Goal: Download file/media

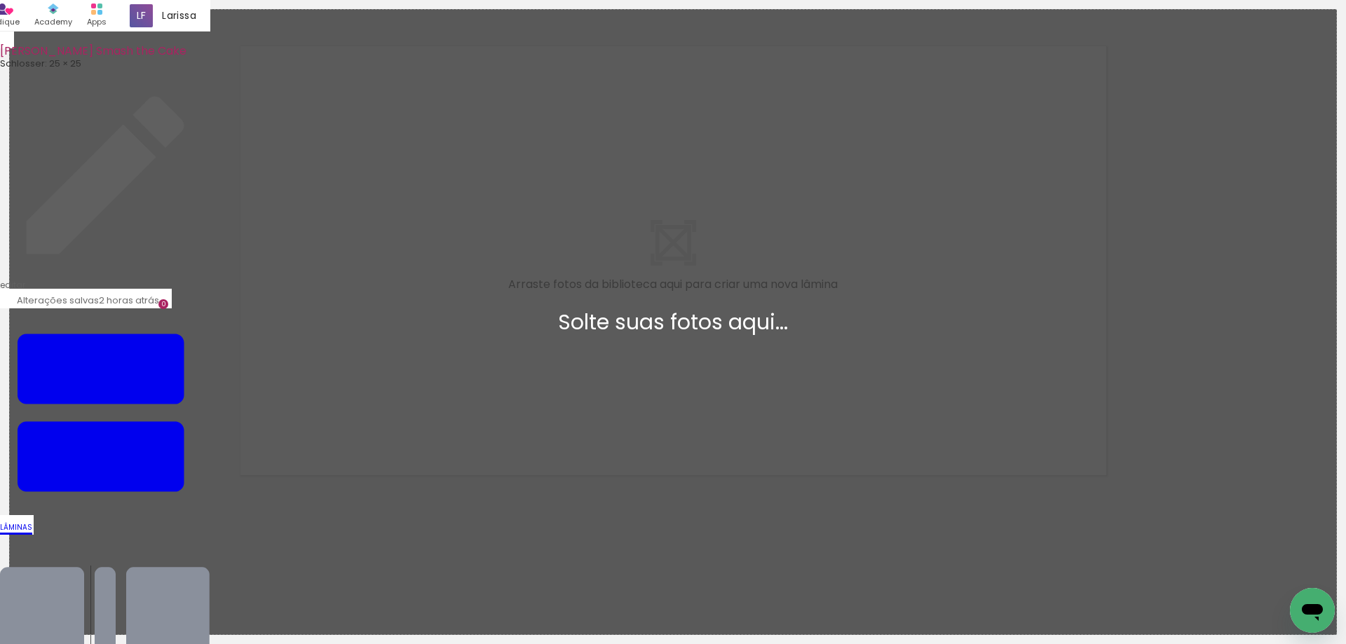
scroll to position [18, 0]
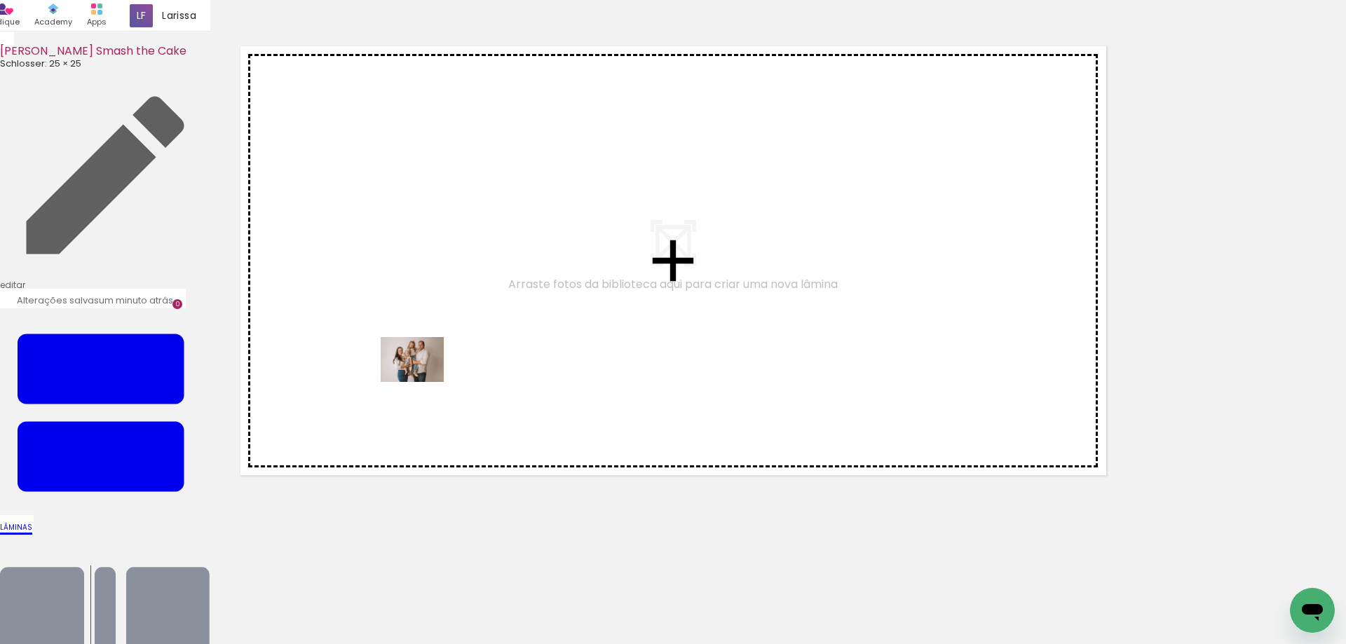
drag, startPoint x: 146, startPoint y: 604, endPoint x: 423, endPoint y: 379, distance: 356.2
click at [423, 379] on quentale-workspace at bounding box center [673, 322] width 1346 height 644
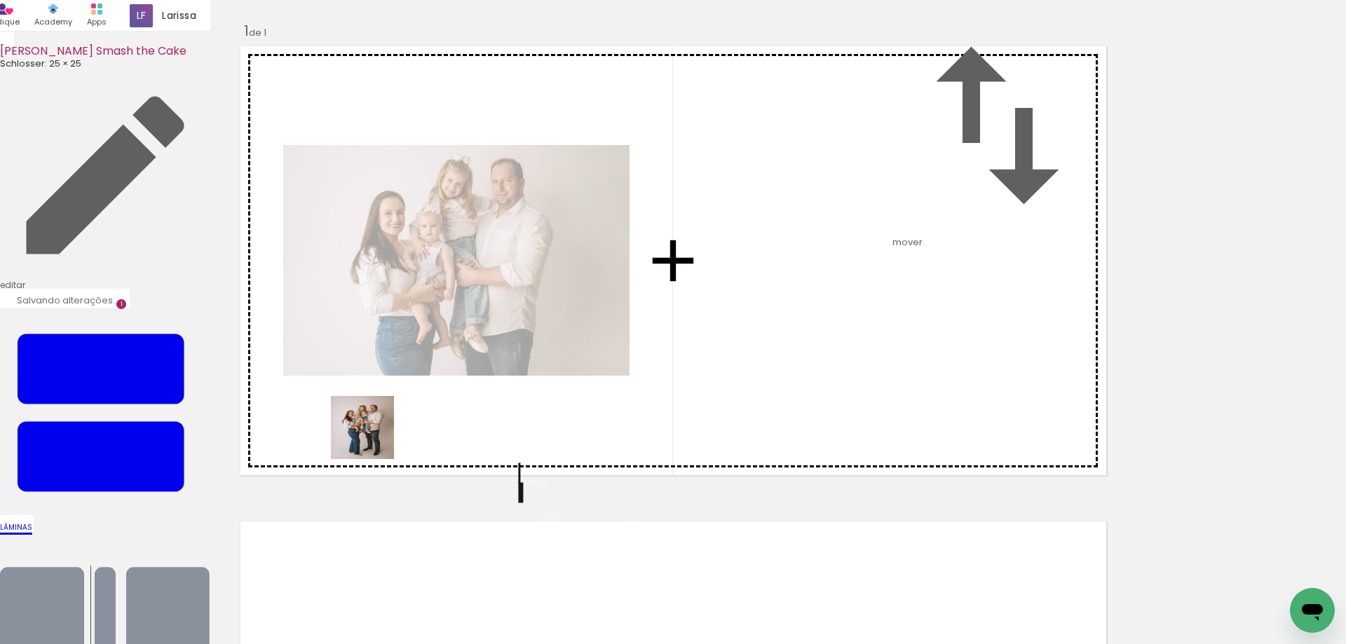
drag, startPoint x: 277, startPoint y: 551, endPoint x: 426, endPoint y: 391, distance: 218.7
click at [426, 391] on quentale-workspace at bounding box center [673, 322] width 1346 height 644
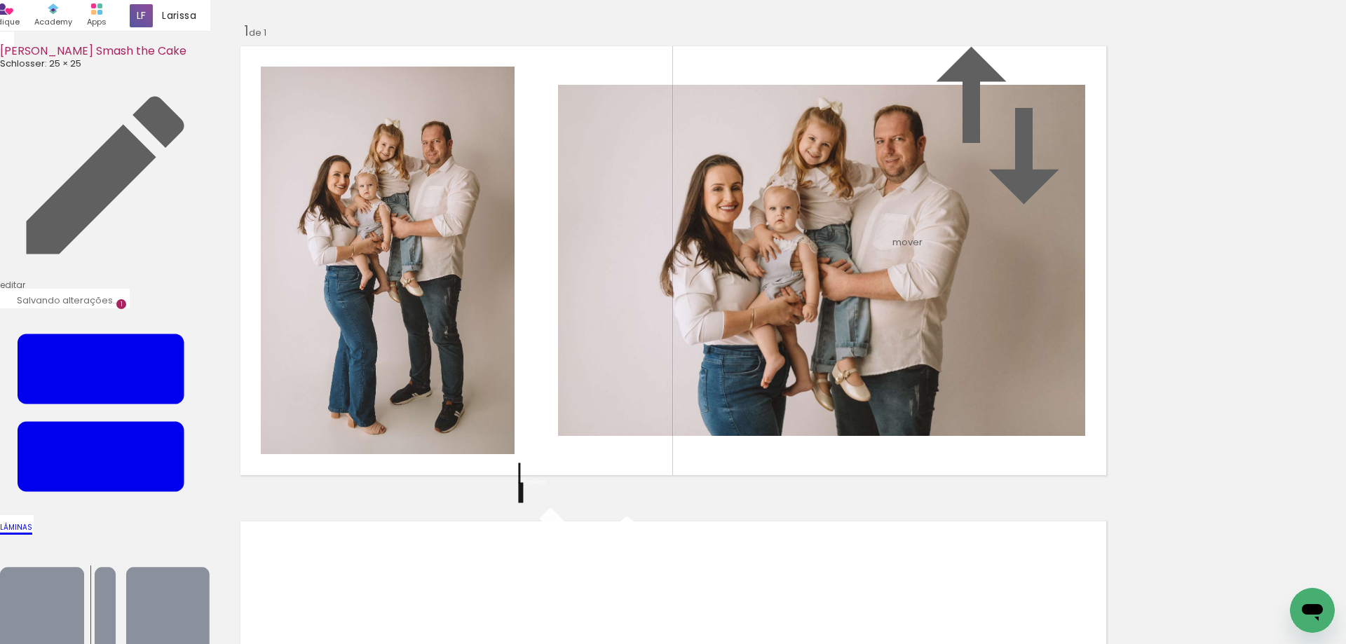
click at [432, 390] on quentale-workspace at bounding box center [673, 322] width 1346 height 644
drag, startPoint x: 288, startPoint y: 614, endPoint x: 425, endPoint y: 513, distance: 170.5
click at [451, 386] on quentale-workspace at bounding box center [673, 322] width 1346 height 644
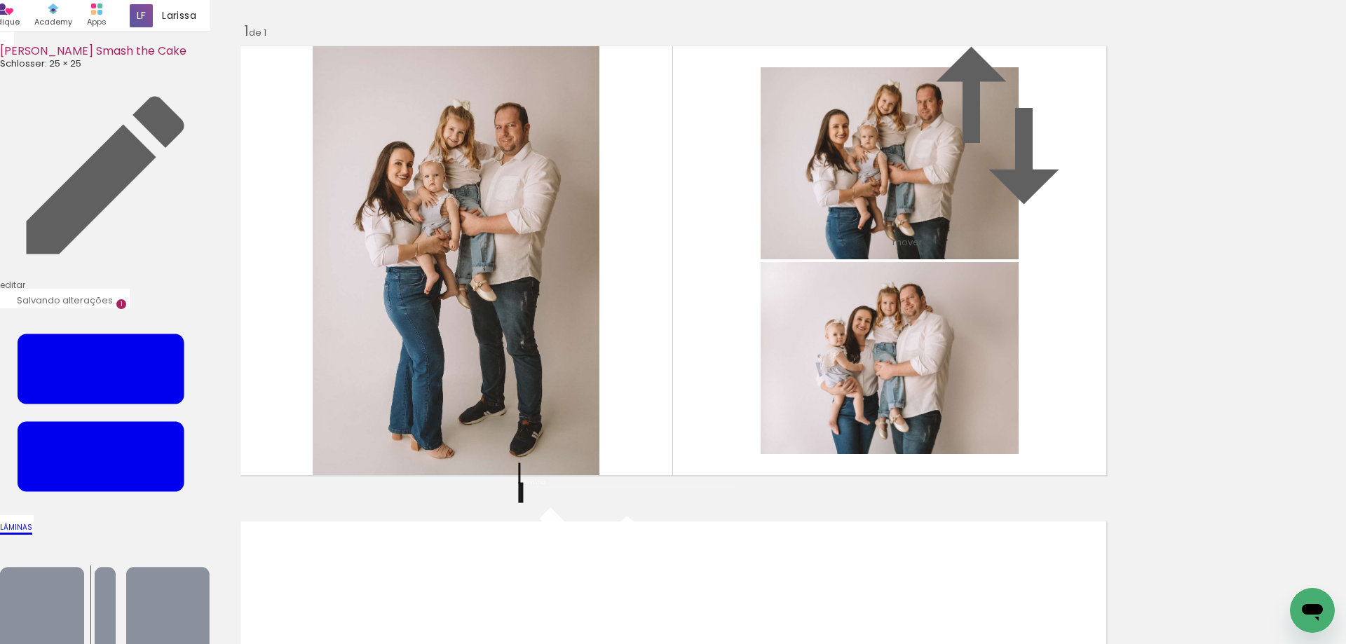
drag, startPoint x: 374, startPoint y: 618, endPoint x: 463, endPoint y: 552, distance: 110.7
click at [457, 435] on quentale-workspace at bounding box center [673, 322] width 1346 height 644
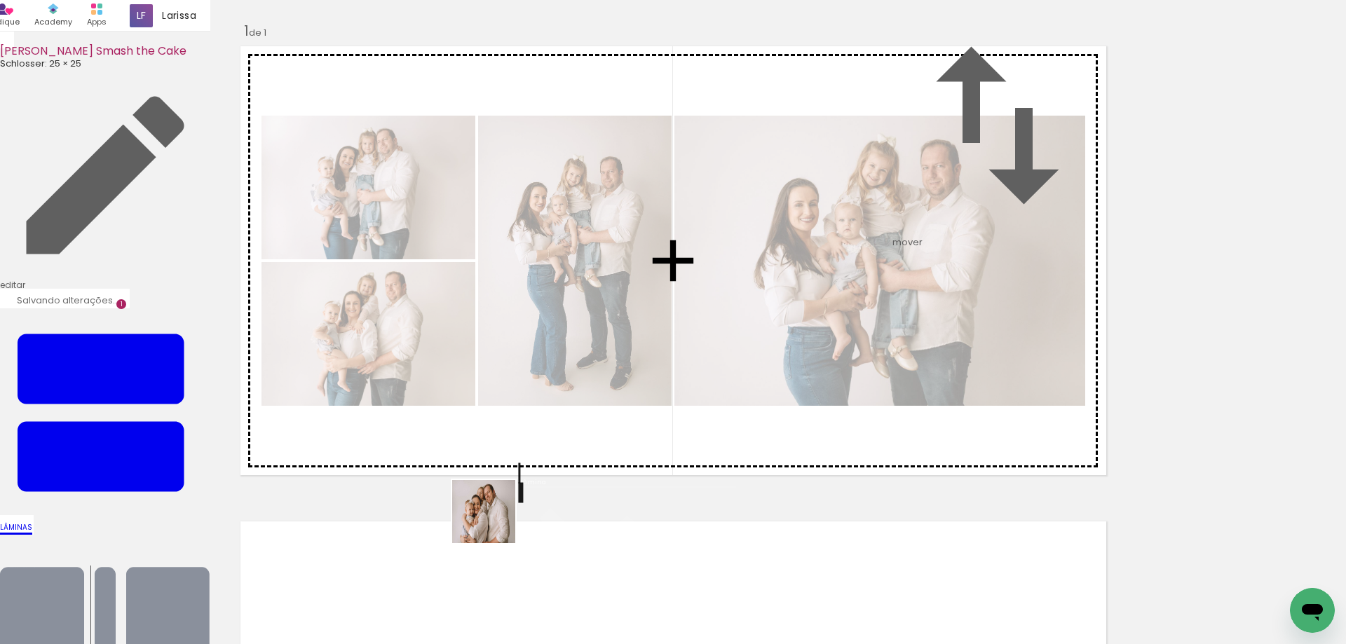
drag, startPoint x: 468, startPoint y: 602, endPoint x: 550, endPoint y: 404, distance: 214.4
click at [550, 406] on quentale-workspace at bounding box center [673, 322] width 1346 height 644
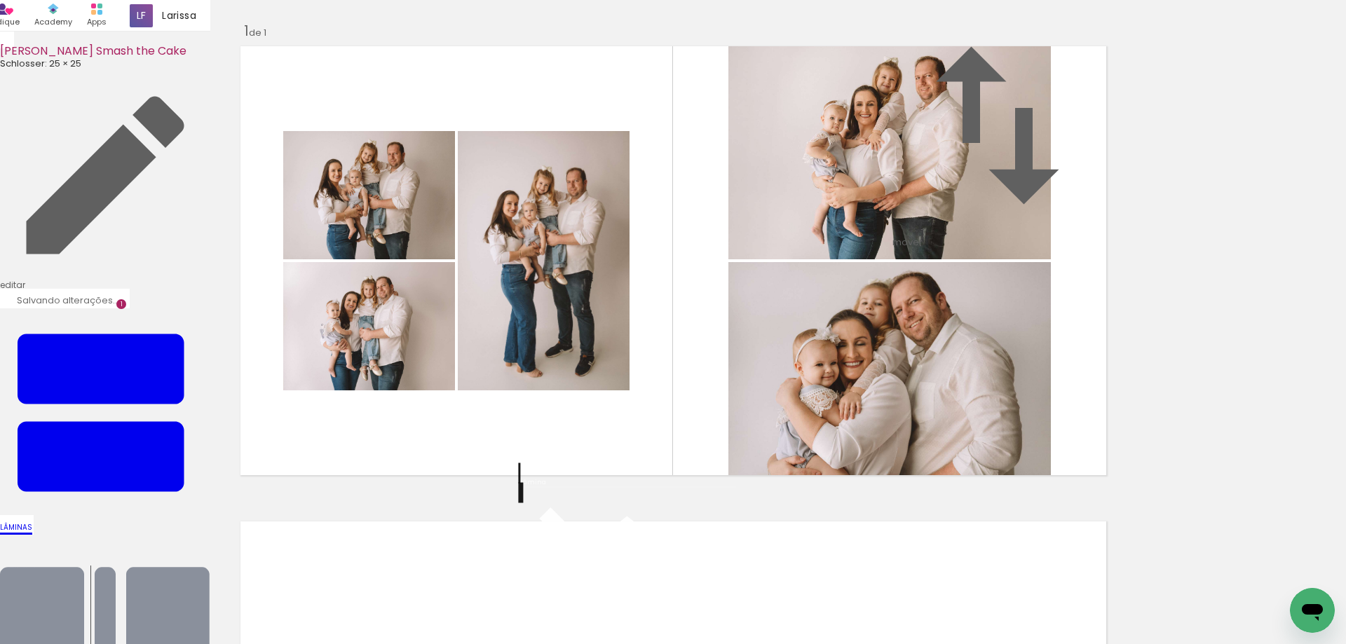
drag, startPoint x: 546, startPoint y: 603, endPoint x: 610, endPoint y: 387, distance: 226.0
click at [610, 387] on quentale-workspace at bounding box center [673, 322] width 1346 height 644
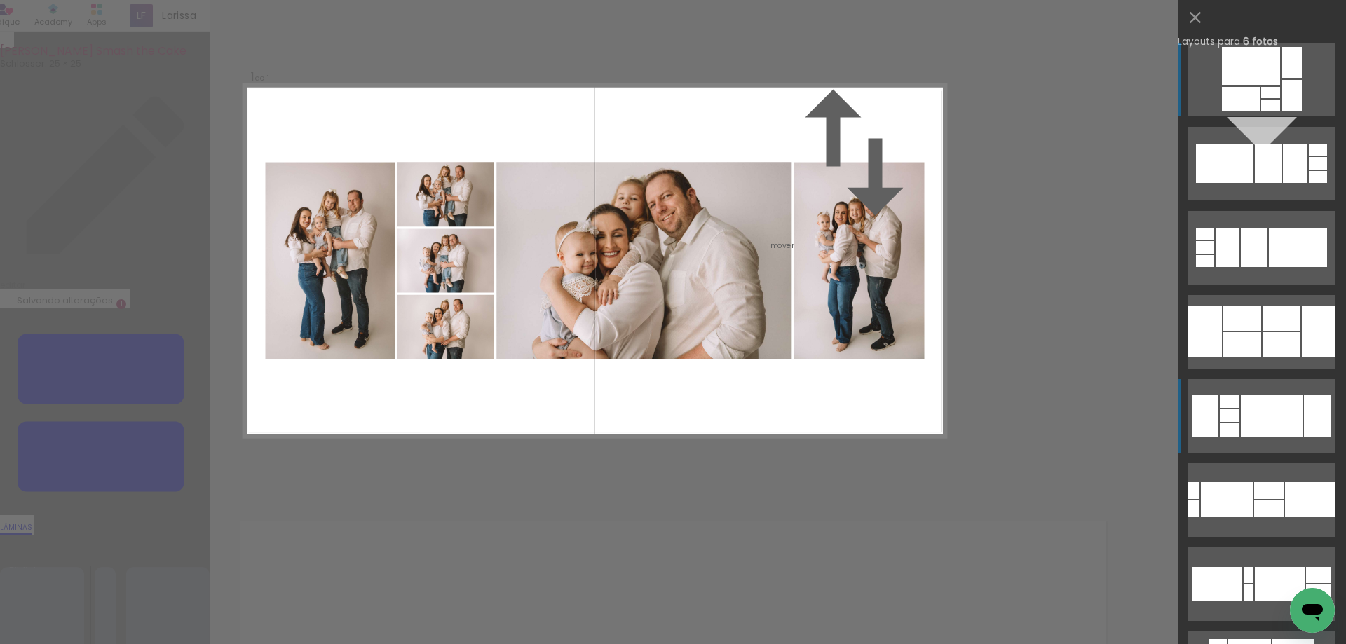
click at [1258, 420] on div at bounding box center [1272, 415] width 62 height 41
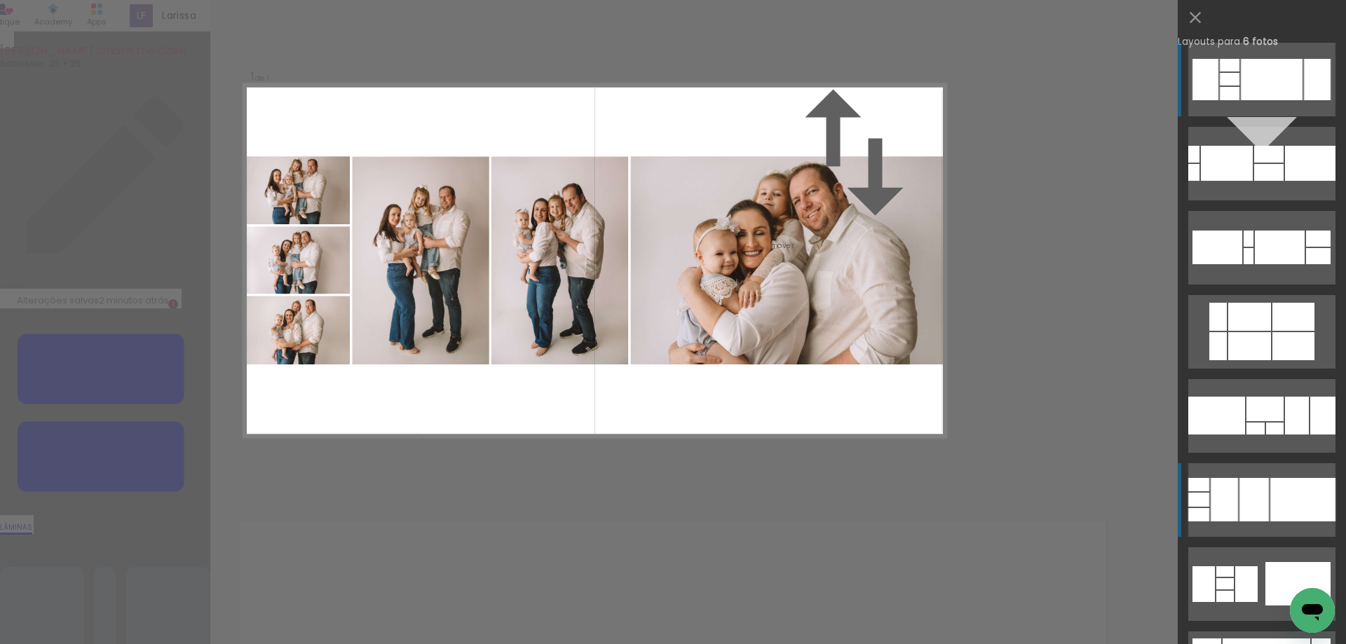
scroll to position [530, 0]
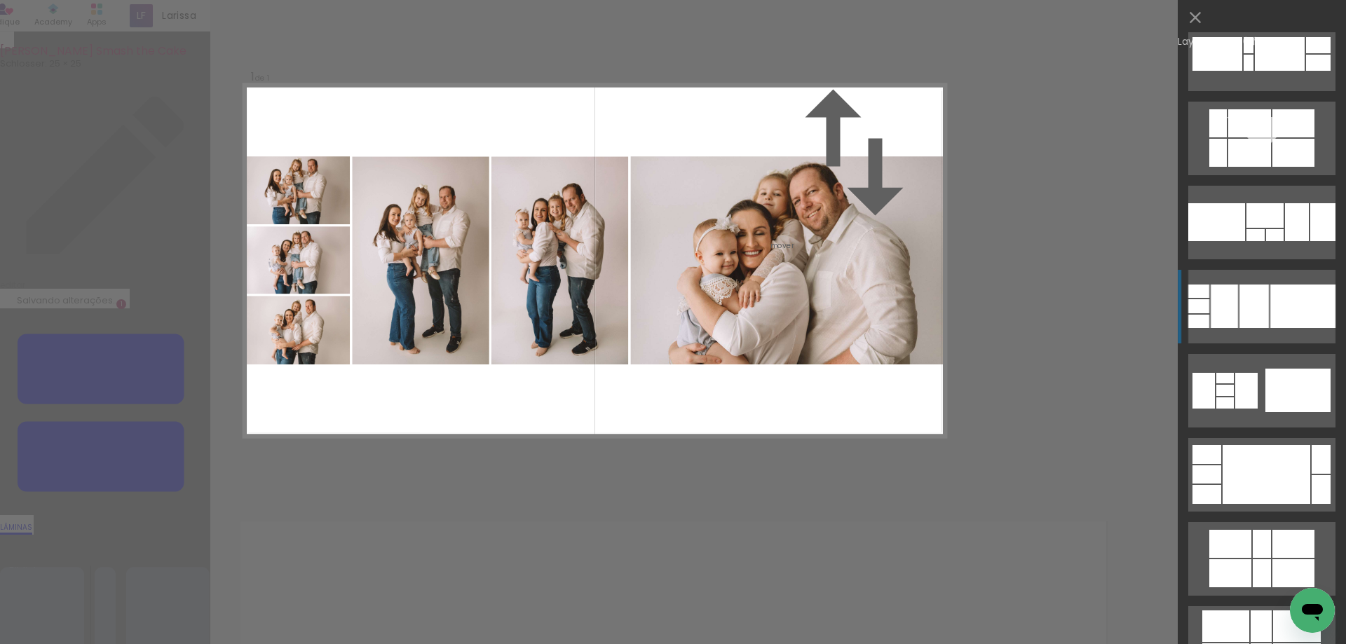
click at [1285, 310] on div at bounding box center [1302, 306] width 65 height 43
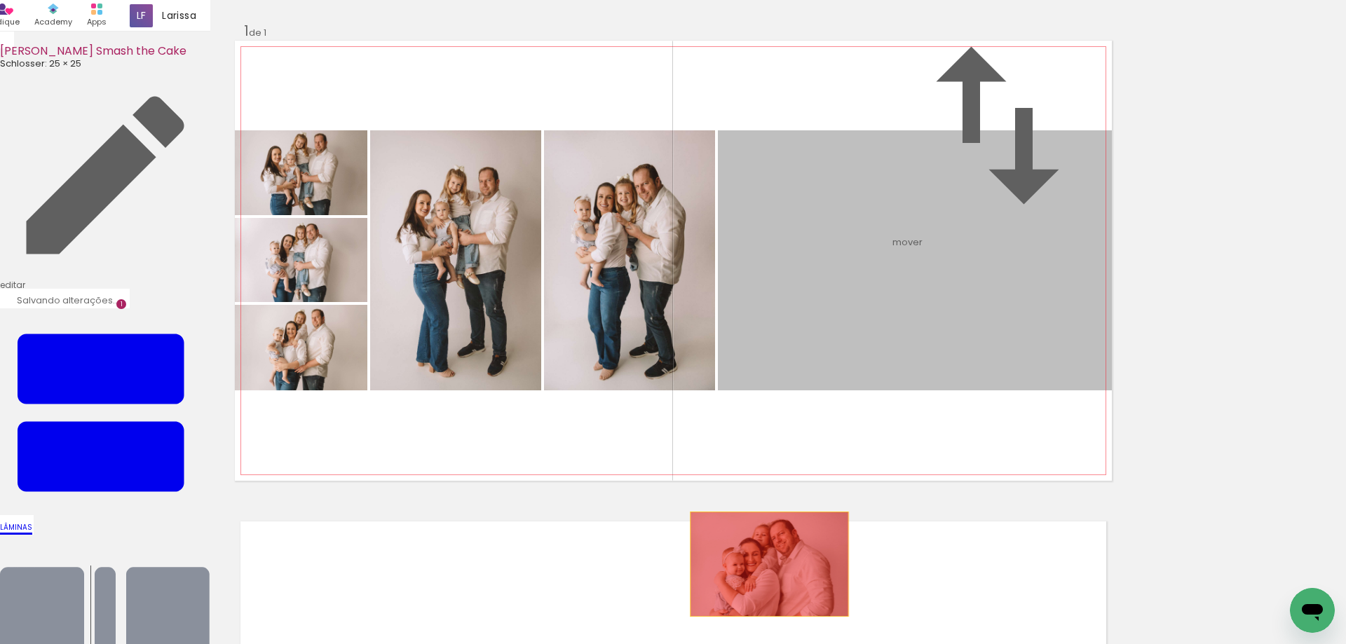
drag, startPoint x: 859, startPoint y: 363, endPoint x: 769, endPoint y: 618, distance: 270.0
click at [769, 618] on quentale-workspace at bounding box center [673, 322] width 1346 height 644
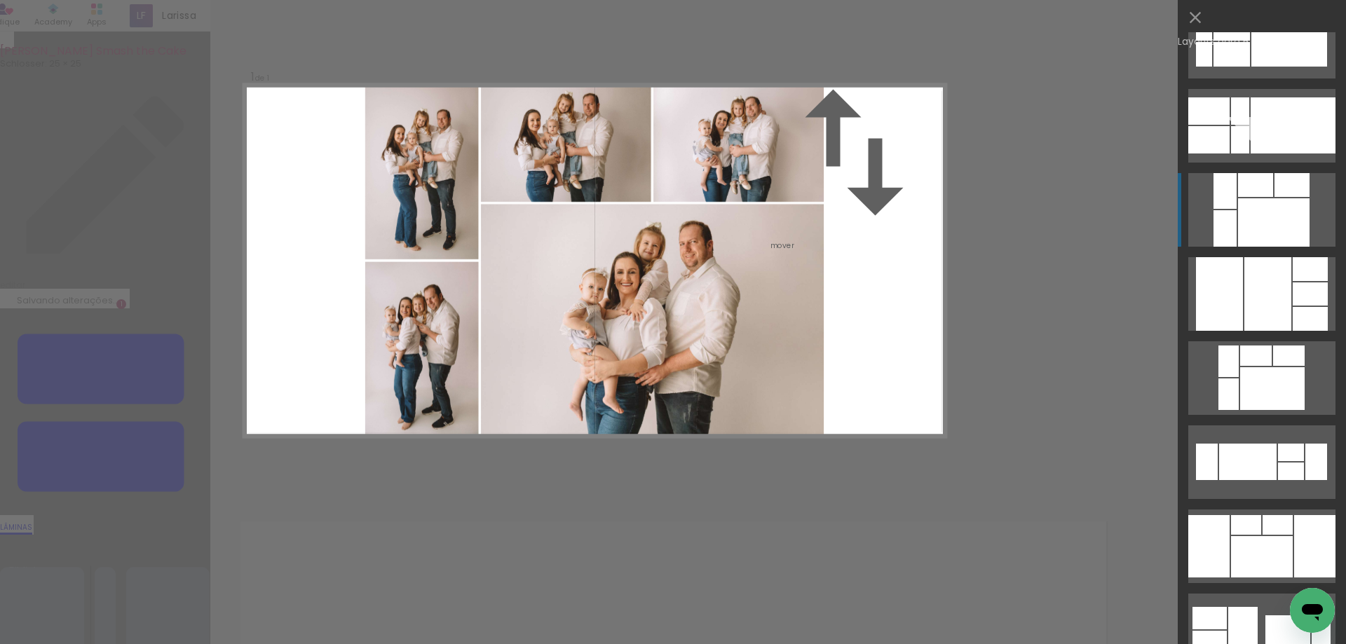
scroll to position [0, 0]
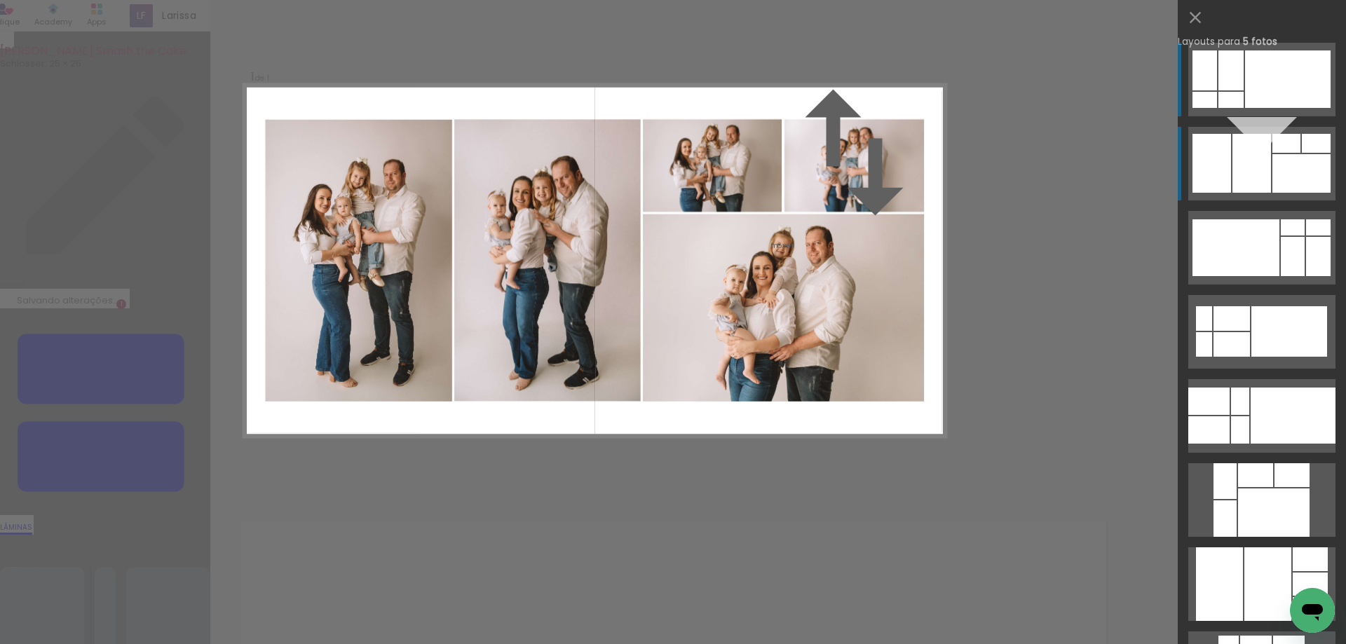
click at [1289, 170] on div at bounding box center [1301, 173] width 58 height 39
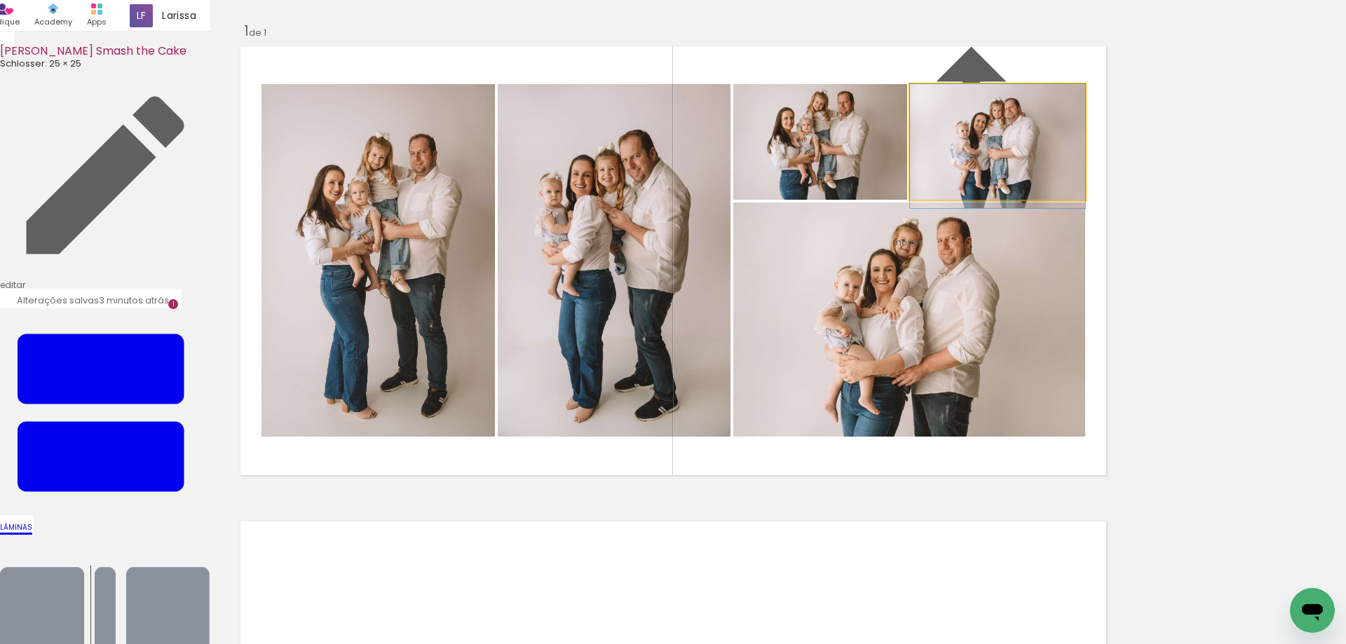
drag, startPoint x: 1004, startPoint y: 212, endPoint x: 1087, endPoint y: 339, distance: 152.0
click at [0, 0] on slot at bounding box center [0, 0] width 0 height 0
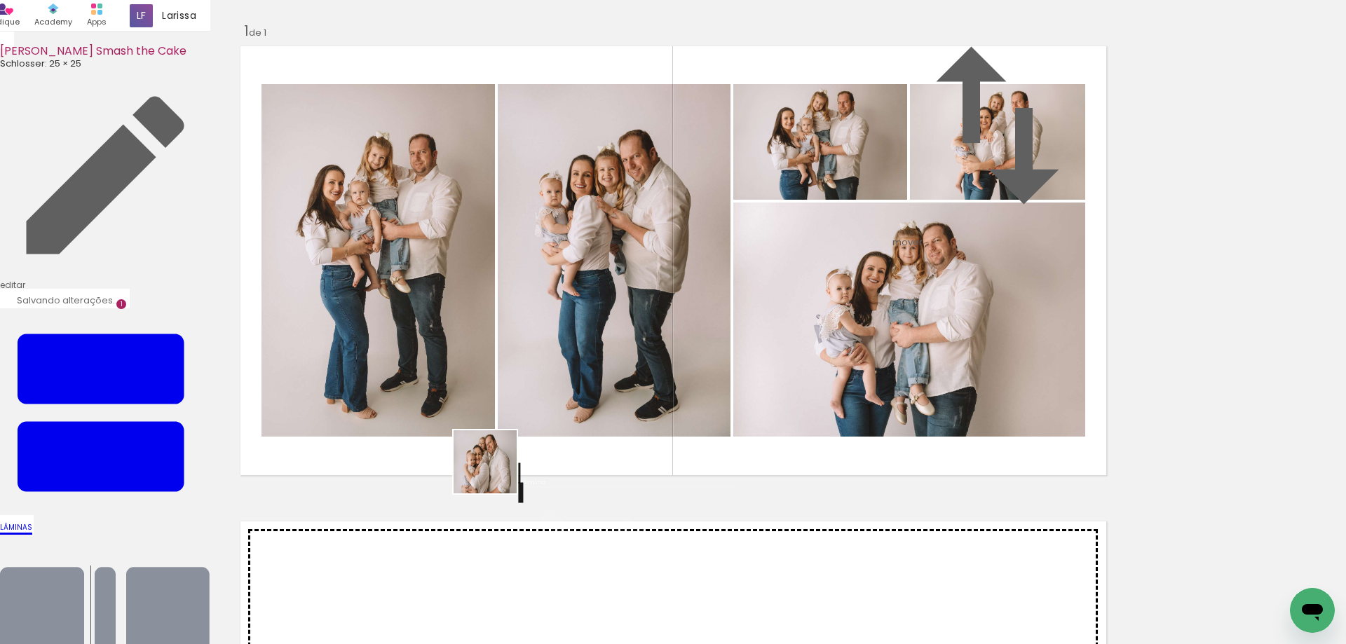
drag, startPoint x: 485, startPoint y: 603, endPoint x: 585, endPoint y: 575, distance: 104.1
click at [488, 413] on quentale-workspace at bounding box center [673, 322] width 1346 height 644
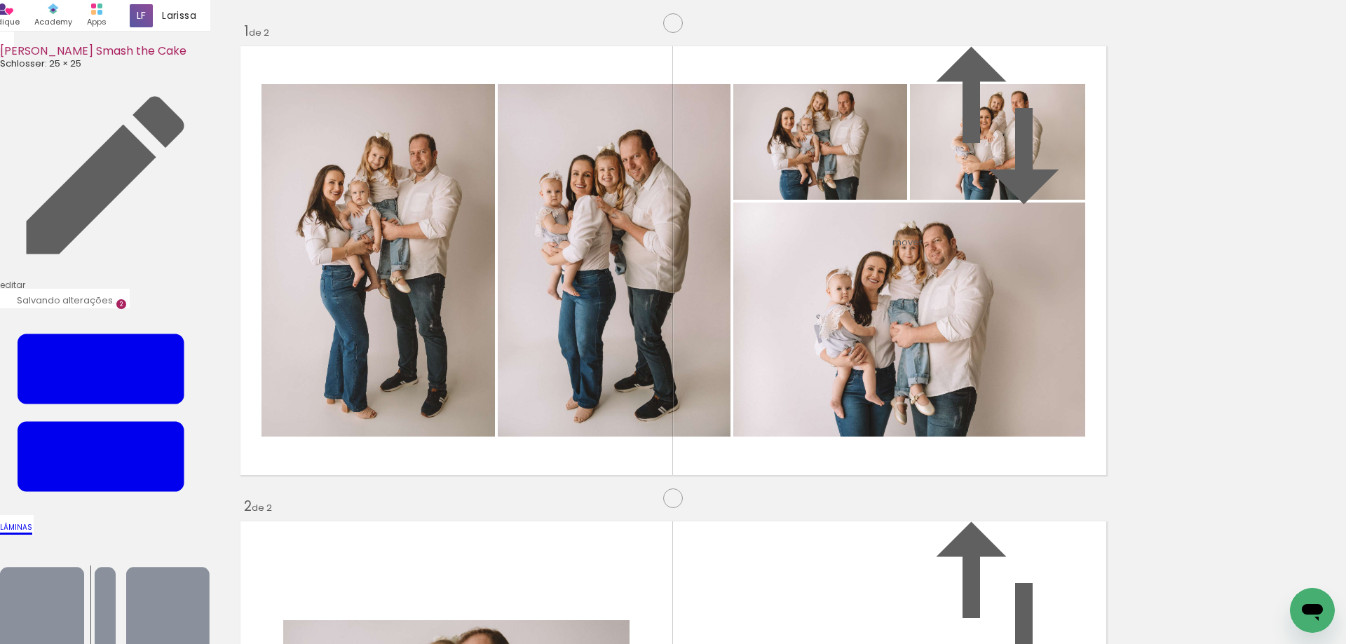
scroll to position [493, 0]
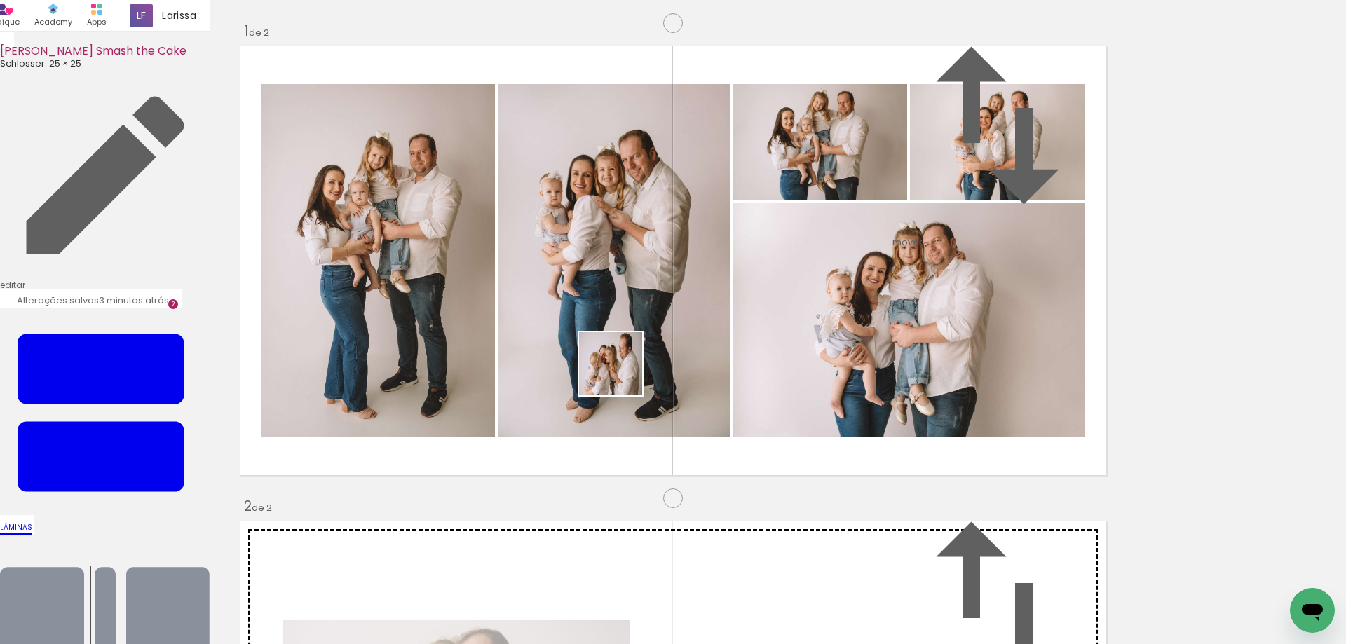
drag, startPoint x: 615, startPoint y: 603, endPoint x: 687, endPoint y: 530, distance: 102.1
click at [621, 372] on quentale-workspace at bounding box center [673, 322] width 1346 height 644
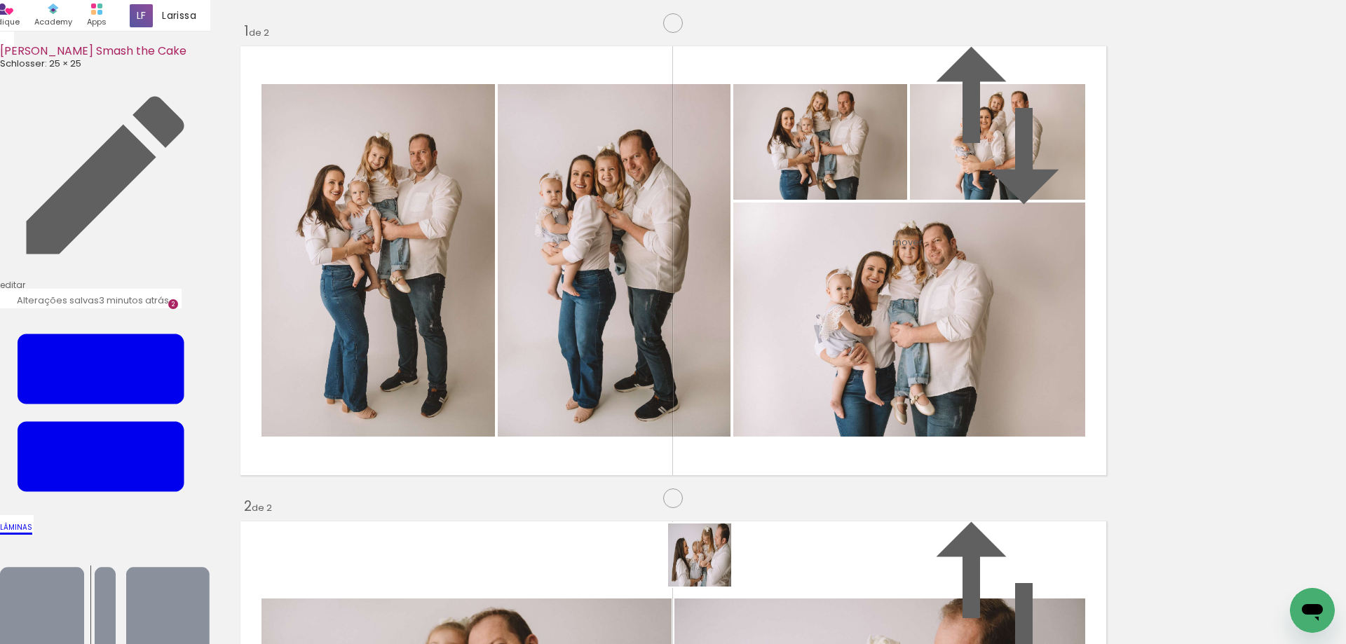
drag, startPoint x: 710, startPoint y: 566, endPoint x: 770, endPoint y: 489, distance: 96.9
click at [754, 339] on quentale-workspace at bounding box center [673, 322] width 1346 height 644
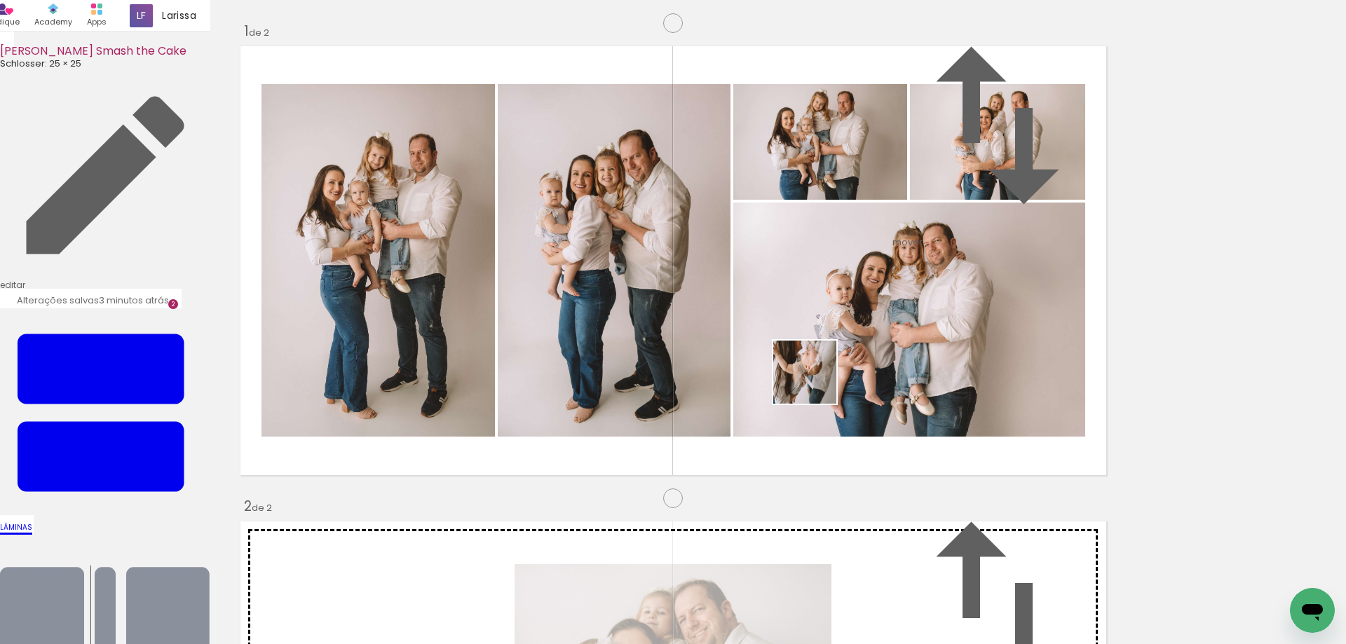
drag, startPoint x: 777, startPoint y: 596, endPoint x: 834, endPoint y: 332, distance: 270.3
click at [834, 332] on quentale-workspace at bounding box center [673, 322] width 1346 height 644
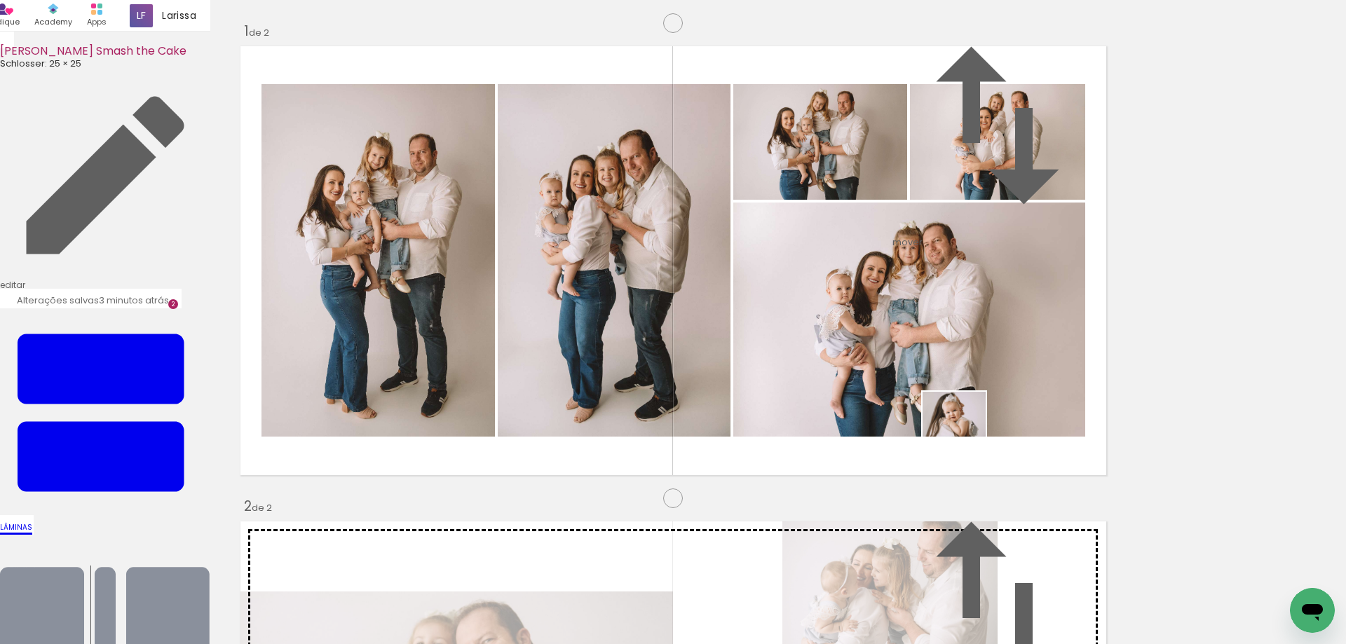
drag, startPoint x: 859, startPoint y: 612, endPoint x: 964, endPoint y: 434, distance: 207.1
click at [964, 434] on quentale-workspace at bounding box center [673, 322] width 1346 height 644
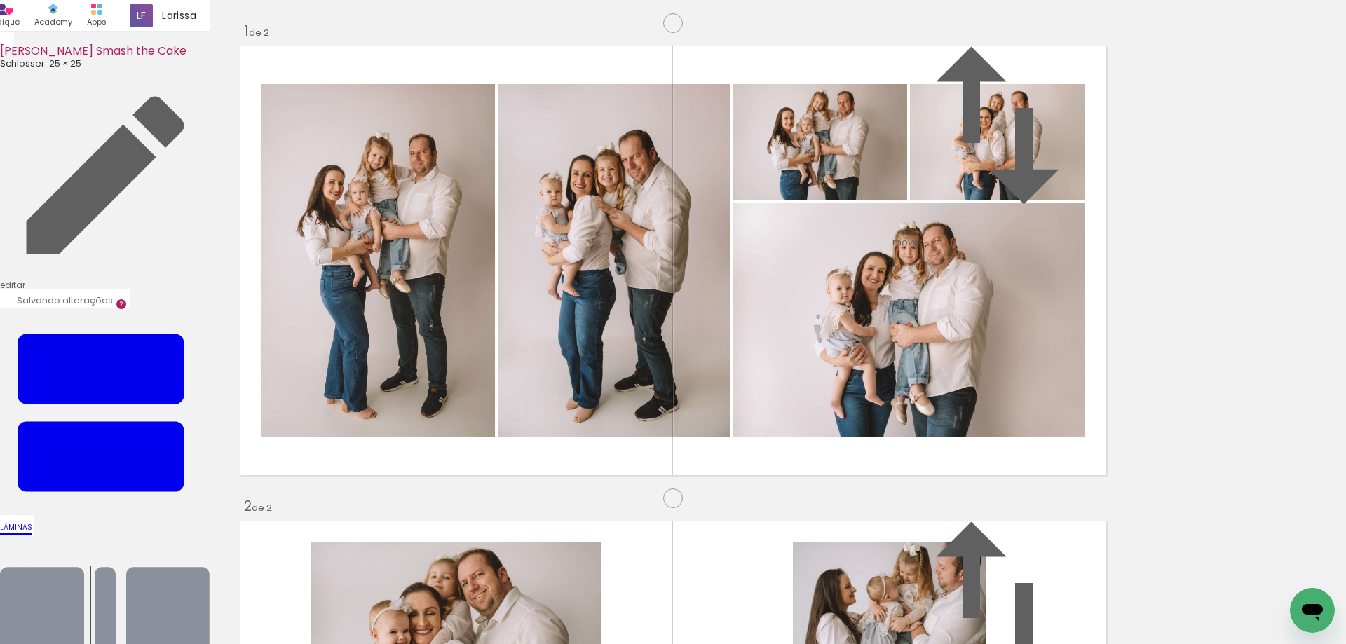
drag, startPoint x: 528, startPoint y: 397, endPoint x: 539, endPoint y: 191, distance: 206.4
click at [0, 0] on slot at bounding box center [0, 0] width 0 height 0
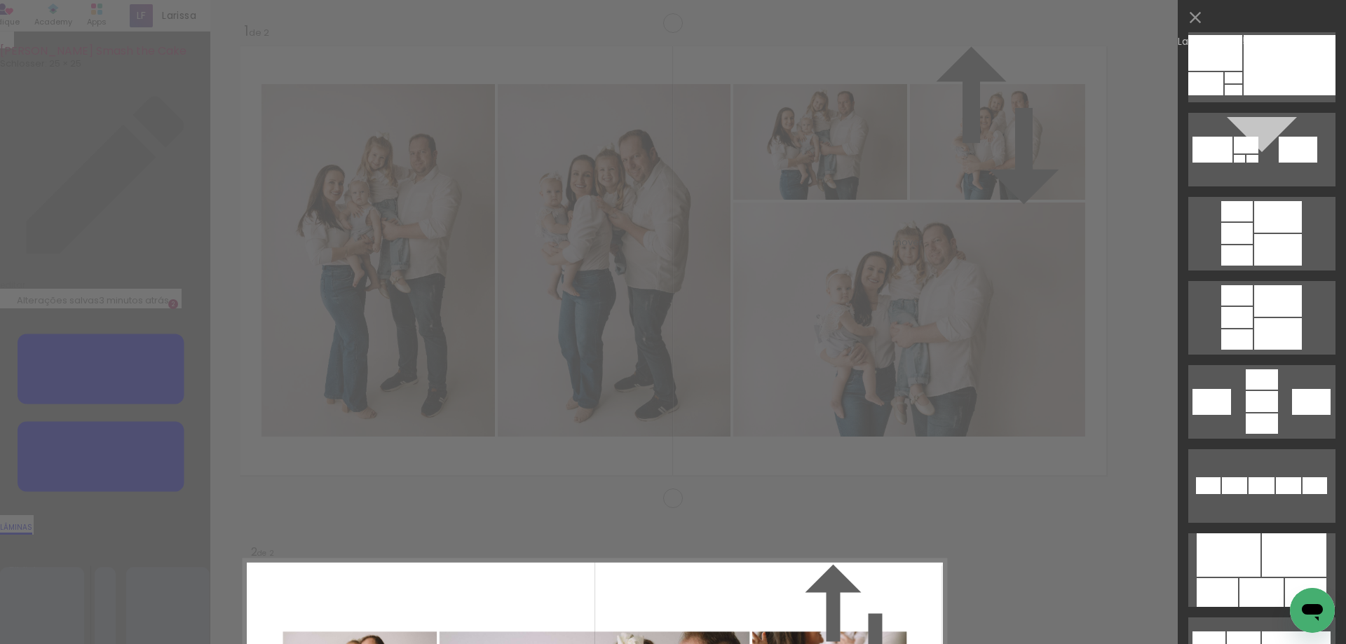
scroll to position [387, 0]
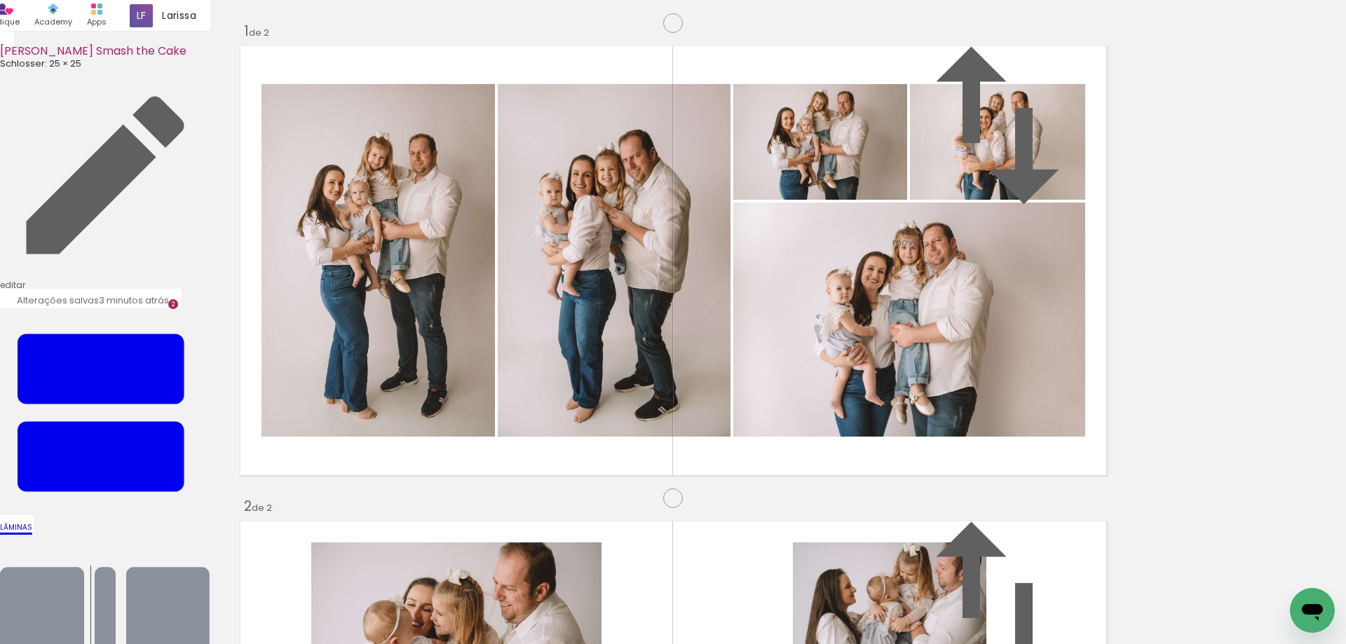
scroll to position [589, 0]
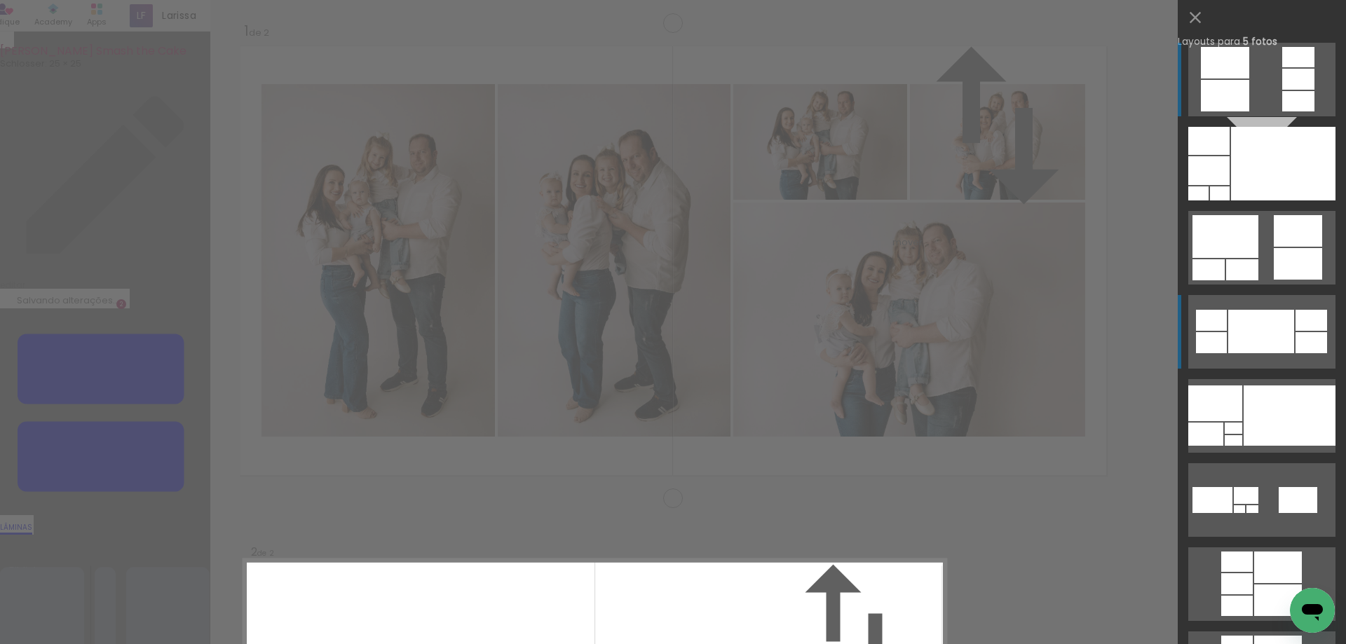
scroll to position [493, 0]
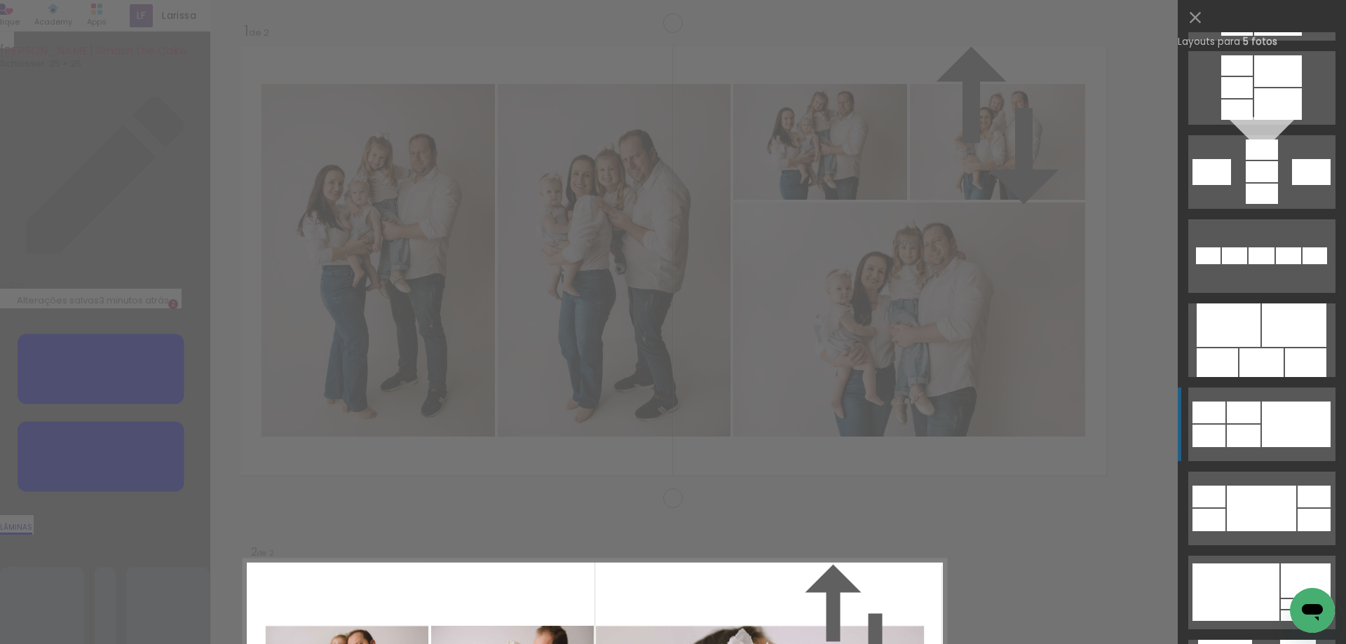
click at [1267, 428] on div at bounding box center [1296, 425] width 69 height 46
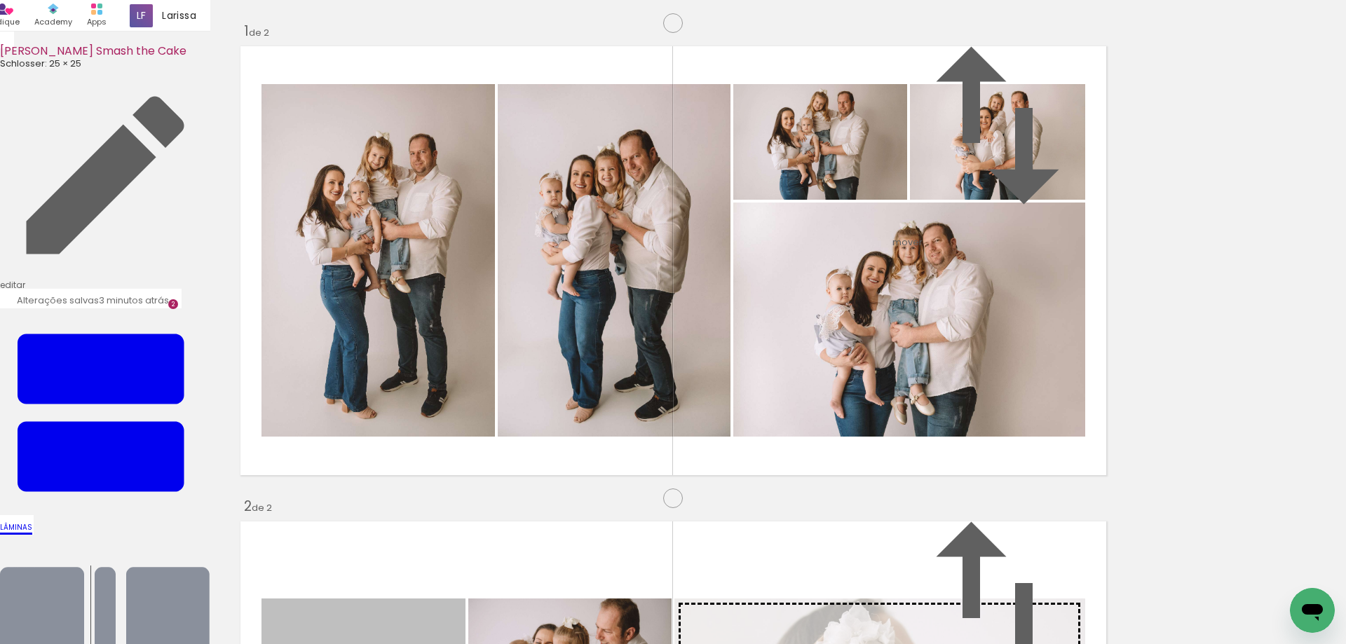
drag, startPoint x: 369, startPoint y: 240, endPoint x: 808, endPoint y: 325, distance: 446.8
click at [0, 0] on slot at bounding box center [0, 0] width 0 height 0
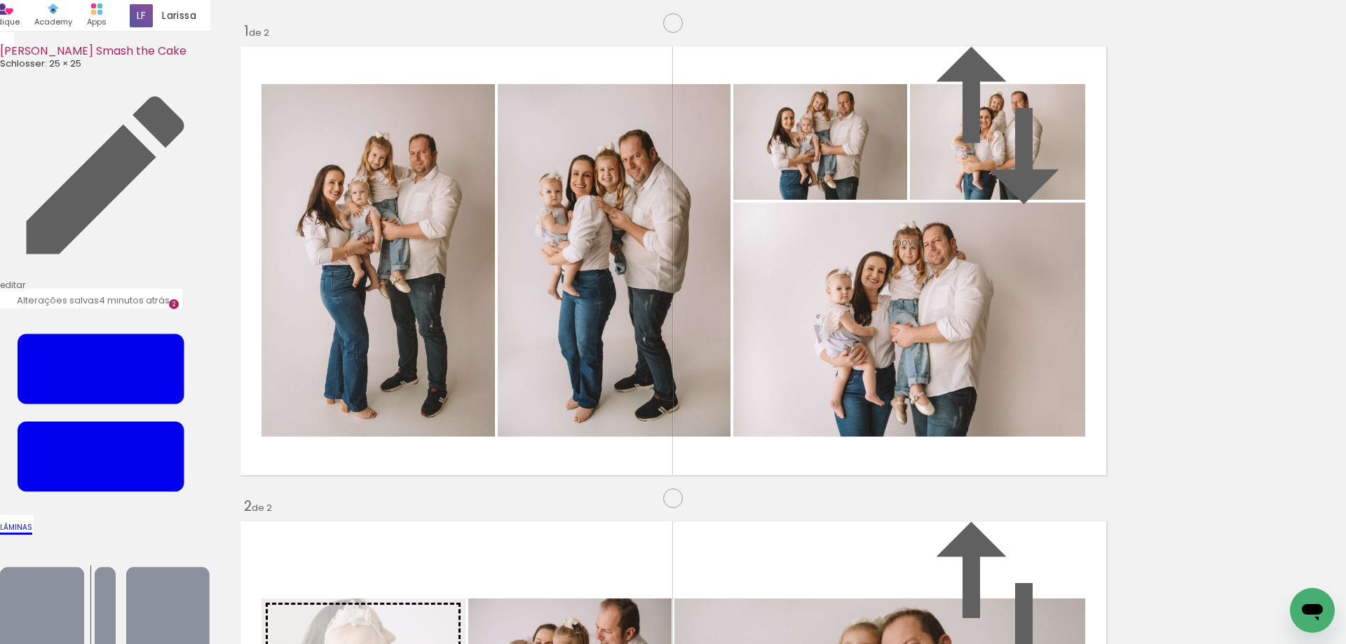
drag, startPoint x: 411, startPoint y: 420, endPoint x: 396, endPoint y: 271, distance: 150.0
click at [0, 0] on slot at bounding box center [0, 0] width 0 height 0
drag, startPoint x: 371, startPoint y: 397, endPoint x: 547, endPoint y: 395, distance: 175.9
click at [0, 0] on slot at bounding box center [0, 0] width 0 height 0
drag, startPoint x: 566, startPoint y: 383, endPoint x: 378, endPoint y: 267, distance: 220.6
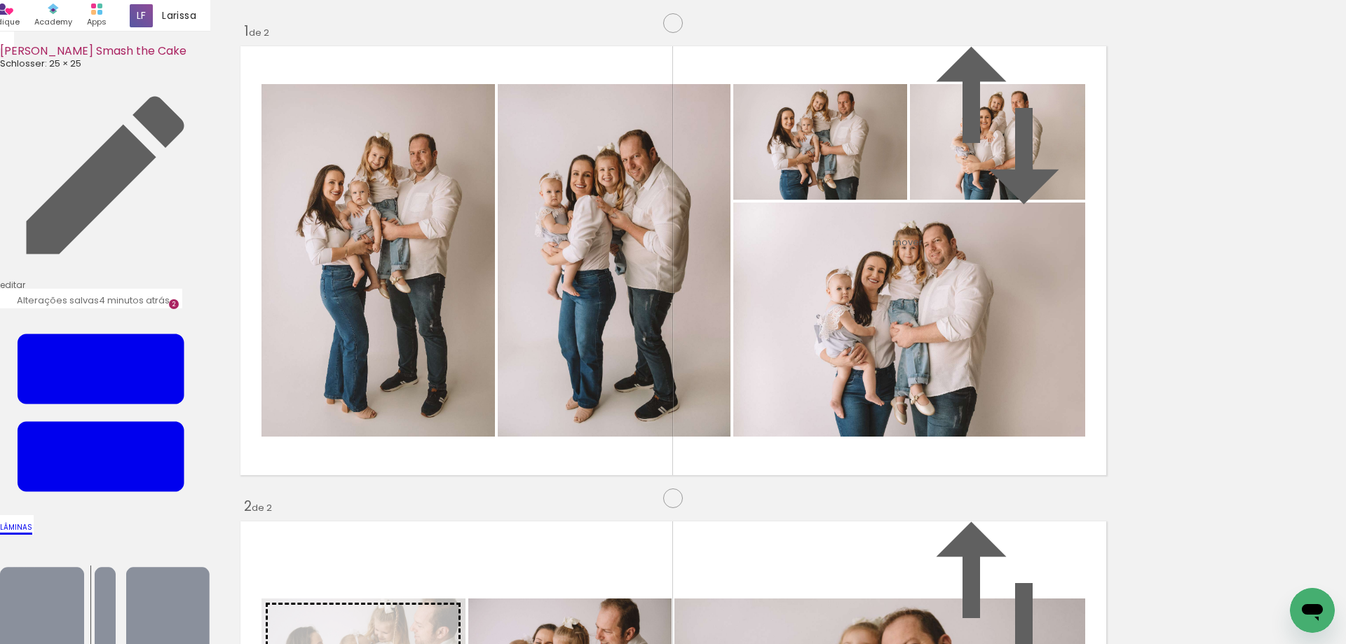
click at [0, 0] on slot at bounding box center [0, 0] width 0 height 0
drag, startPoint x: 423, startPoint y: 414, endPoint x: 393, endPoint y: 415, distance: 30.1
click at [0, 0] on slot at bounding box center [0, 0] width 0 height 0
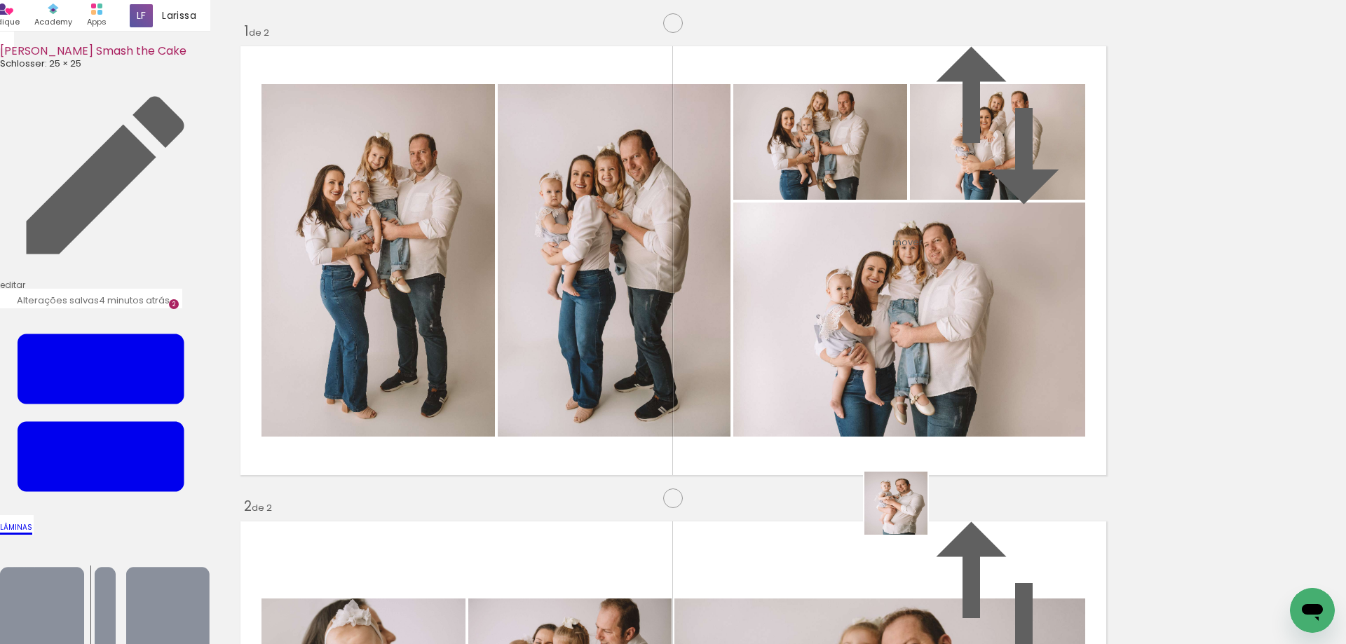
drag, startPoint x: 938, startPoint y: 592, endPoint x: 953, endPoint y: 569, distance: 27.8
click at [821, 402] on quentale-workspace at bounding box center [673, 322] width 1346 height 644
drag, startPoint x: 1000, startPoint y: 572, endPoint x: 1041, endPoint y: 514, distance: 70.8
click at [881, 352] on quentale-workspace at bounding box center [673, 322] width 1346 height 644
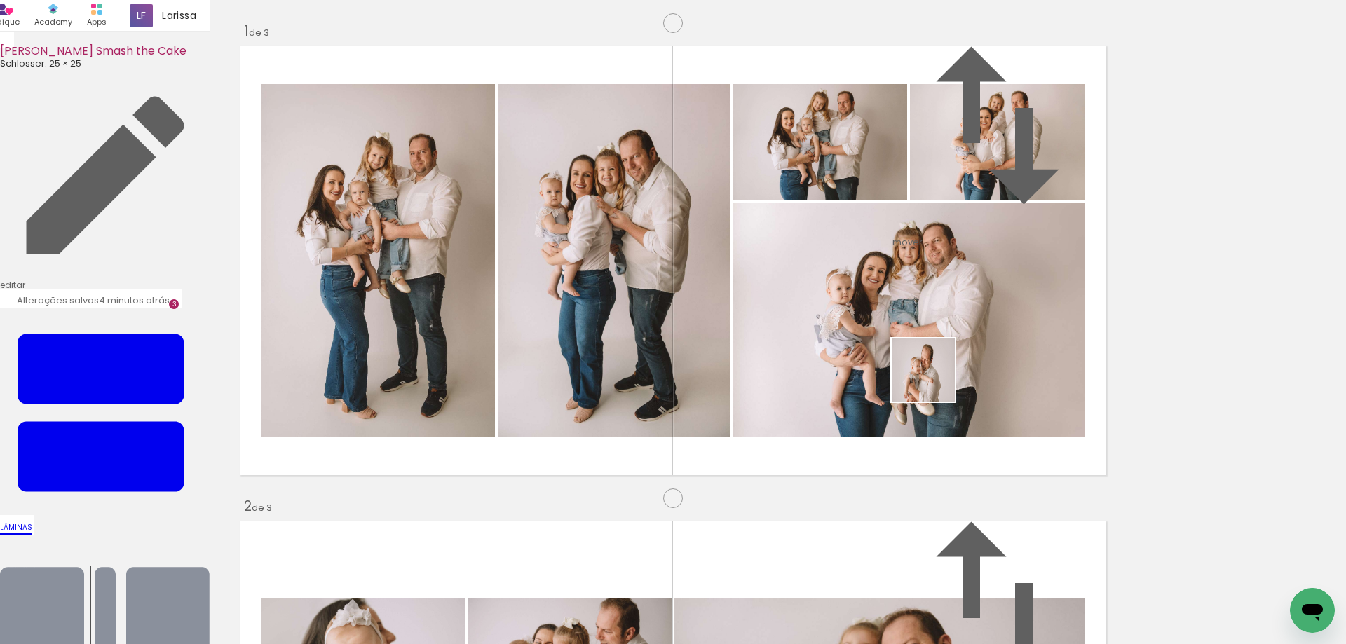
drag, startPoint x: 1093, startPoint y: 589, endPoint x: 667, endPoint y: 542, distance: 428.8
click at [930, 376] on quentale-workspace at bounding box center [673, 322] width 1346 height 644
drag, startPoint x: 403, startPoint y: 591, endPoint x: 475, endPoint y: 549, distance: 83.6
click at [409, 390] on quentale-workspace at bounding box center [673, 322] width 1346 height 644
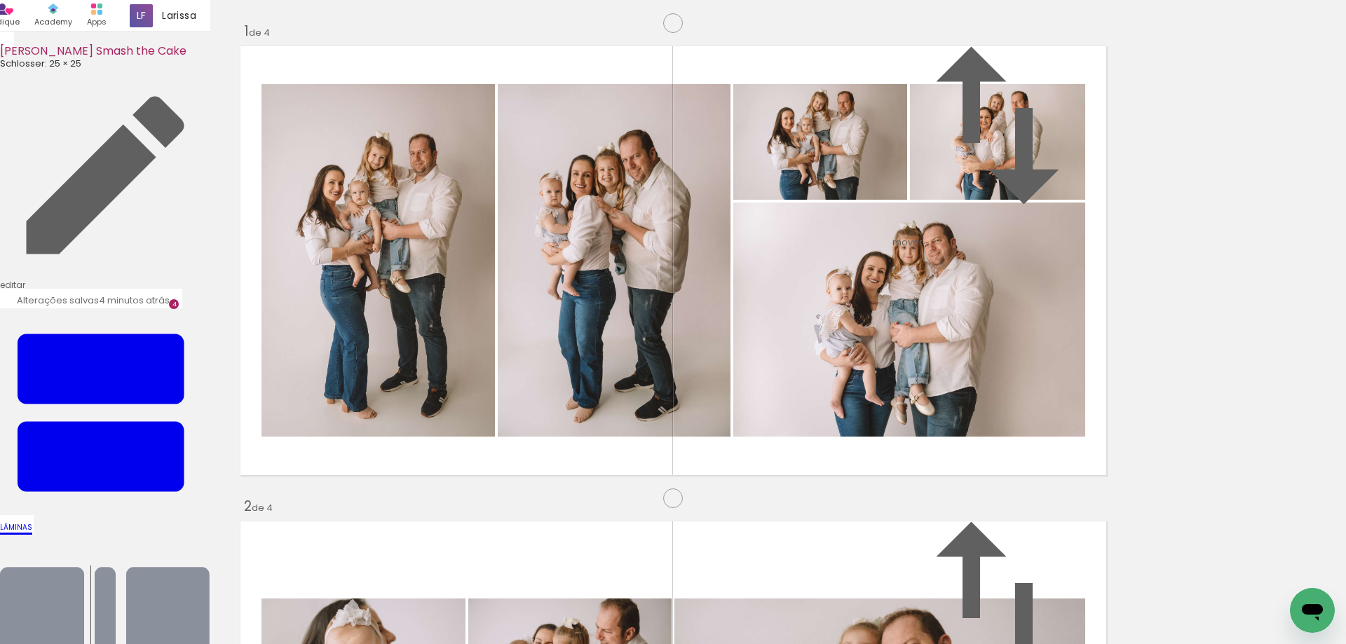
scroll to position [1443, 0]
drag, startPoint x: 489, startPoint y: 603, endPoint x: 496, endPoint y: 364, distance: 239.1
click at [496, 364] on quentale-workspace at bounding box center [673, 322] width 1346 height 644
drag, startPoint x: 550, startPoint y: 599, endPoint x: 619, endPoint y: 526, distance: 101.2
click at [579, 338] on quentale-workspace at bounding box center [673, 322] width 1346 height 644
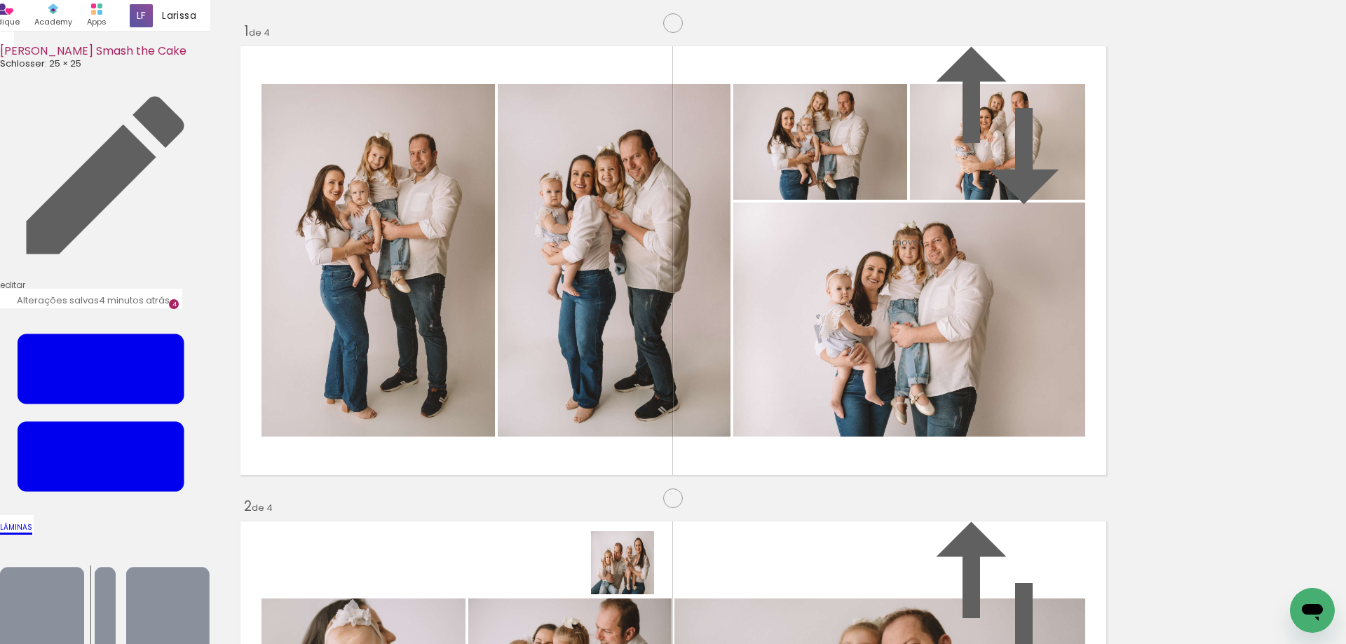
drag, startPoint x: 633, startPoint y: 578, endPoint x: 711, endPoint y: 589, distance: 79.4
click at [633, 367] on quentale-workspace at bounding box center [673, 322] width 1346 height 644
drag, startPoint x: 718, startPoint y: 601, endPoint x: 846, endPoint y: 327, distance: 302.6
click at [850, 327] on quentale-workspace at bounding box center [673, 322] width 1346 height 644
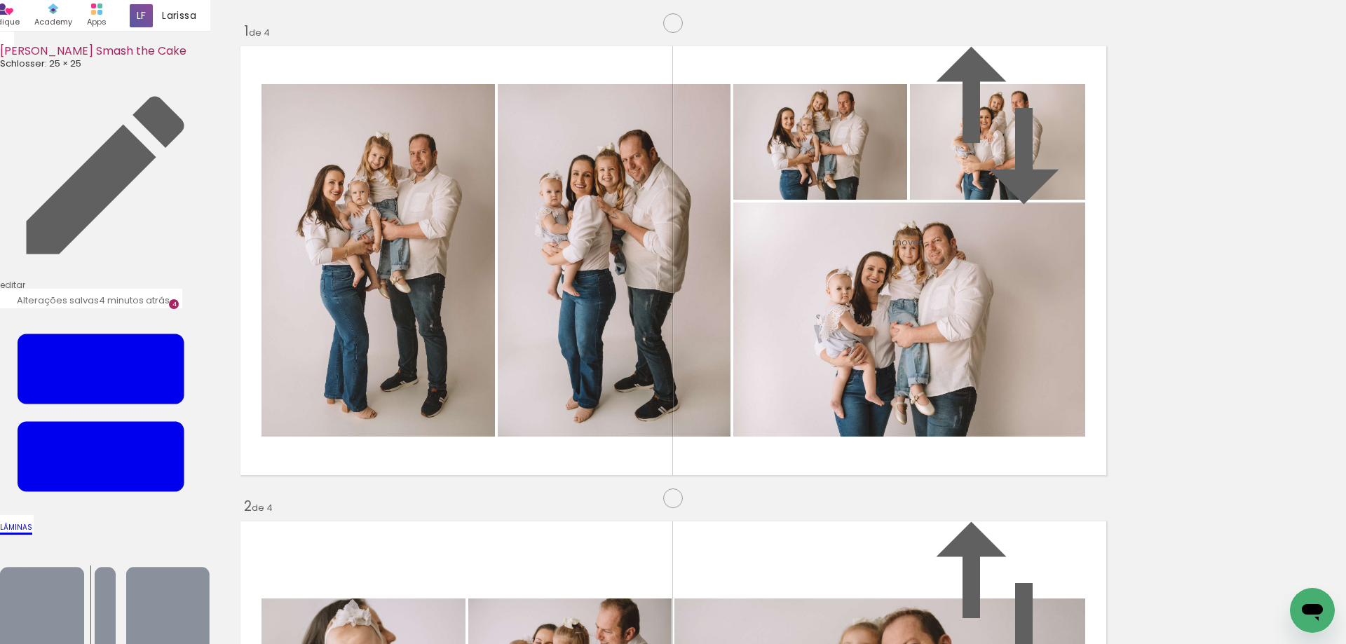
drag, startPoint x: 449, startPoint y: 589, endPoint x: 549, endPoint y: 561, distance: 103.4
click at [486, 350] on quentale-workspace at bounding box center [673, 322] width 1346 height 644
drag, startPoint x: 549, startPoint y: 599, endPoint x: 677, endPoint y: 357, distance: 273.1
click at [677, 357] on quentale-workspace at bounding box center [673, 322] width 1346 height 644
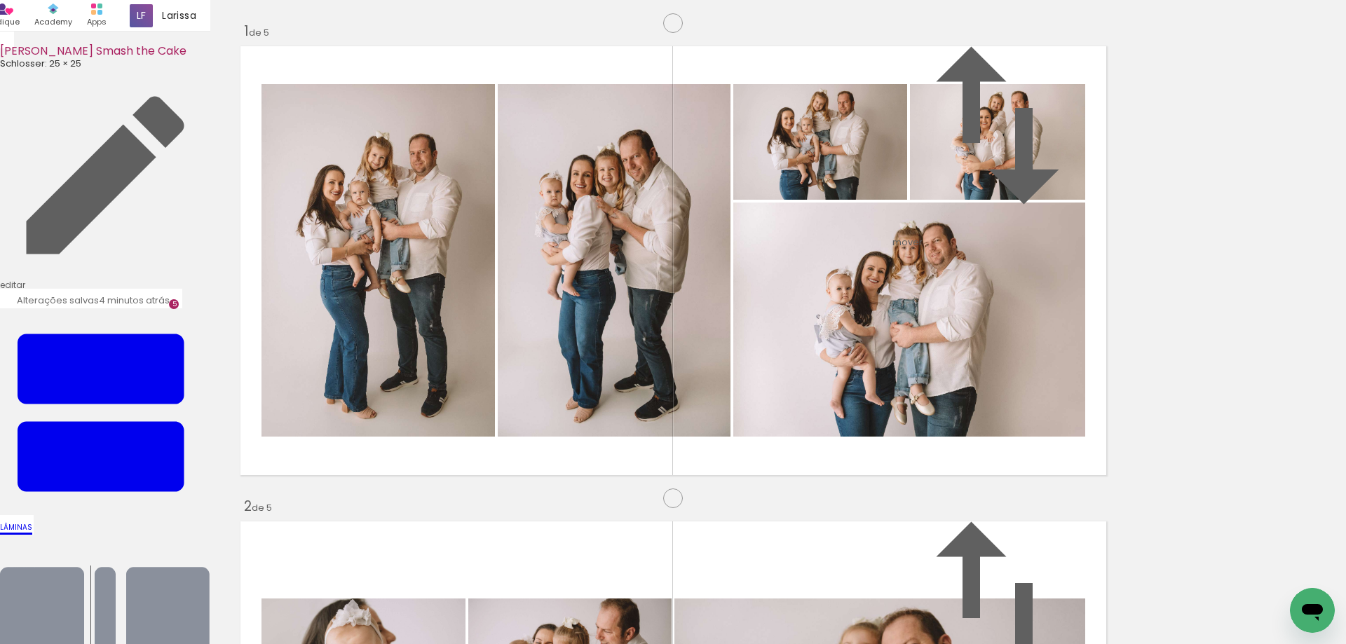
scroll to position [2402, 0]
drag, startPoint x: 618, startPoint y: 618, endPoint x: 689, endPoint y: 608, distance: 72.1
click at [531, 411] on quentale-workspace at bounding box center [673, 322] width 1346 height 644
drag, startPoint x: 704, startPoint y: 614, endPoint x: 789, endPoint y: 568, distance: 96.6
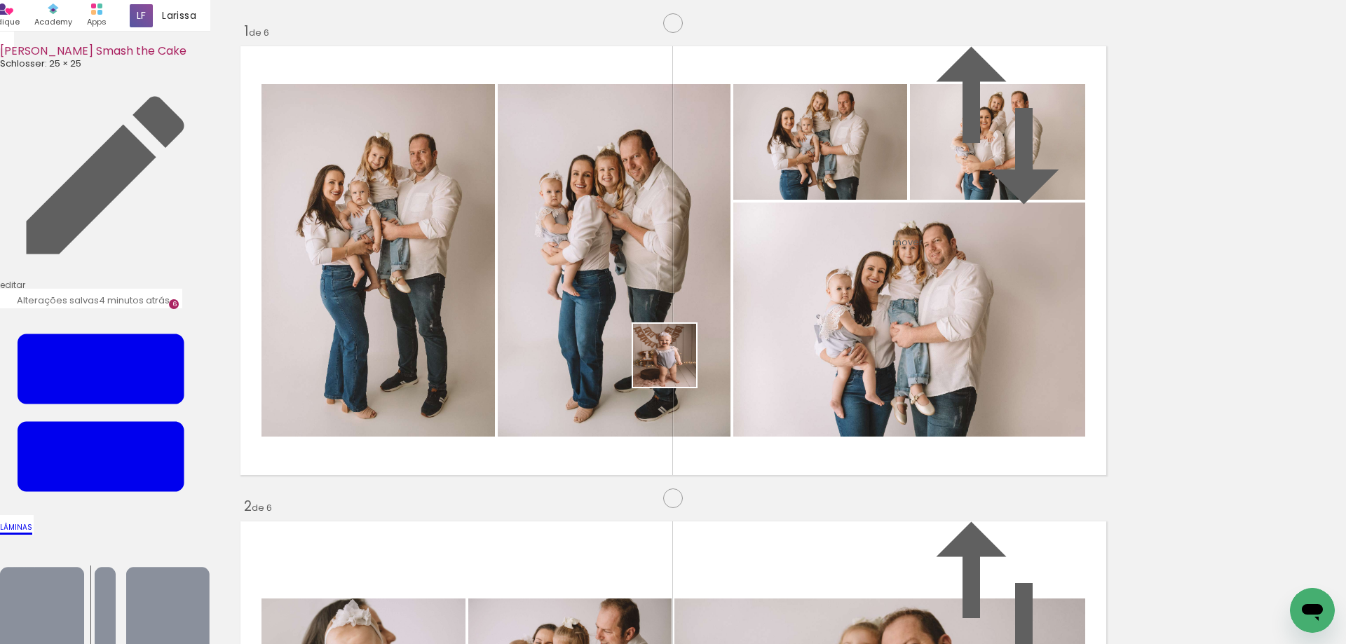
click at [674, 364] on quentale-workspace at bounding box center [673, 322] width 1346 height 644
drag, startPoint x: 779, startPoint y: 562, endPoint x: 831, endPoint y: 557, distance: 52.9
click at [763, 362] on quentale-workspace at bounding box center [673, 322] width 1346 height 644
drag, startPoint x: 859, startPoint y: 623, endPoint x: 873, endPoint y: 420, distance: 203.7
click at [873, 420] on quentale-workspace at bounding box center [673, 322] width 1346 height 644
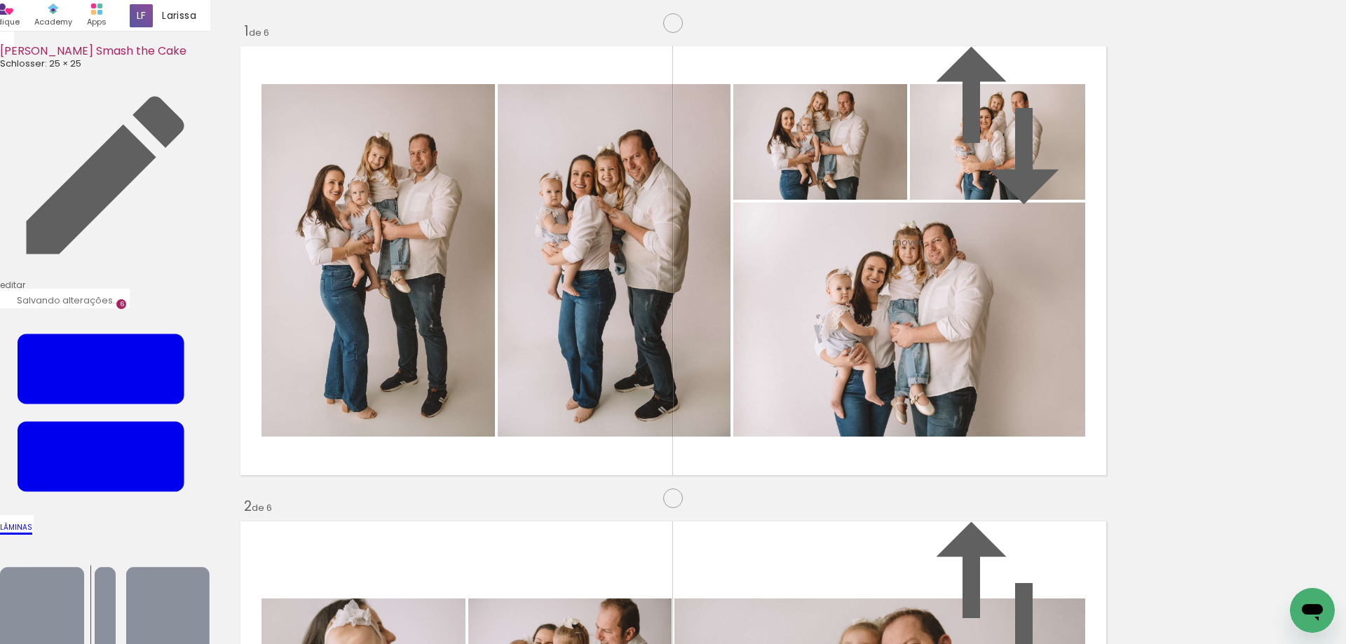
scroll to position [0, 1424]
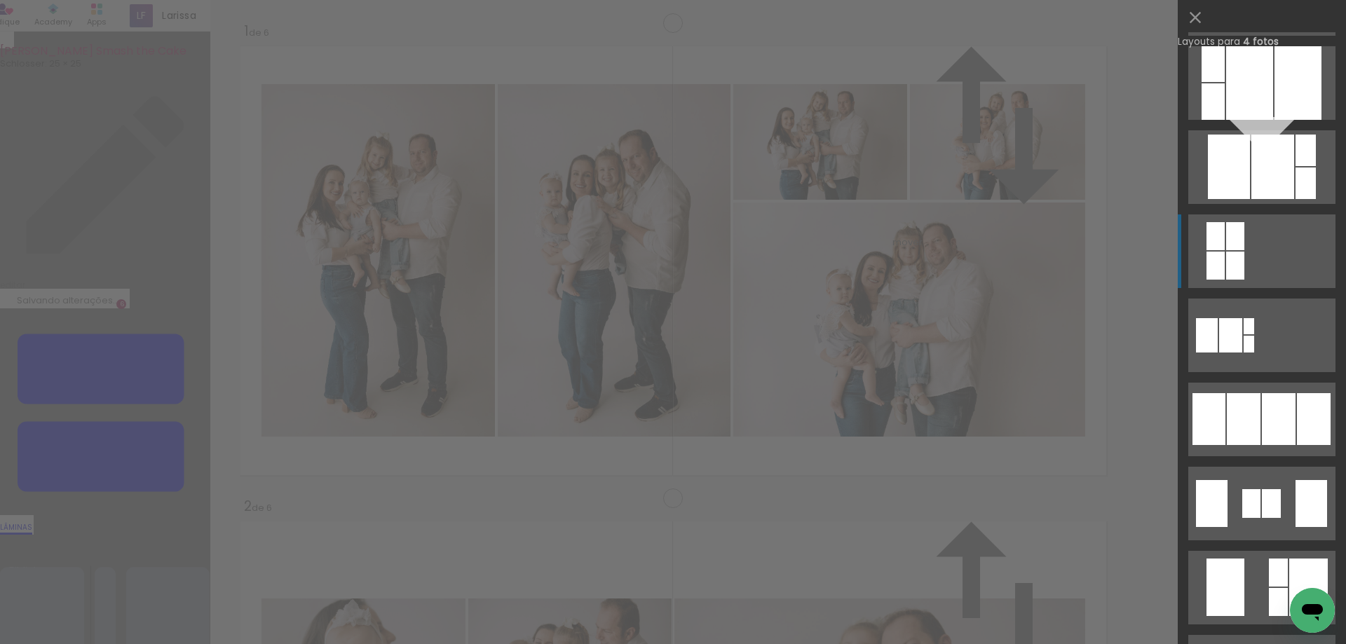
scroll to position [677, 0]
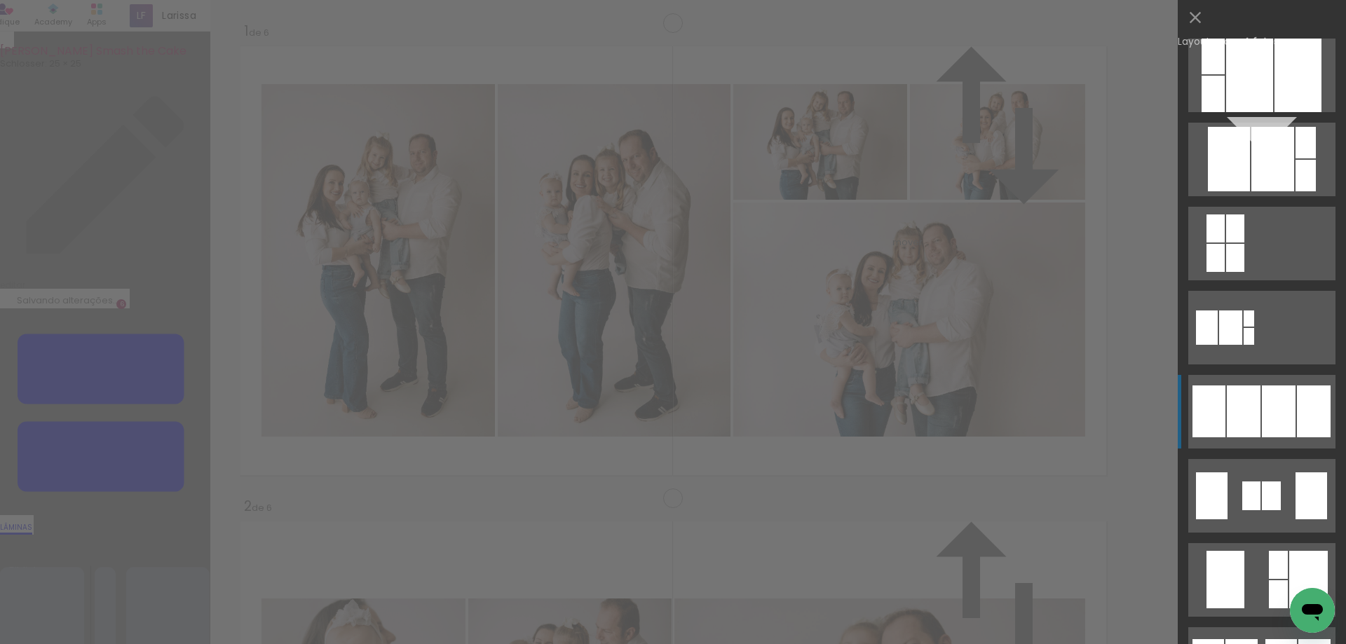
click at [1270, 422] on div at bounding box center [1279, 412] width 34 height 52
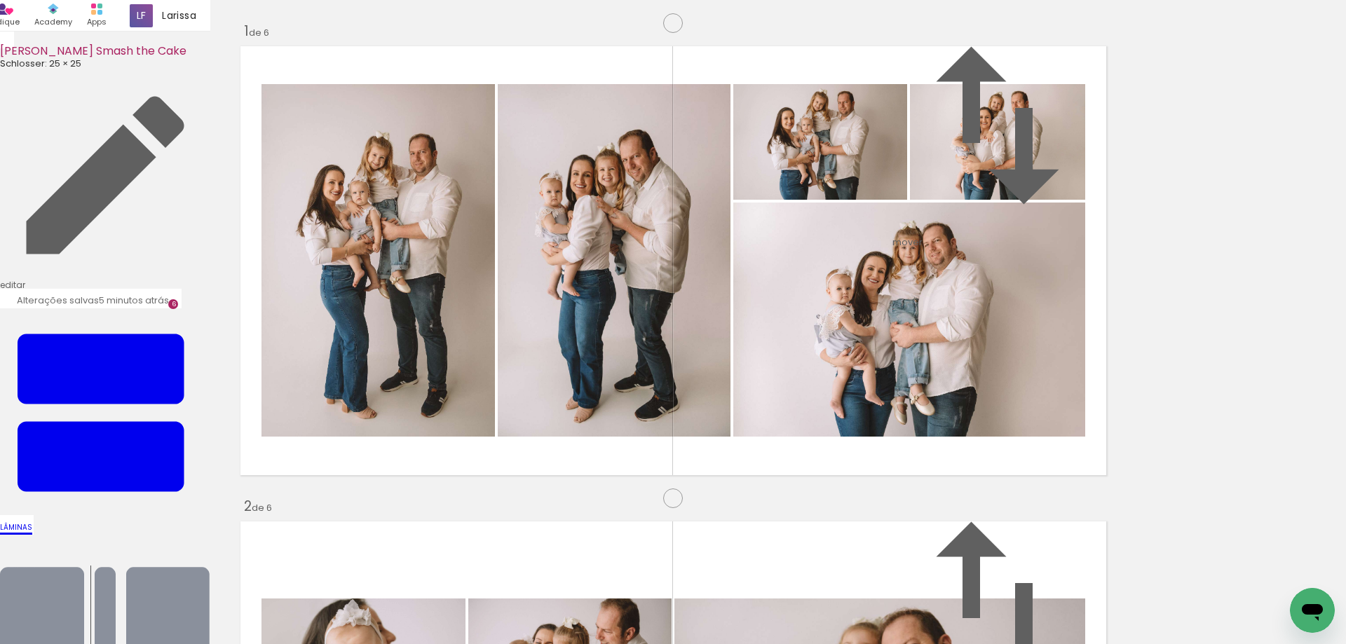
scroll to position [2877, 0]
drag, startPoint x: 608, startPoint y: 597, endPoint x: 690, endPoint y: 586, distance: 82.8
click at [553, 404] on quentale-workspace at bounding box center [673, 322] width 1346 height 644
drag, startPoint x: 695, startPoint y: 599, endPoint x: 776, endPoint y: 586, distance: 81.7
click at [669, 374] on quentale-workspace at bounding box center [673, 322] width 1346 height 644
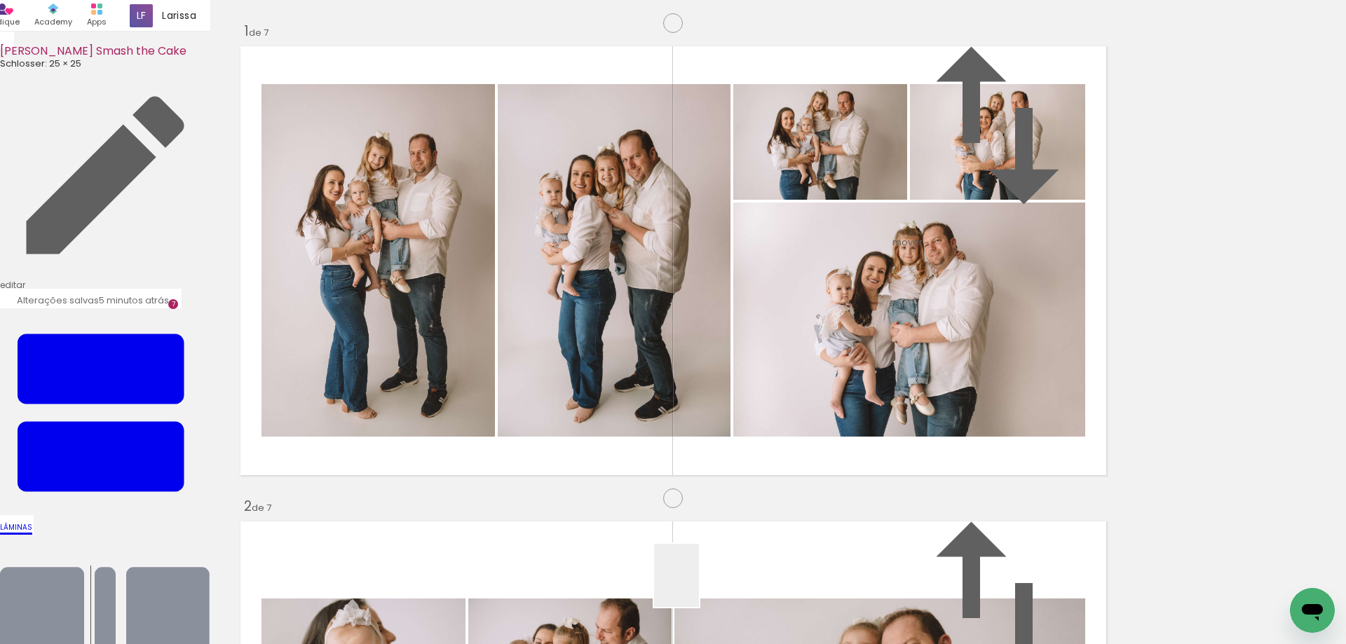
scroll to position [2869, 0]
drag, startPoint x: 781, startPoint y: 612, endPoint x: 850, endPoint y: 557, distance: 88.8
click at [765, 381] on quentale-workspace at bounding box center [673, 322] width 1346 height 644
drag, startPoint x: 854, startPoint y: 598, endPoint x: 904, endPoint y: 571, distance: 56.8
click at [845, 390] on quentale-workspace at bounding box center [673, 322] width 1346 height 644
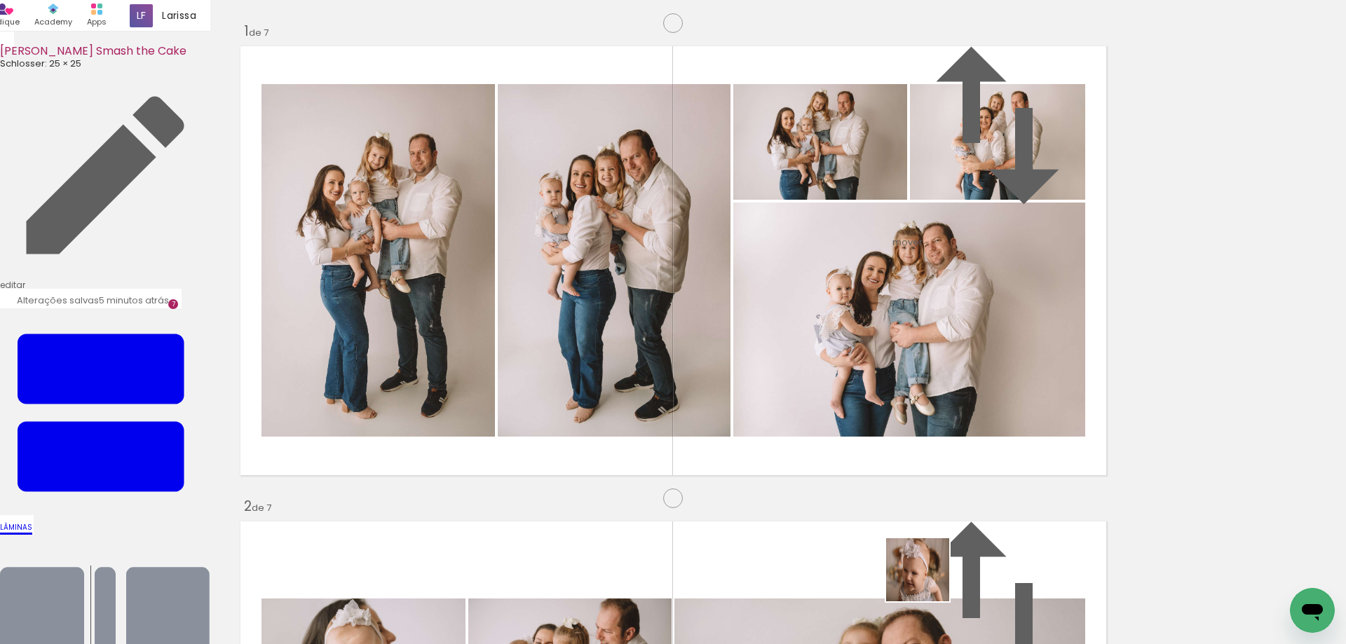
drag, startPoint x: 929, startPoint y: 603, endPoint x: 937, endPoint y: 393, distance: 210.4
click at [927, 395] on quentale-workspace at bounding box center [673, 322] width 1346 height 644
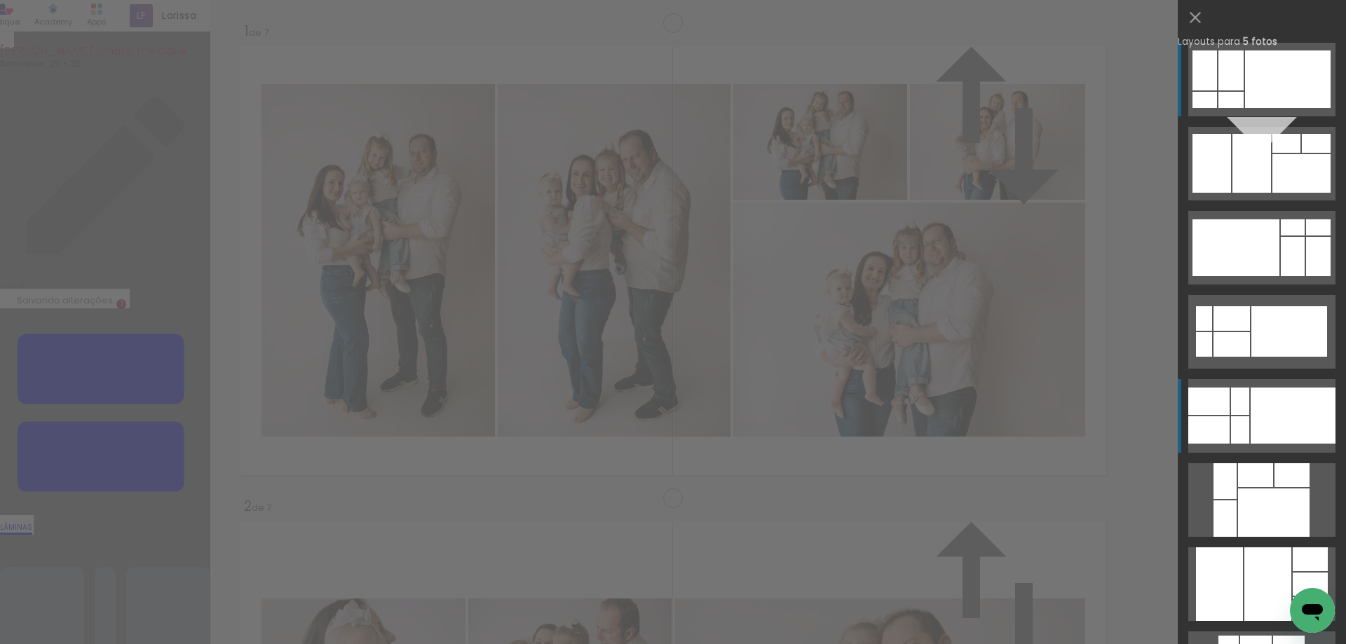
scroll to position [290, 0]
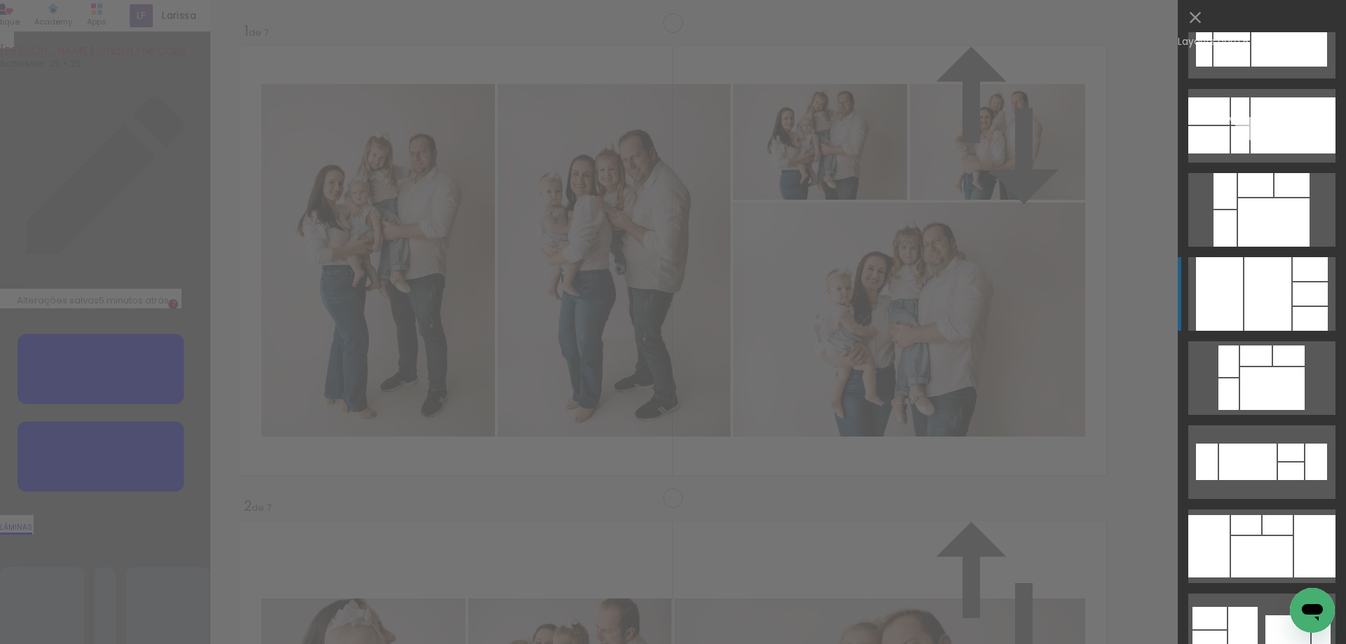
click at [1290, 282] on div at bounding box center [1267, 294] width 47 height 74
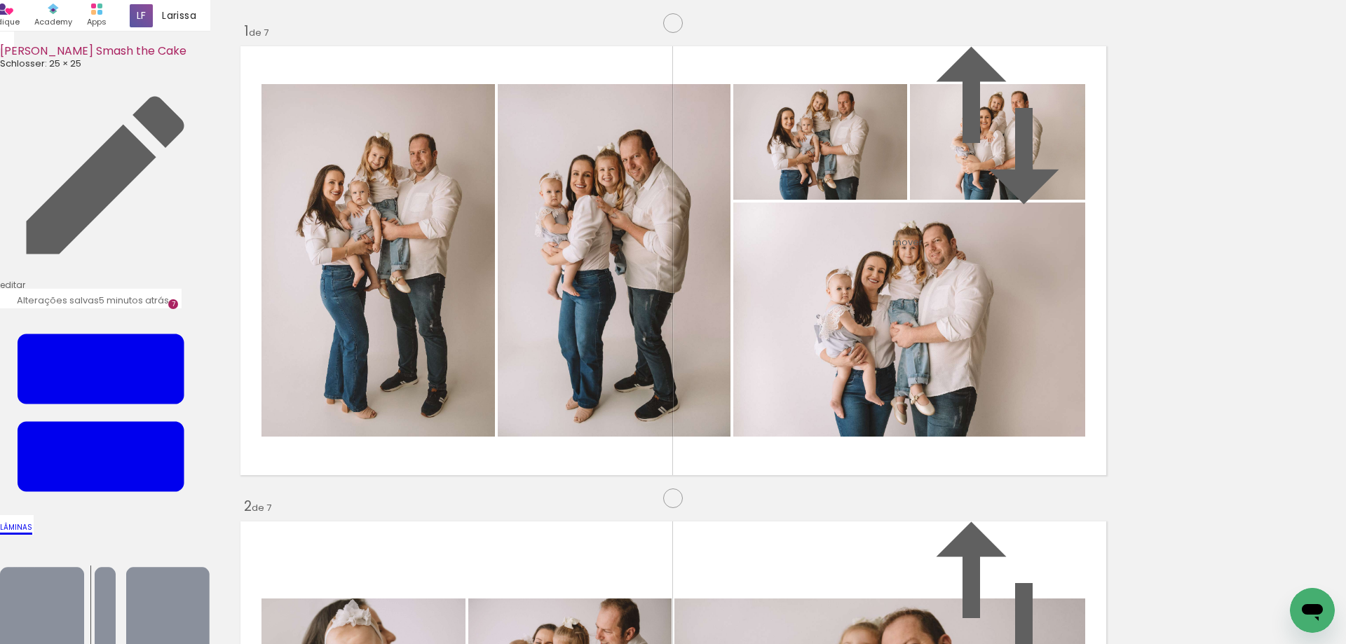
drag, startPoint x: 1049, startPoint y: 449, endPoint x: 1025, endPoint y: 292, distance: 158.8
click at [0, 0] on slot at bounding box center [0, 0] width 0 height 0
drag, startPoint x: 1011, startPoint y: 466, endPoint x: 1007, endPoint y: 454, distance: 12.9
drag, startPoint x: 1016, startPoint y: 343, endPoint x: 1008, endPoint y: 313, distance: 32.0
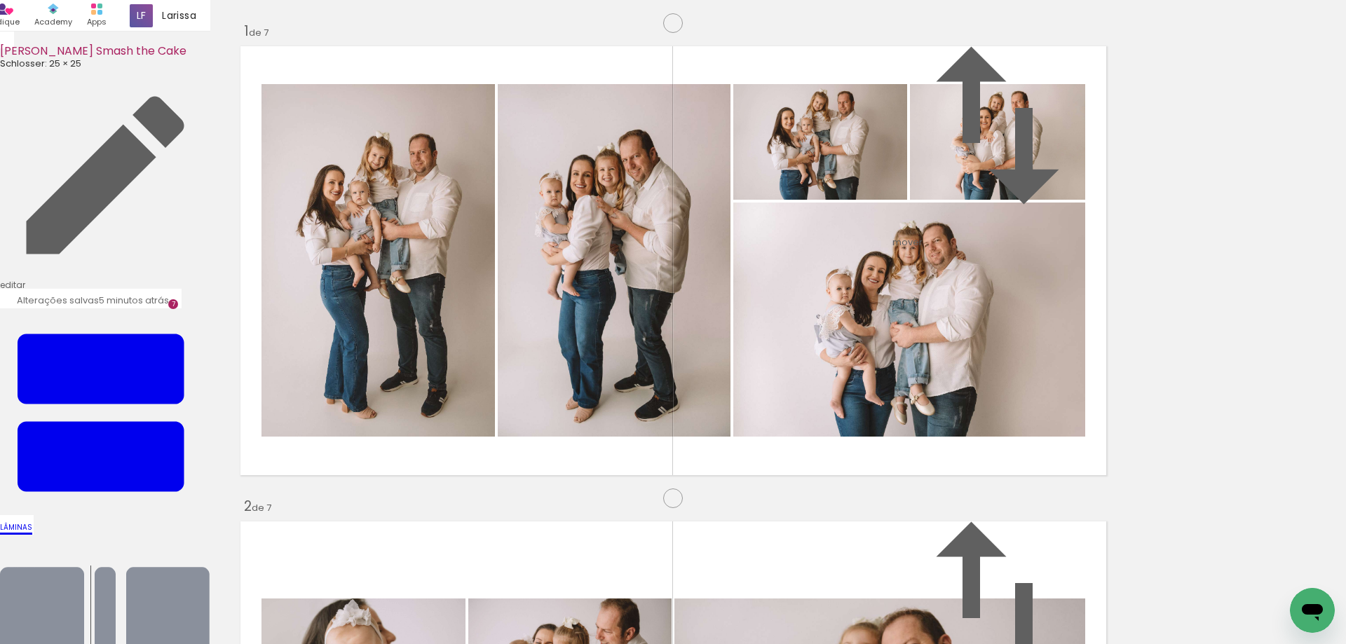
click at [0, 0] on slot at bounding box center [0, 0] width 0 height 0
drag, startPoint x: 530, startPoint y: 449, endPoint x: 600, endPoint y: 559, distance: 130.5
click at [503, 325] on quentale-workspace at bounding box center [673, 322] width 1346 height 644
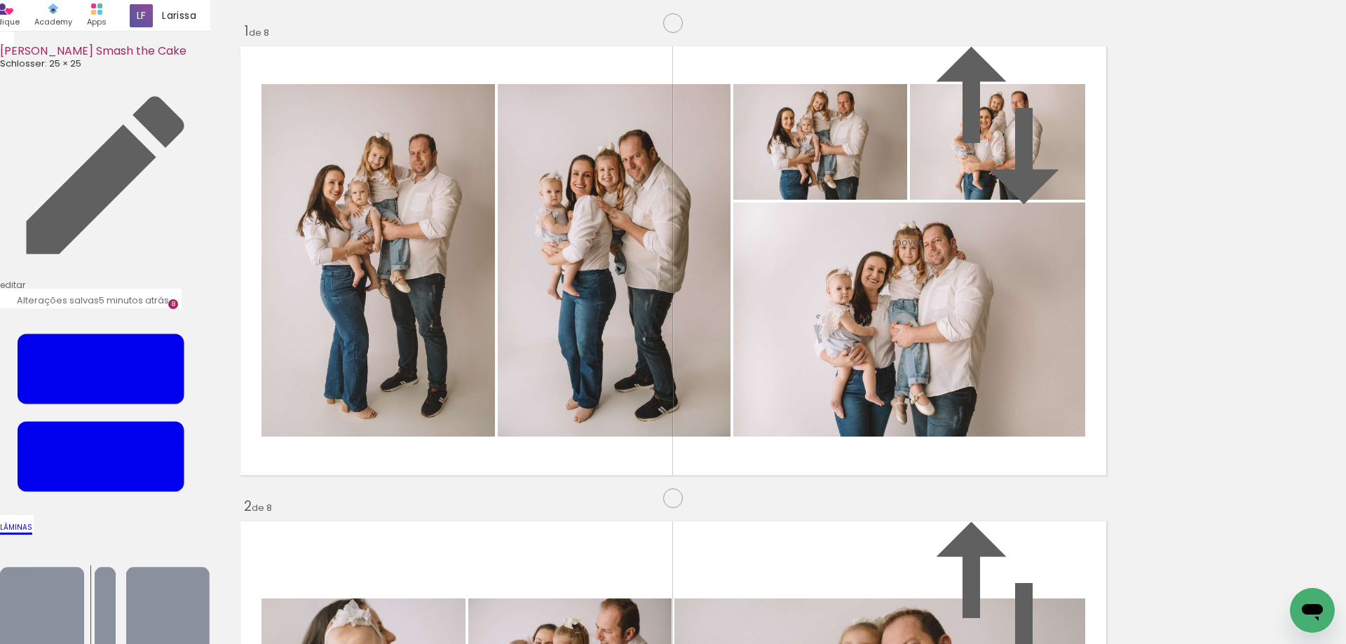
drag, startPoint x: 599, startPoint y: 594, endPoint x: 681, endPoint y: 573, distance: 84.0
click at [600, 344] on quentale-workspace at bounding box center [673, 322] width 1346 height 644
drag, startPoint x: 691, startPoint y: 617, endPoint x: 732, endPoint y: 343, distance: 276.5
click at [721, 350] on quentale-workspace at bounding box center [673, 322] width 1346 height 644
drag, startPoint x: 779, startPoint y: 573, endPoint x: 827, endPoint y: 571, distance: 48.4
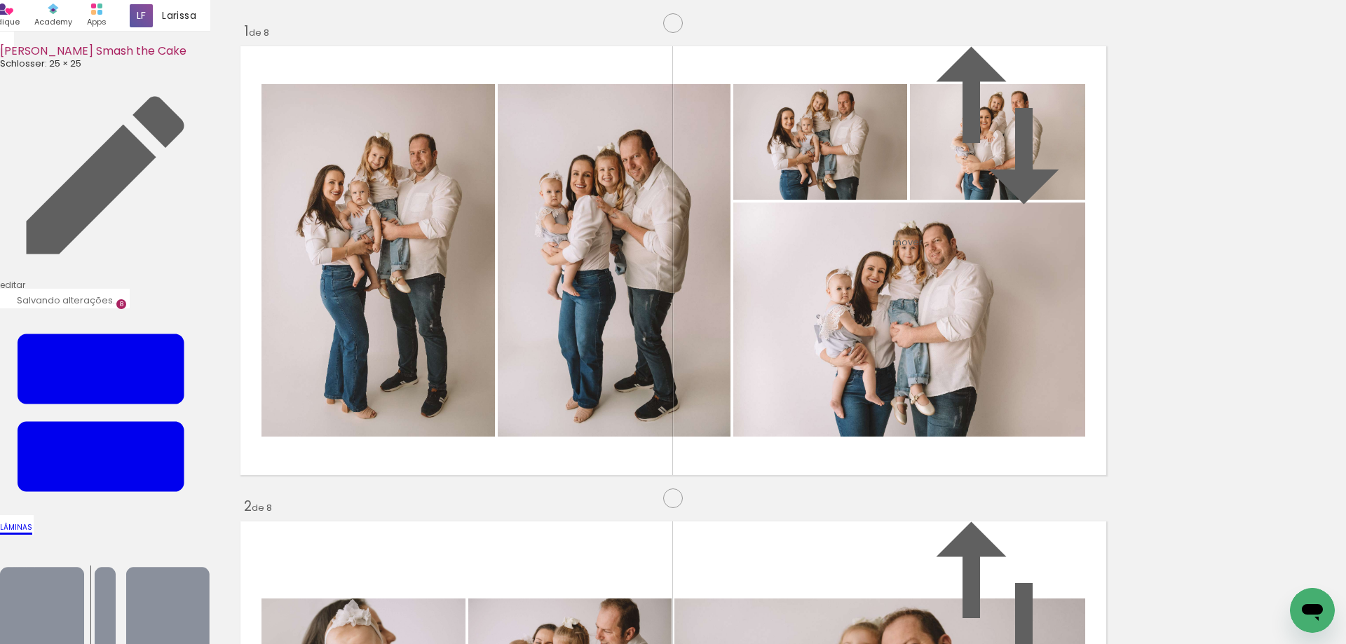
click at [790, 361] on quentale-workspace at bounding box center [673, 322] width 1346 height 644
drag, startPoint x: 840, startPoint y: 606, endPoint x: 922, endPoint y: 609, distance: 82.1
click at [834, 362] on quentale-workspace at bounding box center [673, 322] width 1346 height 644
drag, startPoint x: 922, startPoint y: 592, endPoint x: 951, endPoint y: 348, distance: 246.4
click at [951, 348] on quentale-workspace at bounding box center [673, 322] width 1346 height 644
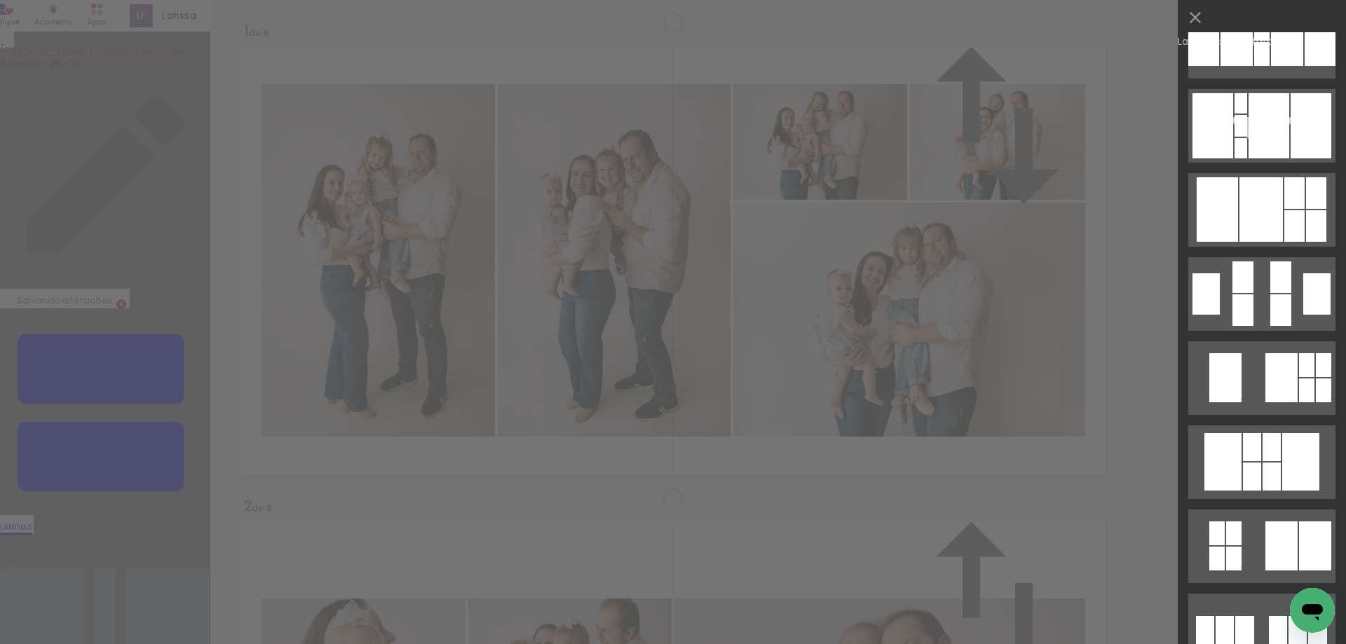
scroll to position [0, 0]
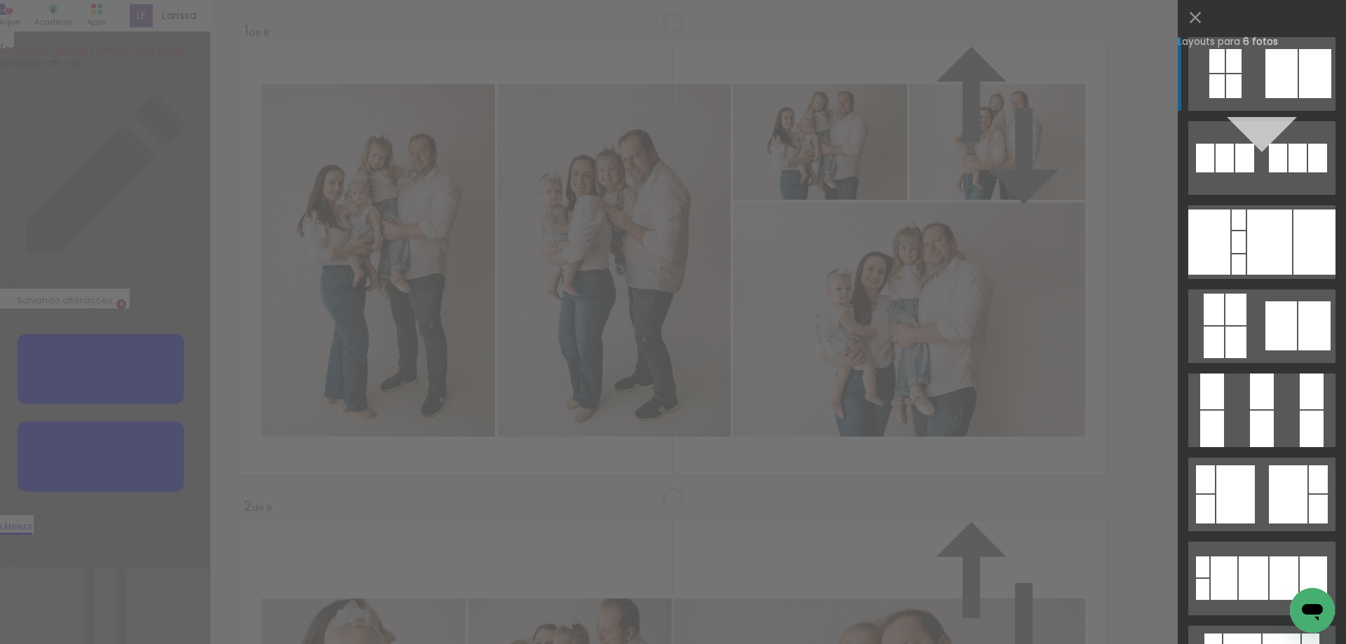
scroll to position [774, 0]
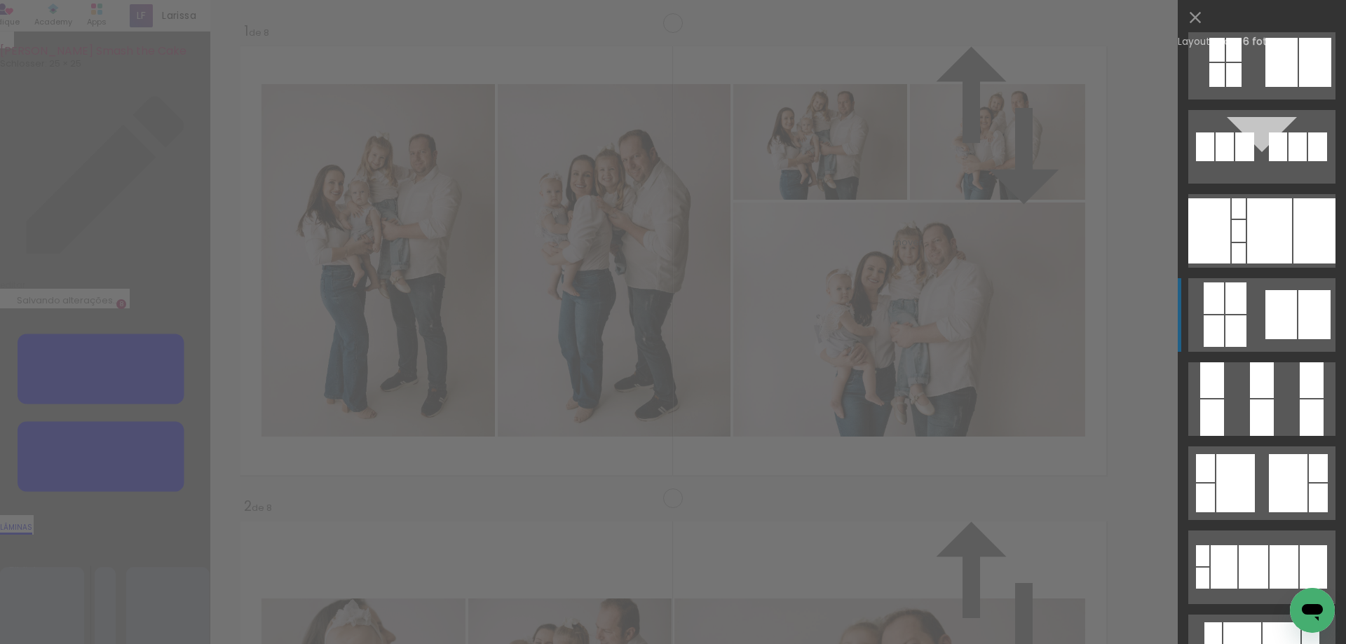
click at [1281, 322] on div at bounding box center [1281, 314] width 32 height 49
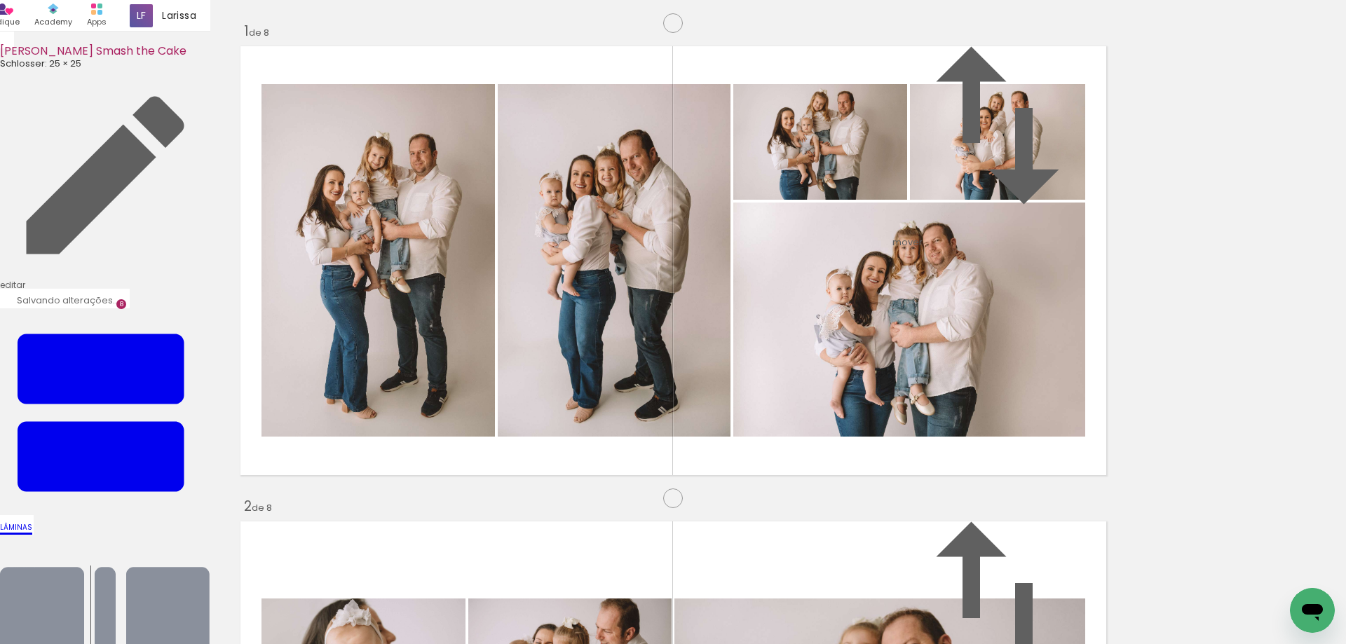
drag, startPoint x: 547, startPoint y: 262, endPoint x: 968, endPoint y: 320, distance: 425.2
click at [0, 0] on slot at bounding box center [0, 0] width 0 height 0
drag, startPoint x: 996, startPoint y: 318, endPoint x: 842, endPoint y: 322, distance: 153.6
click at [0, 0] on slot at bounding box center [0, 0] width 0 height 0
drag, startPoint x: 810, startPoint y: 367, endPoint x: 791, endPoint y: 367, distance: 19.6
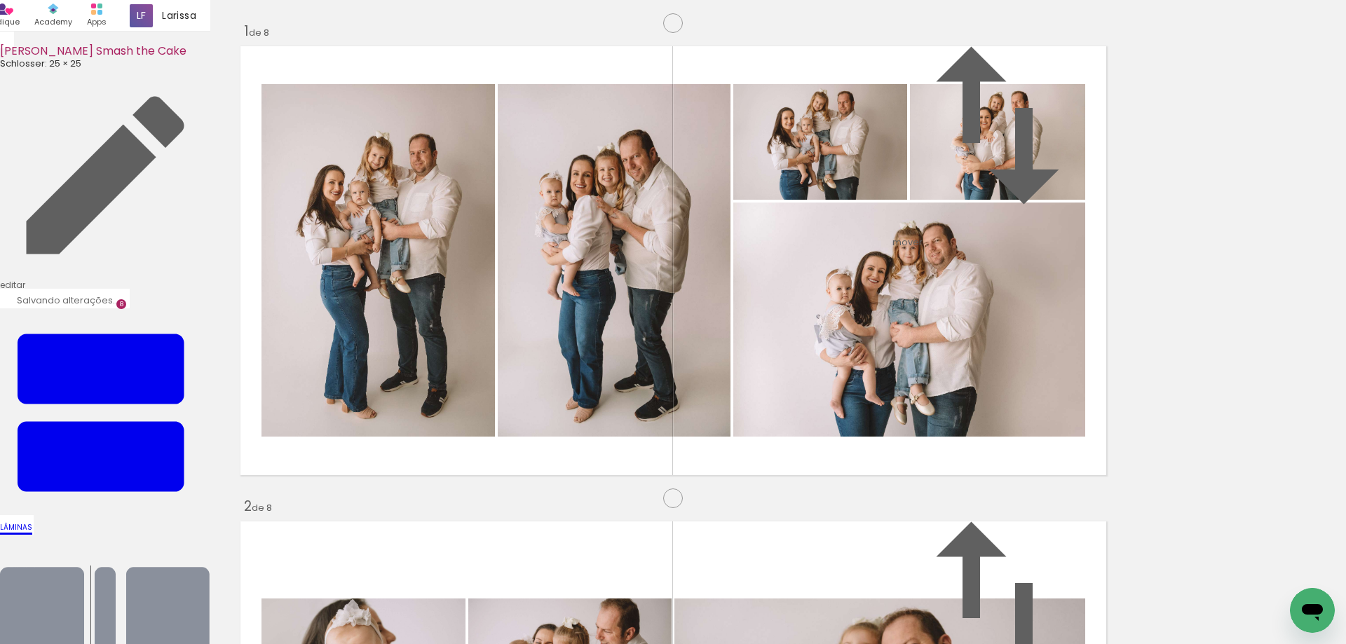
drag, startPoint x: 1011, startPoint y: 424, endPoint x: 1028, endPoint y: 425, distance: 17.5
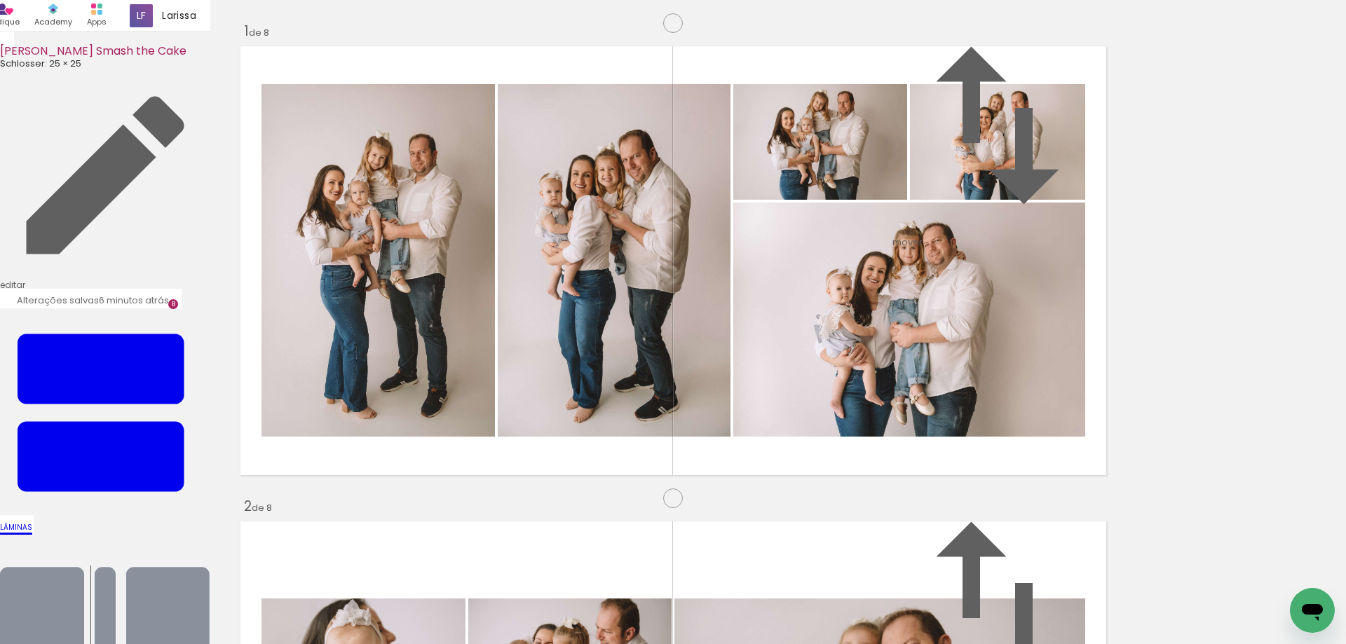
drag, startPoint x: 533, startPoint y: 423, endPoint x: 401, endPoint y: 433, distance: 132.2
click at [0, 0] on slot at bounding box center [0, 0] width 0 height 0
drag, startPoint x: 475, startPoint y: 604, endPoint x: 540, endPoint y: 578, distance: 69.8
click at [468, 407] on quentale-workspace at bounding box center [673, 322] width 1346 height 644
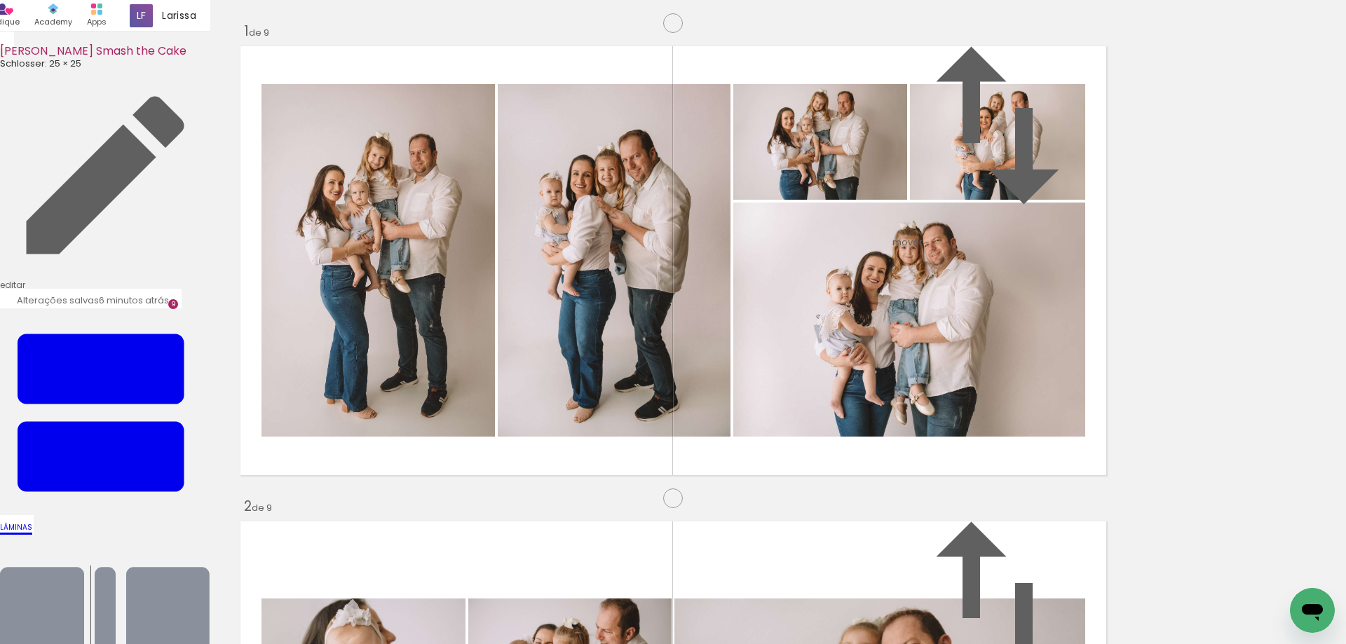
scroll to position [3819, 0]
drag, startPoint x: 545, startPoint y: 601, endPoint x: 624, endPoint y: 537, distance: 101.6
click at [594, 336] on quentale-workspace at bounding box center [673, 322] width 1346 height 644
drag, startPoint x: 627, startPoint y: 594, endPoint x: 705, endPoint y: 479, distance: 139.8
click at [678, 294] on quentale-workspace at bounding box center [673, 322] width 1346 height 644
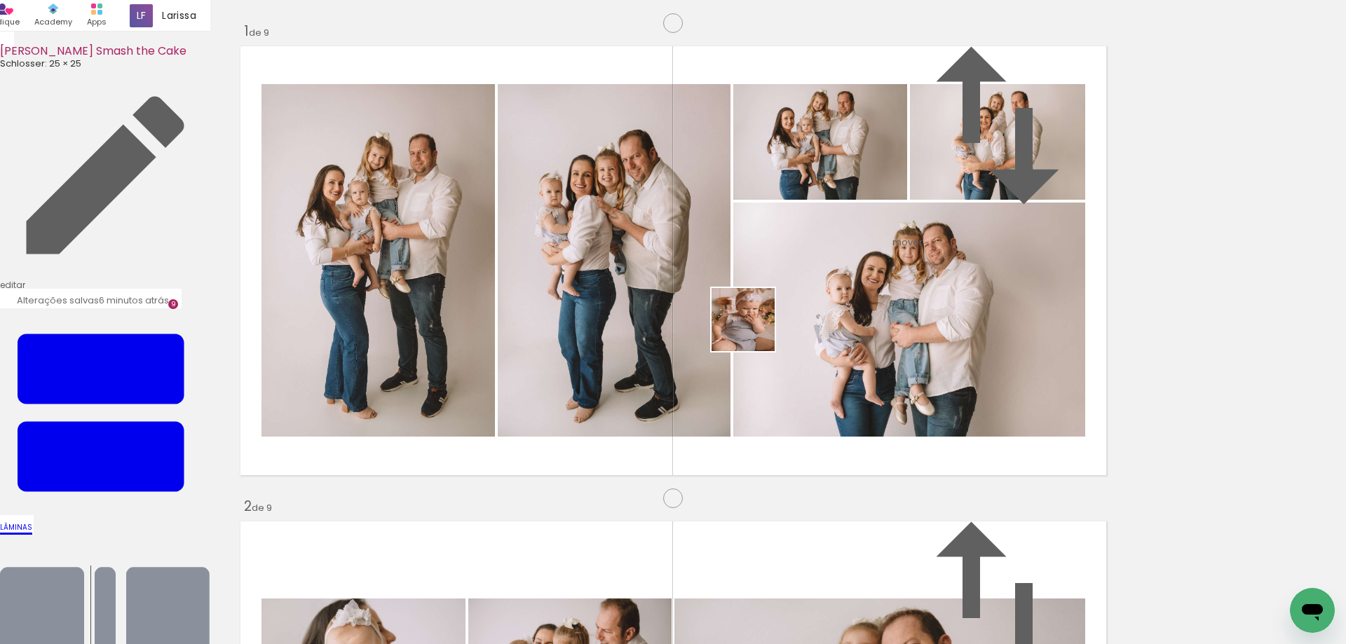
drag, startPoint x: 707, startPoint y: 574, endPoint x: 758, endPoint y: 311, distance: 267.9
click at [757, 313] on quentale-workspace at bounding box center [673, 322] width 1346 height 644
drag, startPoint x: 772, startPoint y: 598, endPoint x: 834, endPoint y: 383, distance: 223.4
click at [817, 378] on quentale-workspace at bounding box center [673, 322] width 1346 height 644
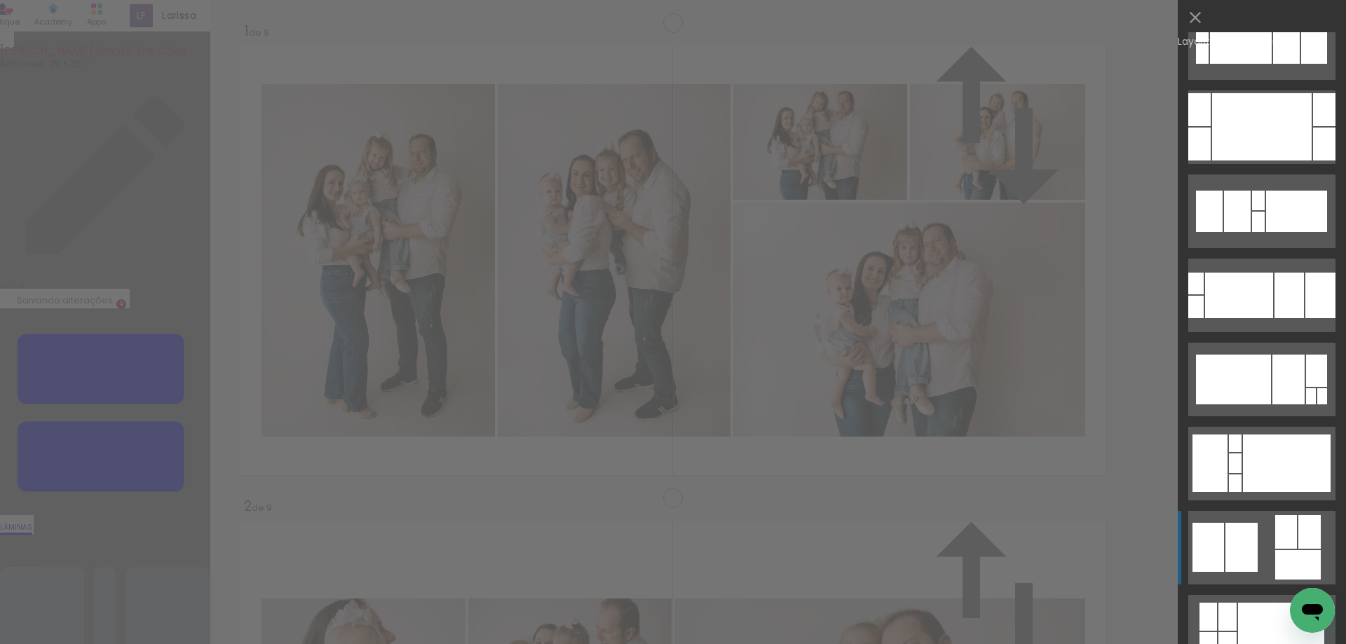
scroll to position [580, 0]
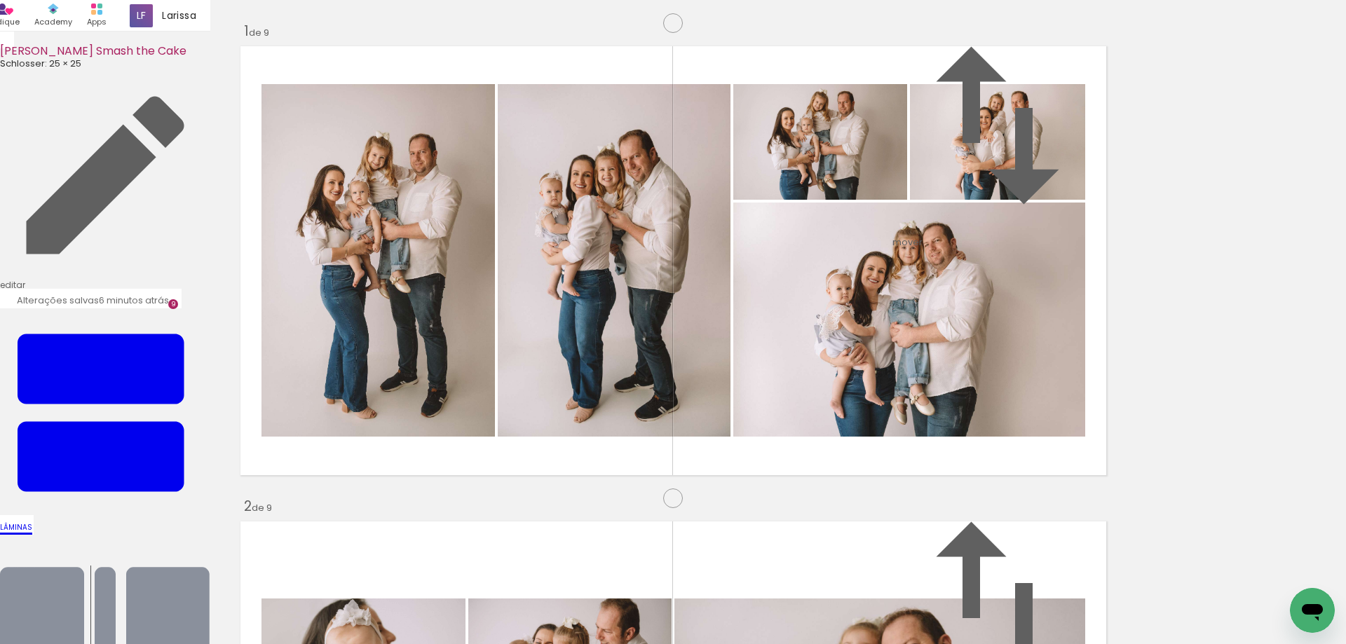
drag, startPoint x: 462, startPoint y: 350, endPoint x: 571, endPoint y: 343, distance: 109.6
click at [0, 0] on slot at bounding box center [0, 0] width 0 height 0
drag, startPoint x: 496, startPoint y: 349, endPoint x: 459, endPoint y: 349, distance: 37.1
click at [0, 0] on slot at bounding box center [0, 0] width 0 height 0
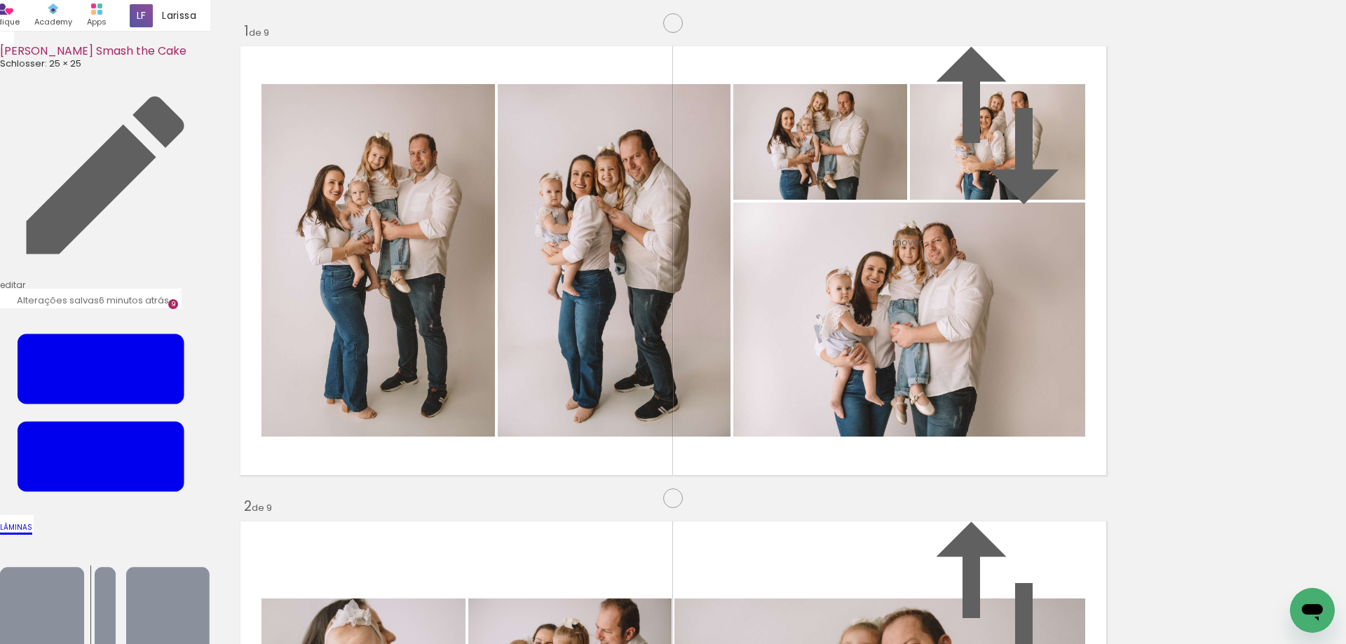
drag, startPoint x: 500, startPoint y: 373, endPoint x: 521, endPoint y: 373, distance: 21.0
drag, startPoint x: 962, startPoint y: 227, endPoint x: 968, endPoint y: 236, distance: 11.1
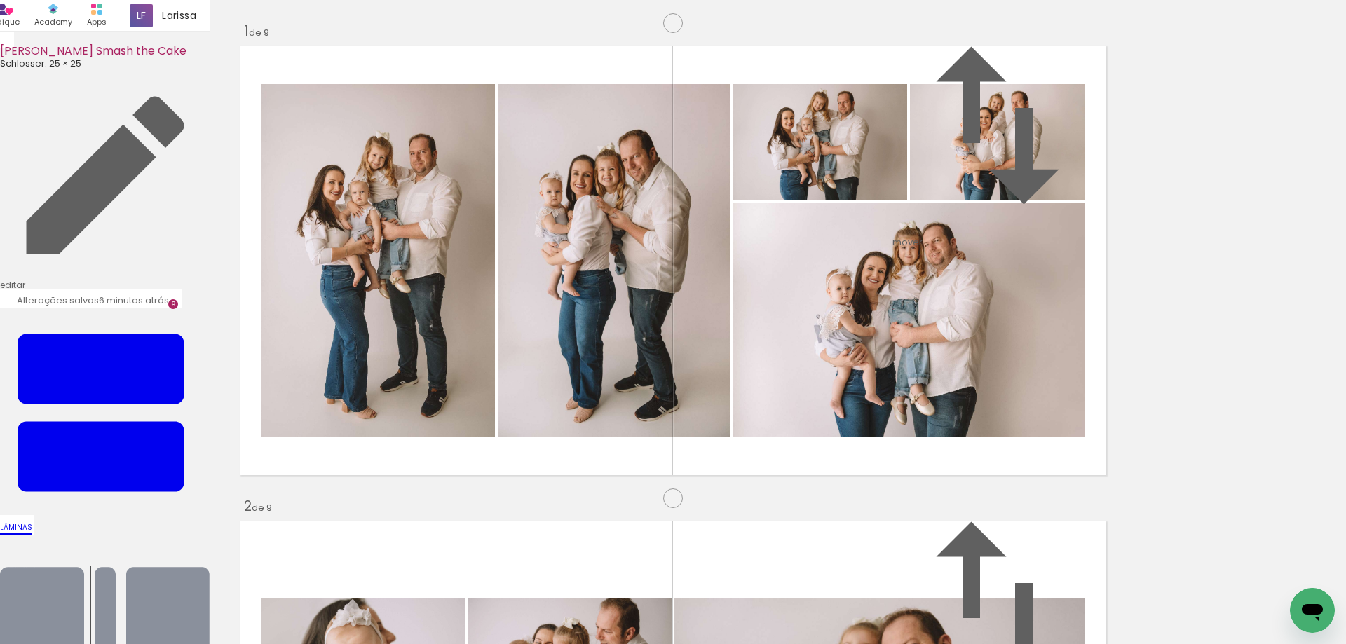
drag, startPoint x: 847, startPoint y: 611, endPoint x: 919, endPoint y: 600, distance: 73.1
click at [729, 423] on quentale-workspace at bounding box center [673, 322] width 1346 height 644
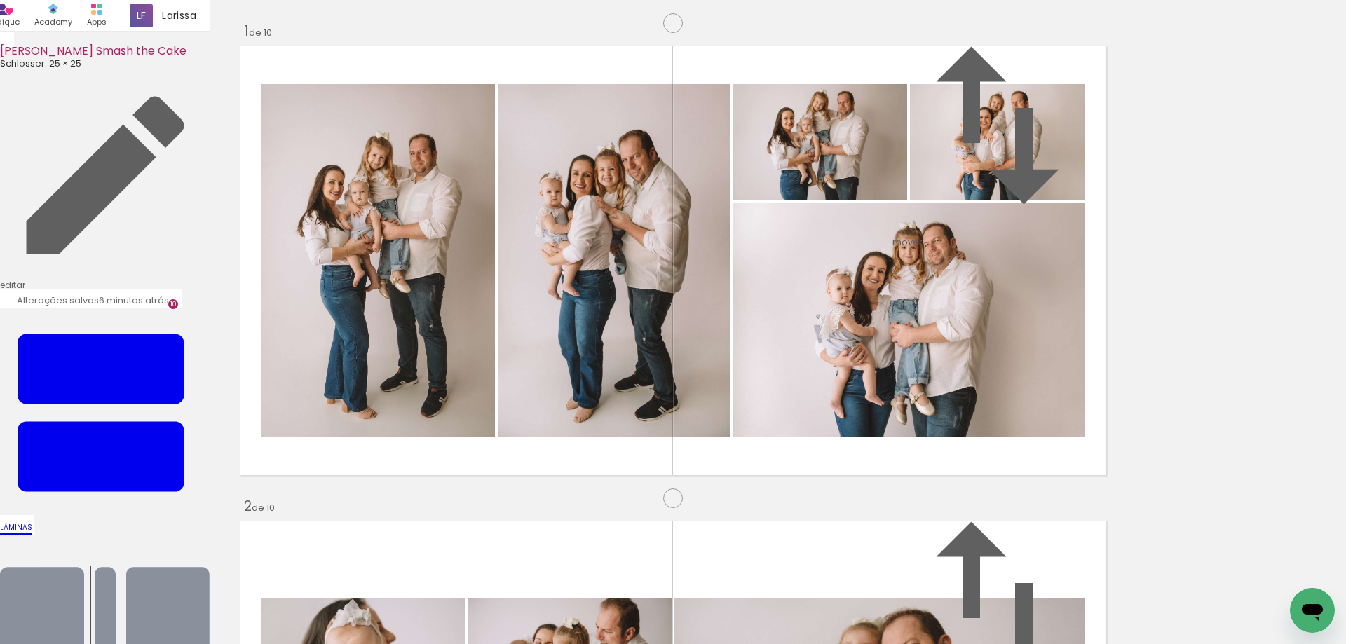
drag, startPoint x: 946, startPoint y: 608, endPoint x: 1000, endPoint y: 574, distance: 64.6
click at [885, 357] on quentale-workspace at bounding box center [673, 322] width 1346 height 644
drag, startPoint x: 1022, startPoint y: 608, endPoint x: 1098, endPoint y: 564, distance: 88.0
click at [974, 353] on quentale-workspace at bounding box center [673, 322] width 1346 height 644
drag, startPoint x: 1110, startPoint y: 608, endPoint x: 888, endPoint y: 315, distance: 366.7
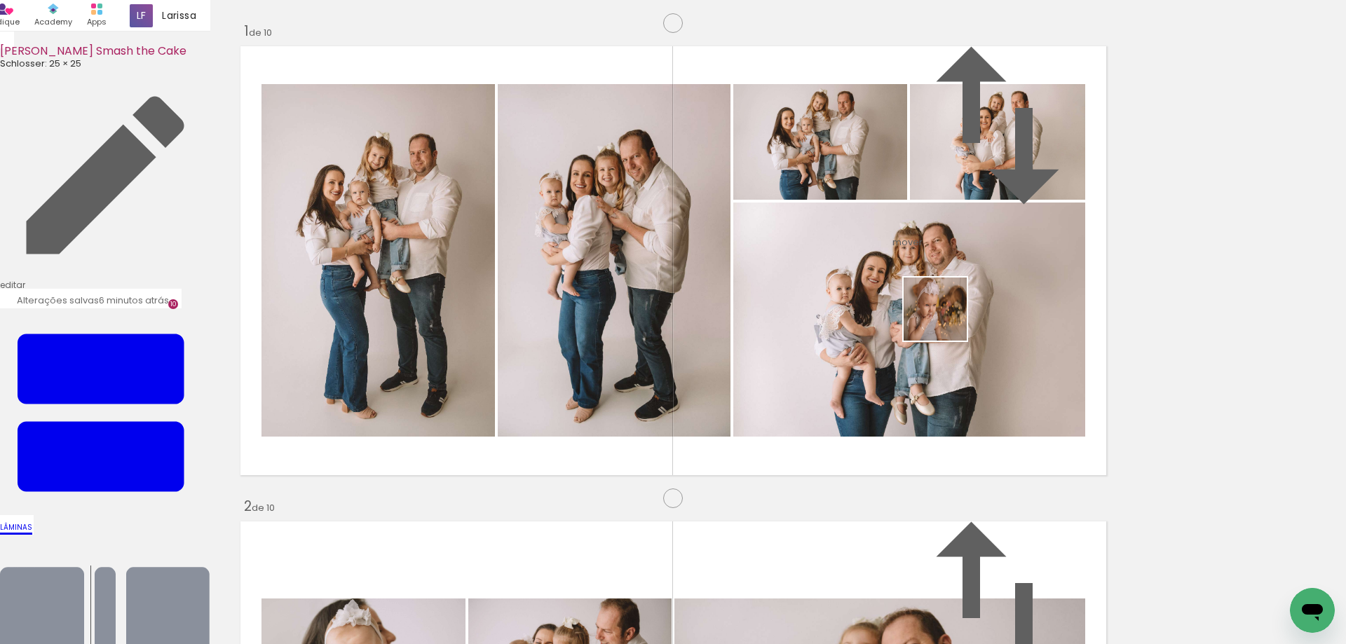
click at [941, 316] on quentale-workspace at bounding box center [673, 322] width 1346 height 644
drag, startPoint x: 392, startPoint y: 263, endPoint x: 847, endPoint y: 267, distance: 454.9
click at [0, 0] on slot at bounding box center [0, 0] width 0 height 0
drag, startPoint x: 627, startPoint y: 369, endPoint x: 638, endPoint y: 367, distance: 10.7
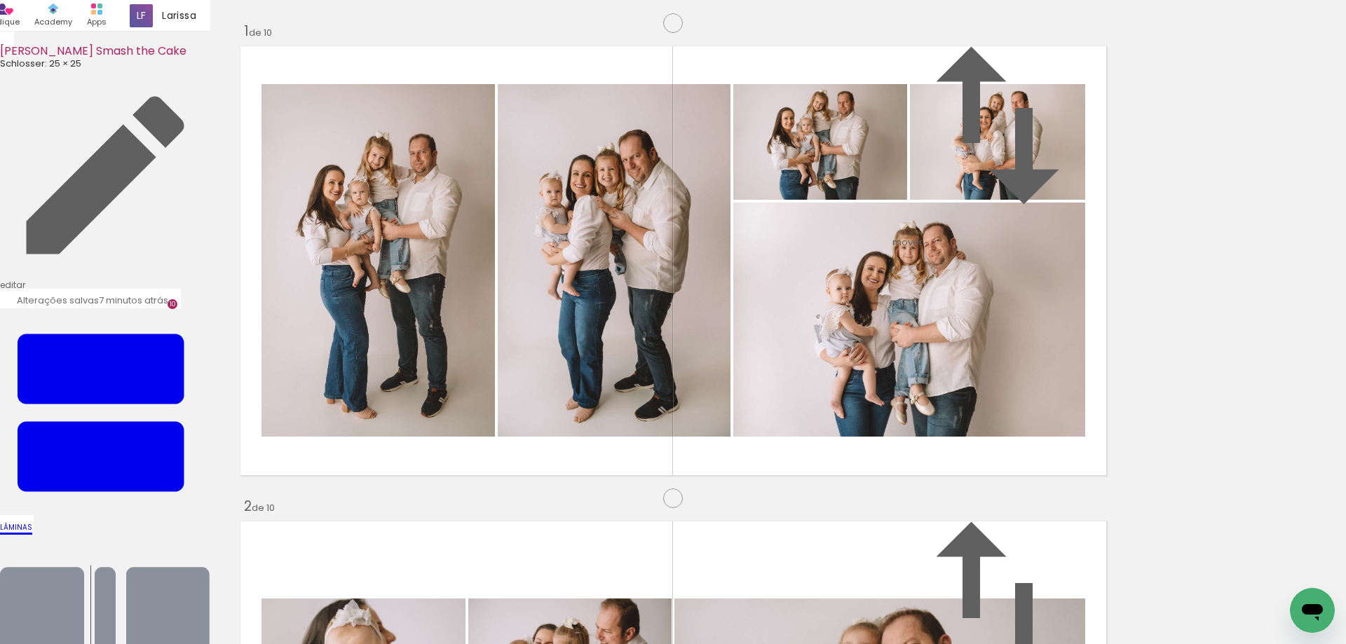
drag, startPoint x: 589, startPoint y: 611, endPoint x: 644, endPoint y: 577, distance: 64.6
click at [510, 374] on quentale-workspace at bounding box center [673, 322] width 1346 height 644
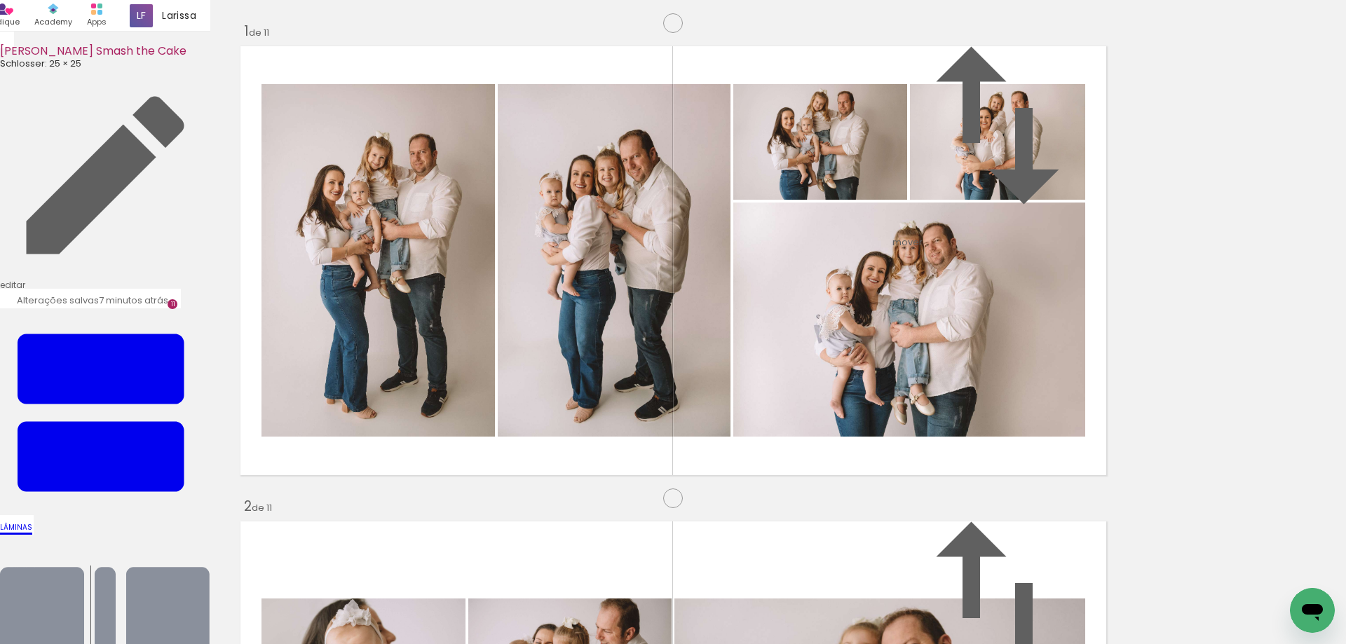
drag, startPoint x: 685, startPoint y: 609, endPoint x: 735, endPoint y: 559, distance: 70.4
click at [657, 370] on quentale-workspace at bounding box center [673, 322] width 1346 height 644
drag, startPoint x: 746, startPoint y: 613, endPoint x: 768, endPoint y: 386, distance: 228.1
click at [751, 369] on quentale-workspace at bounding box center [673, 322] width 1346 height 644
drag, startPoint x: 835, startPoint y: 612, endPoint x: 943, endPoint y: 472, distance: 176.8
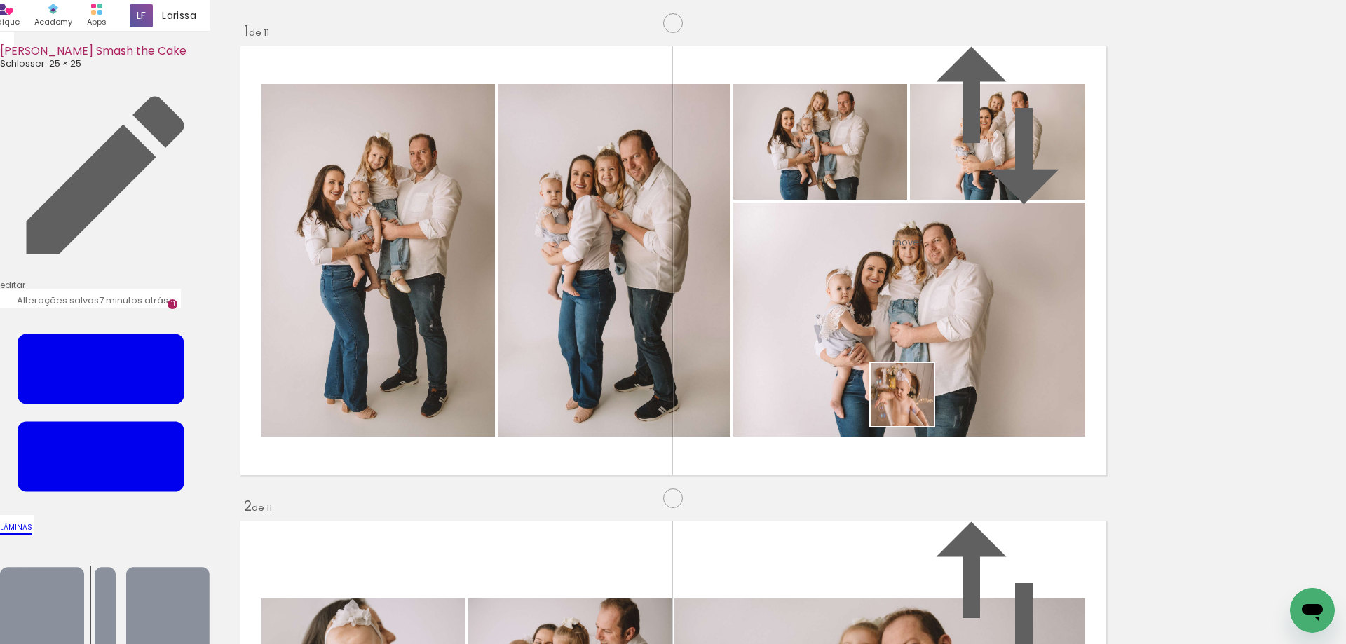
click at [913, 403] on quentale-workspace at bounding box center [673, 322] width 1346 height 644
drag, startPoint x: 915, startPoint y: 473, endPoint x: 970, endPoint y: 608, distance: 146.2
click at [892, 336] on quentale-workspace at bounding box center [673, 322] width 1346 height 644
drag, startPoint x: 991, startPoint y: 551, endPoint x: 969, endPoint y: 383, distance: 169.6
click at [965, 374] on quentale-workspace at bounding box center [673, 322] width 1346 height 644
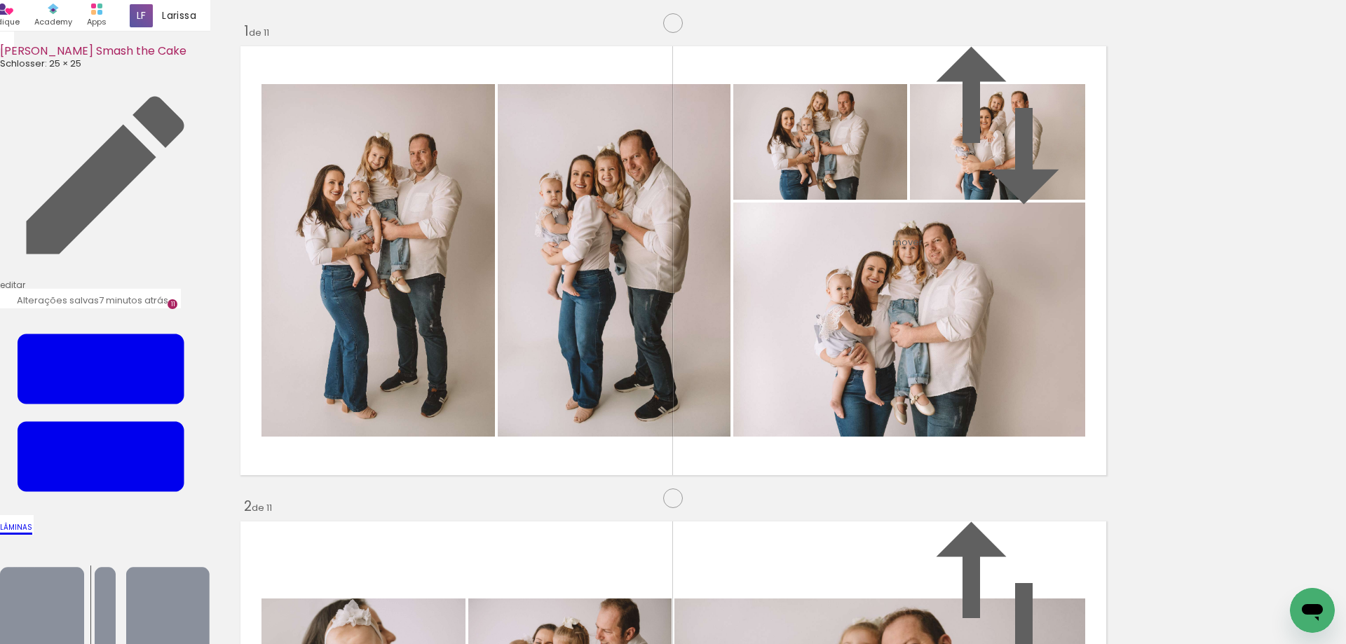
drag, startPoint x: 594, startPoint y: 445, endPoint x: 612, endPoint y: 445, distance: 17.5
drag, startPoint x: 1058, startPoint y: 598, endPoint x: 831, endPoint y: 359, distance: 329.2
click at [831, 359] on quentale-workspace at bounding box center [673, 322] width 1346 height 644
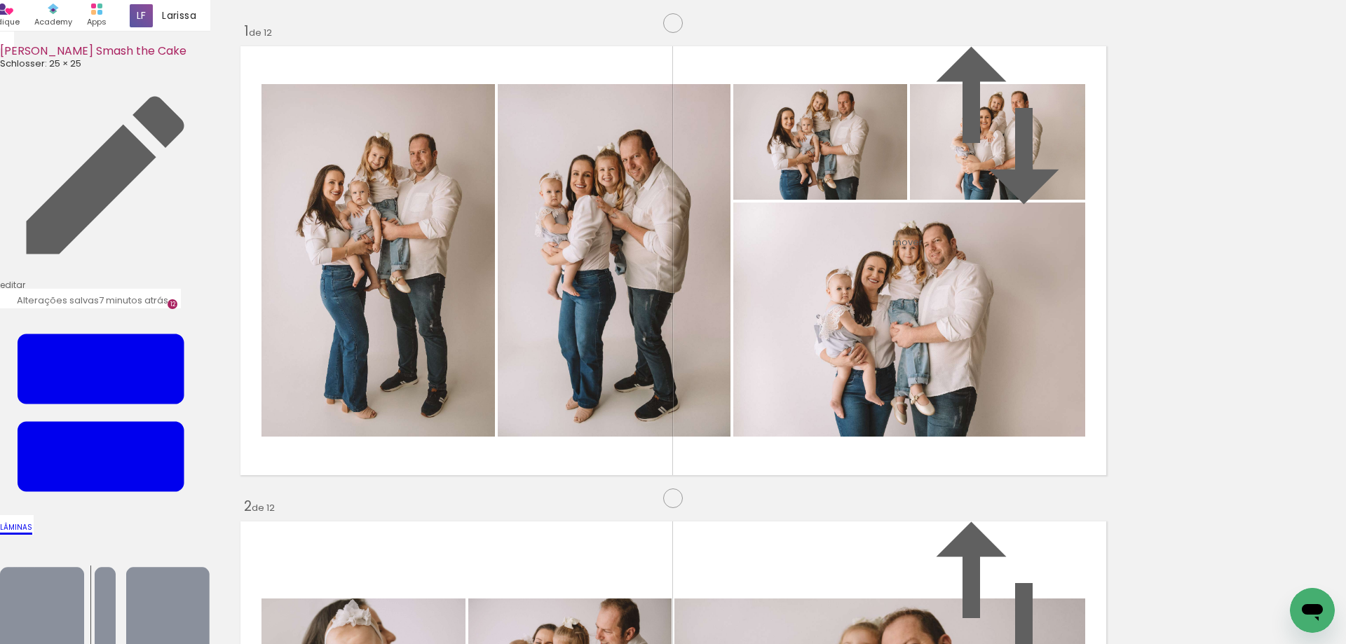
scroll to position [5245, 0]
drag, startPoint x: 1129, startPoint y: 584, endPoint x: 1157, endPoint y: 574, distance: 29.0
click at [861, 381] on quentale-workspace at bounding box center [673, 322] width 1346 height 644
drag, startPoint x: 1209, startPoint y: 601, endPoint x: 1211, endPoint y: 521, distance: 79.9
click at [840, 349] on quentale-workspace at bounding box center [673, 322] width 1346 height 644
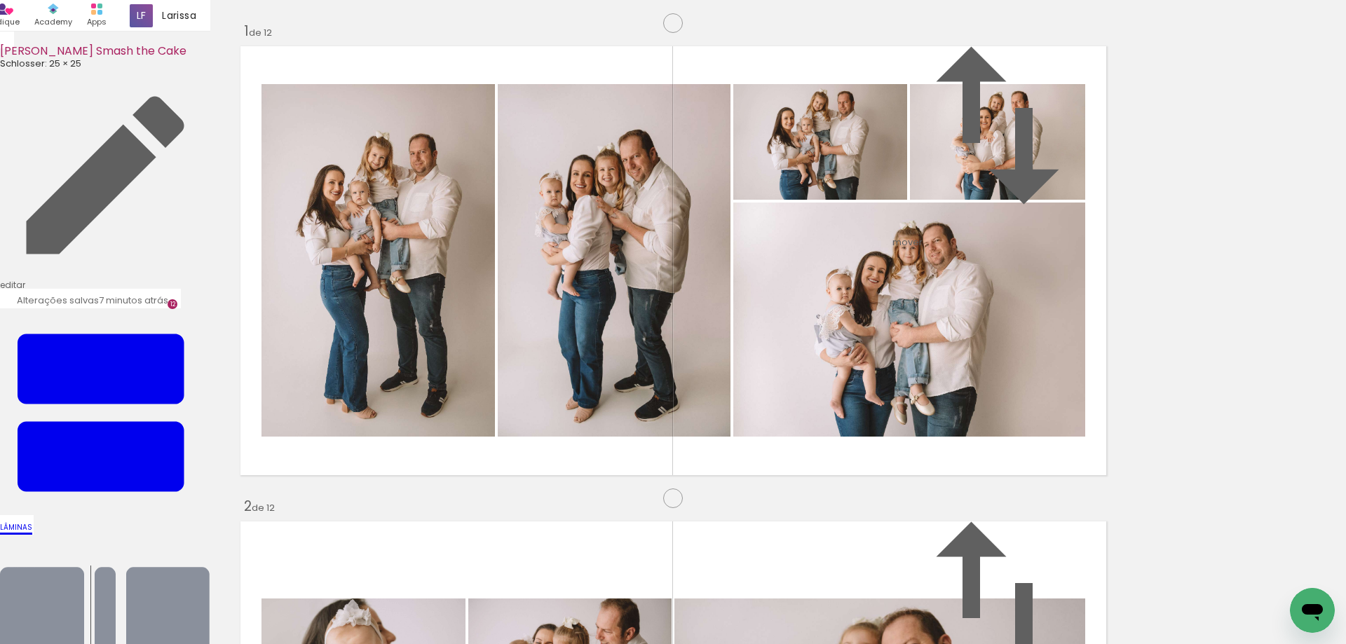
drag, startPoint x: 1283, startPoint y: 575, endPoint x: 835, endPoint y: 289, distance: 531.0
click at [842, 305] on quentale-workspace at bounding box center [673, 322] width 1346 height 644
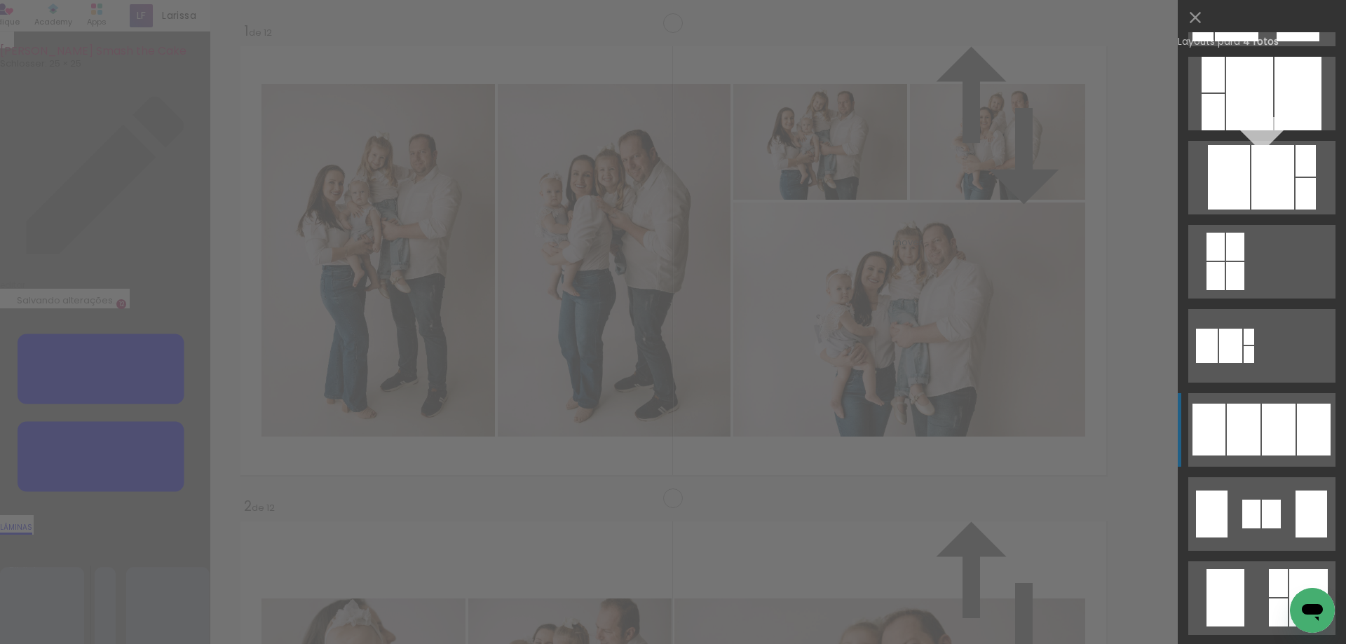
scroll to position [677, 0]
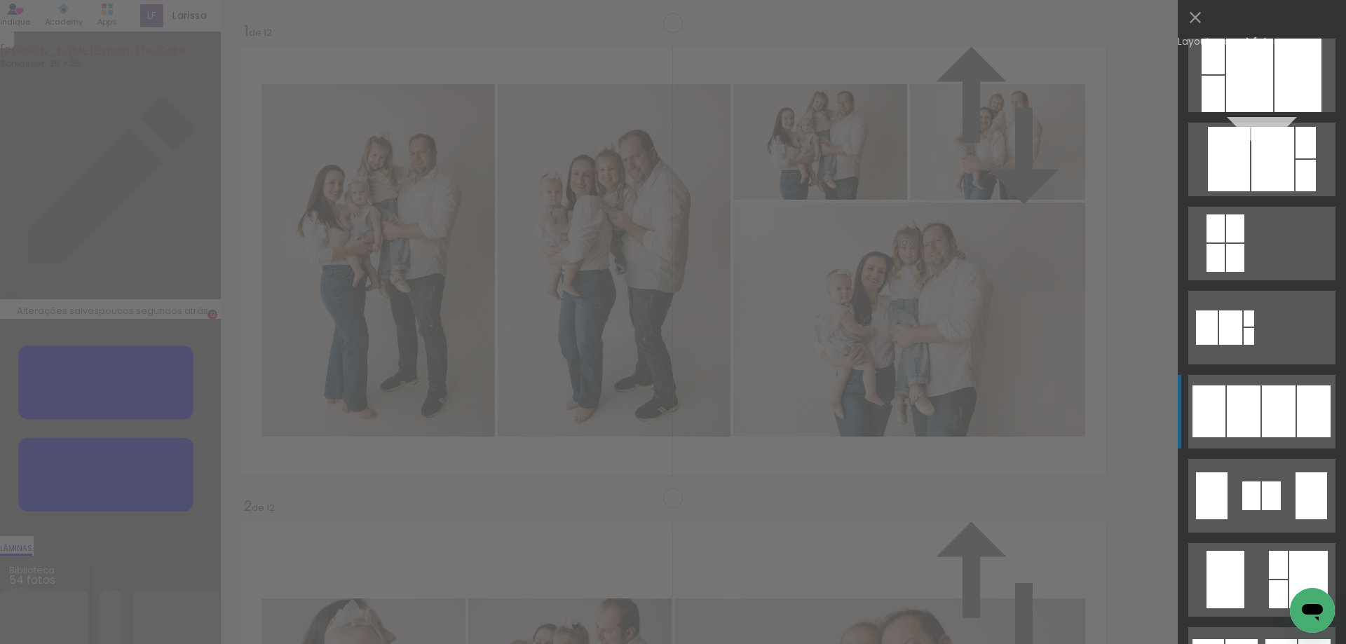
click at [1279, 407] on div at bounding box center [1279, 412] width 34 height 52
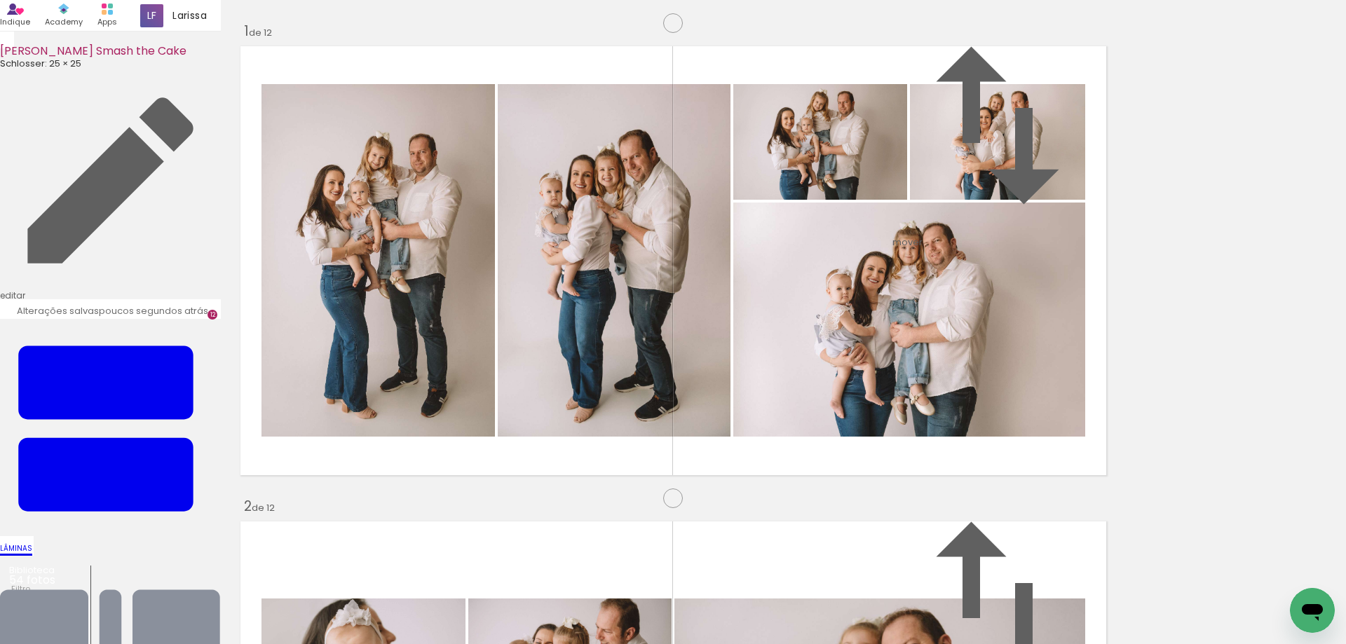
drag, startPoint x: 786, startPoint y: 353, endPoint x: 988, endPoint y: 360, distance: 202.0
click at [0, 0] on slot at bounding box center [0, 0] width 0 height 0
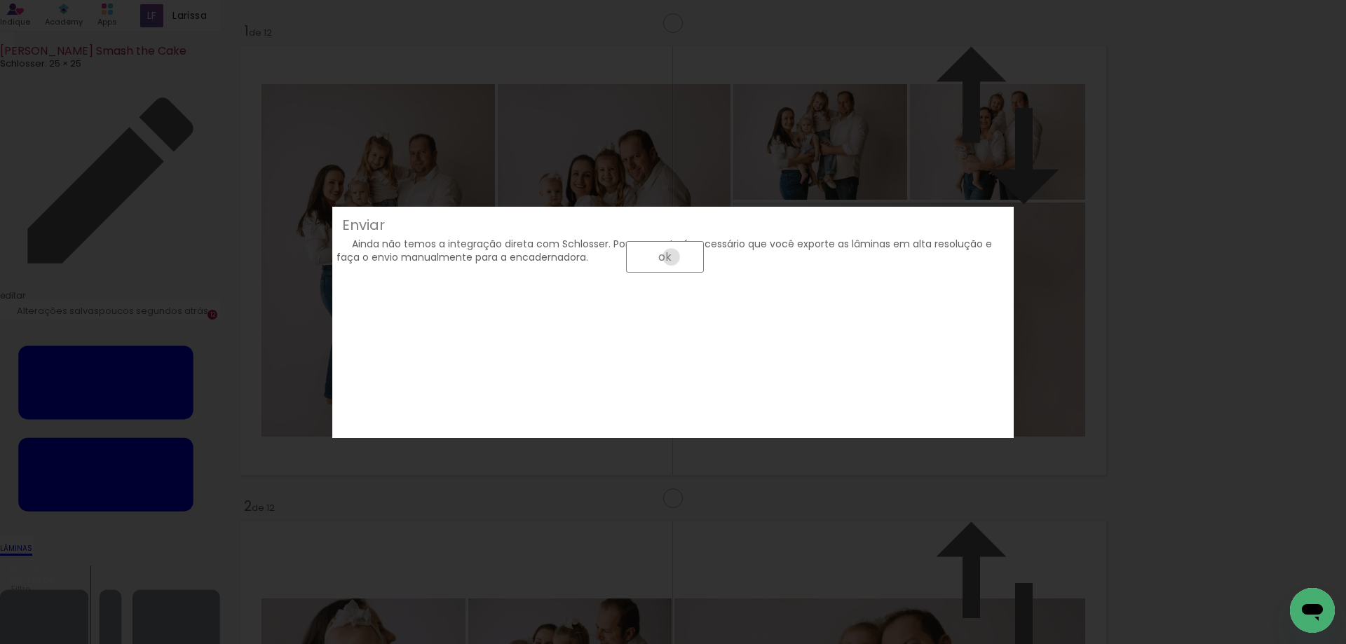
click at [704, 273] on paper-button "ok" at bounding box center [665, 257] width 78 height 32
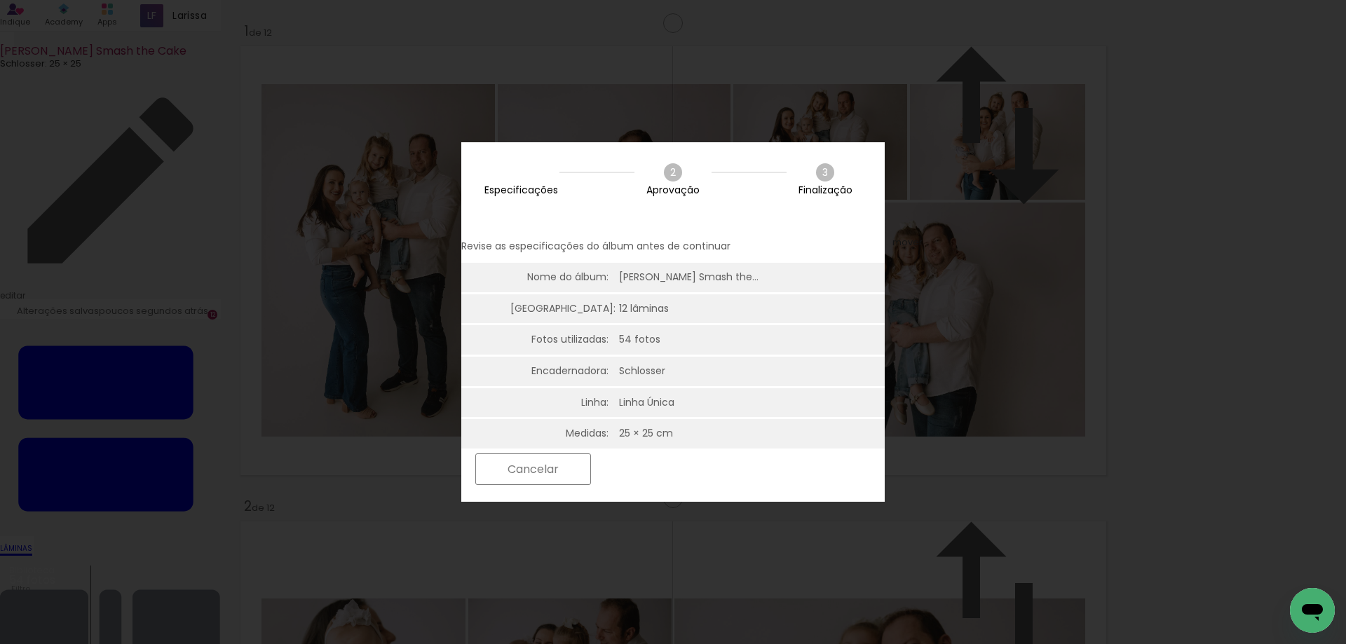
click at [0, 0] on slot "Próximo" at bounding box center [0, 0] width 0 height 0
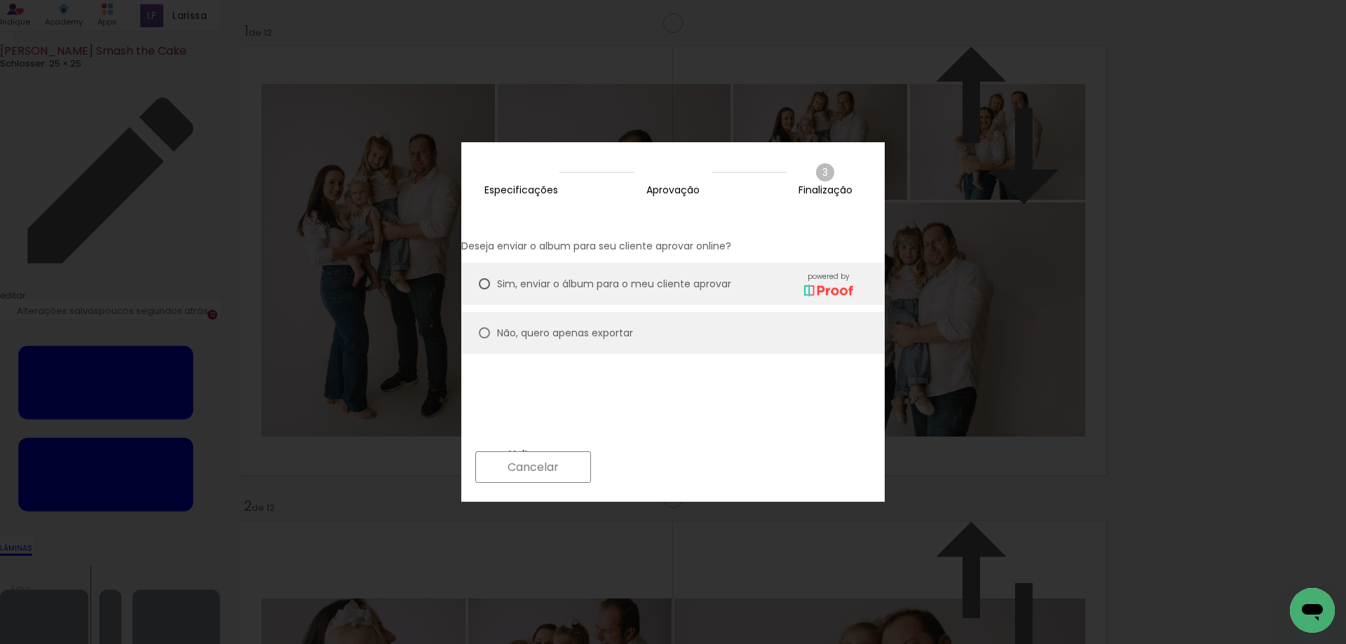
click at [0, 0] on slot "Não, quero apenas exportar" at bounding box center [0, 0] width 0 height 0
type paper-radio-button "on"
click at [0, 0] on slot "Próximo" at bounding box center [0, 0] width 0 height 0
type input "Alta, 300 DPI"
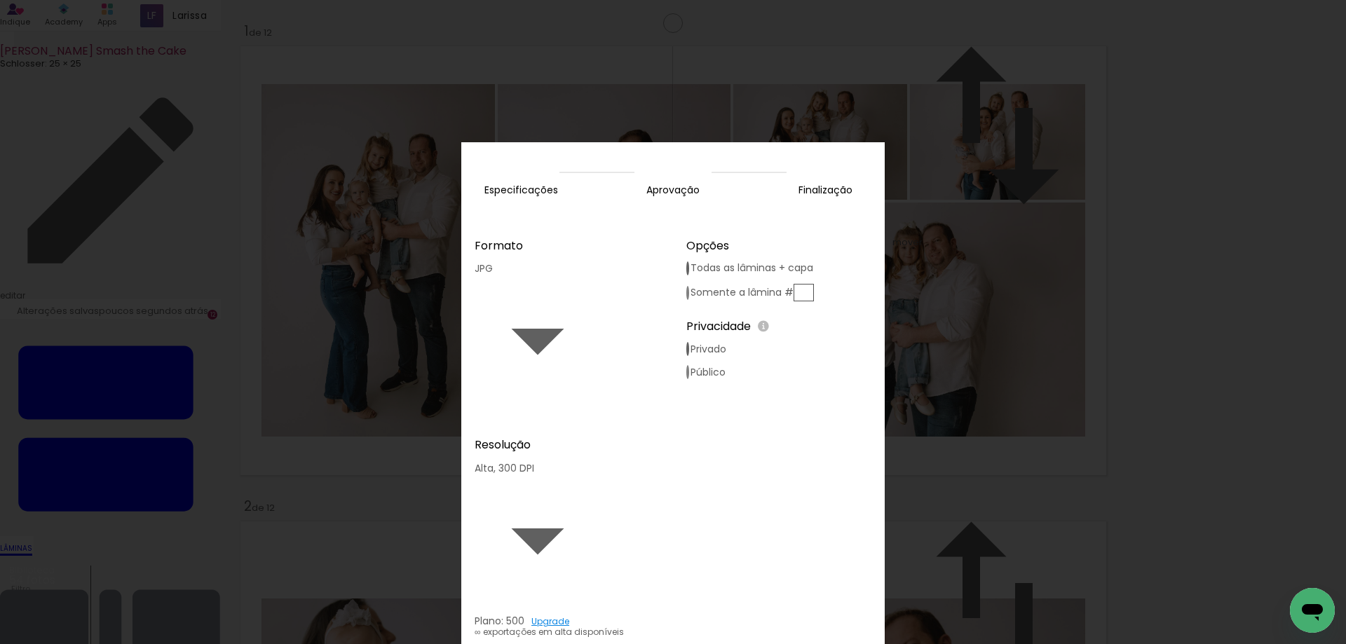
click at [0, 0] on slot "Exportar" at bounding box center [0, 0] width 0 height 0
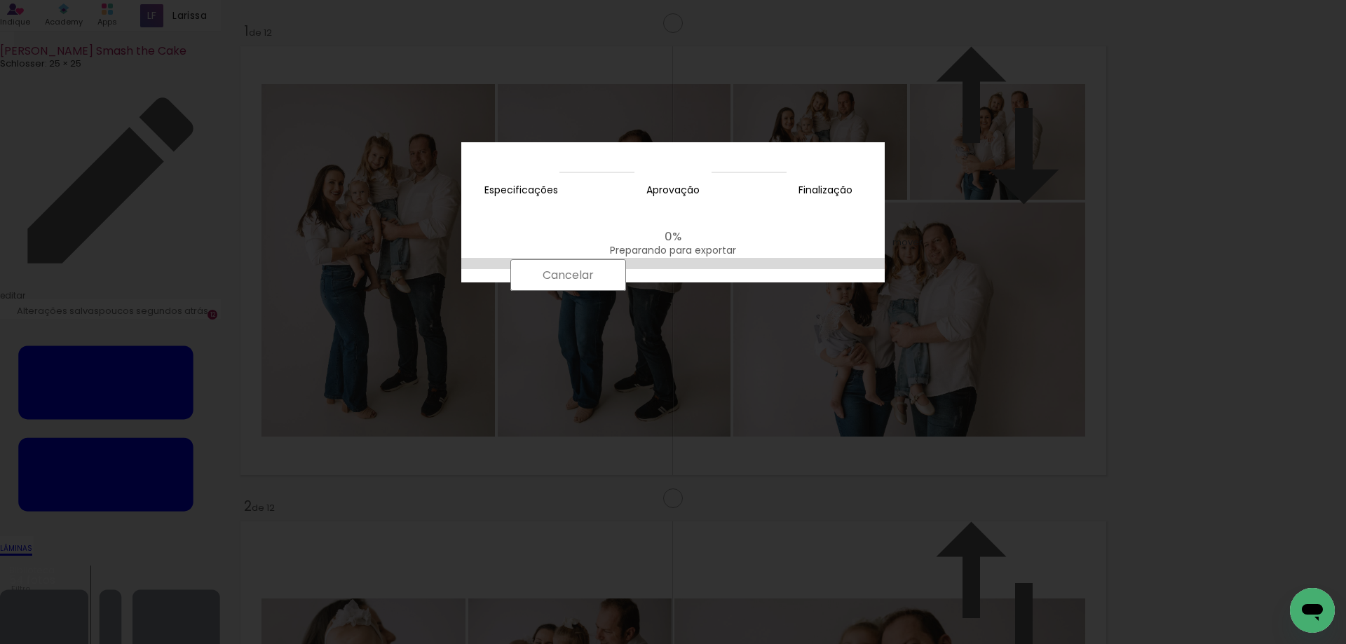
scroll to position [0, 3013]
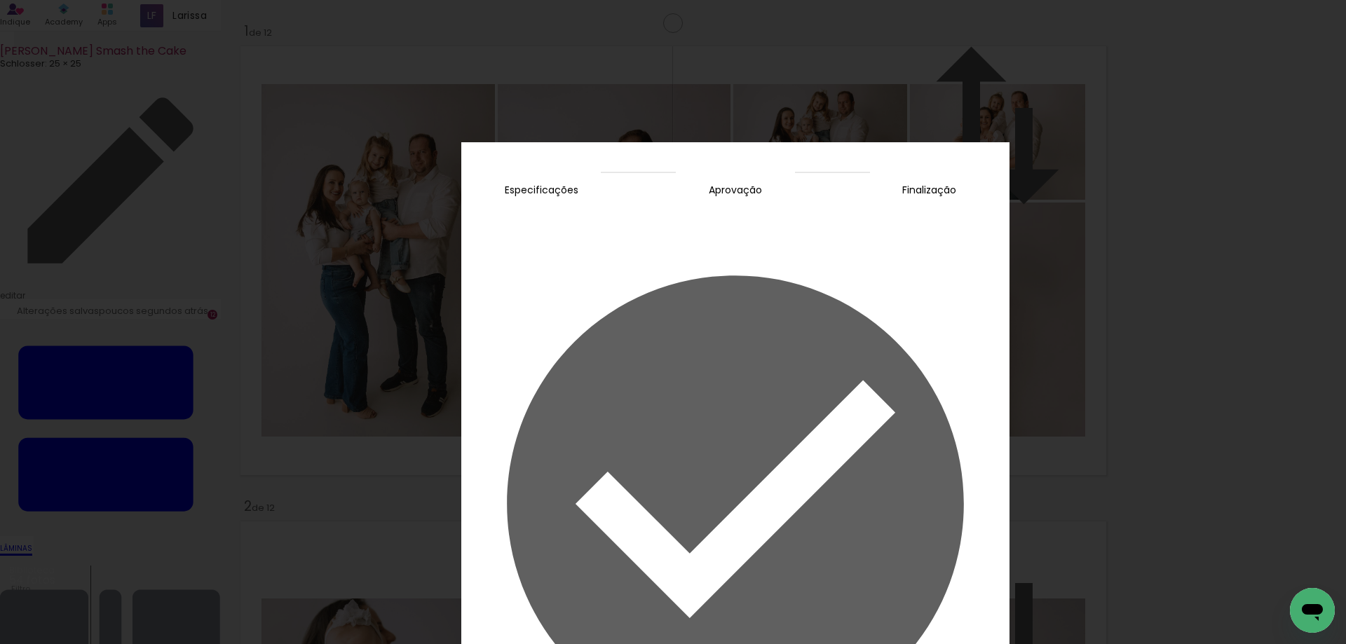
click at [0, 0] on slot "Concluir" at bounding box center [0, 0] width 0 height 0
